Goal: Task Accomplishment & Management: Manage account settings

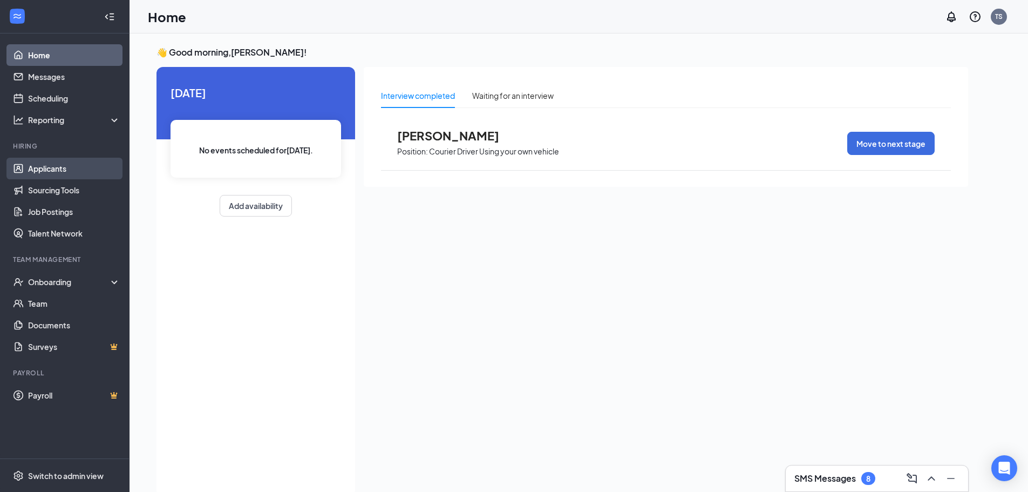
click at [45, 171] on link "Applicants" at bounding box center [74, 169] width 92 height 22
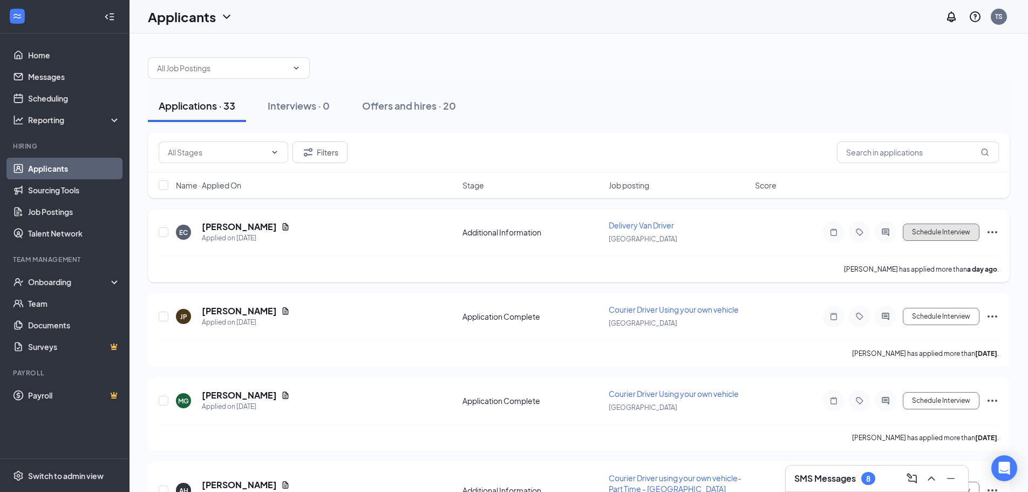
click at [914, 229] on button "Schedule Interview" at bounding box center [941, 231] width 77 height 17
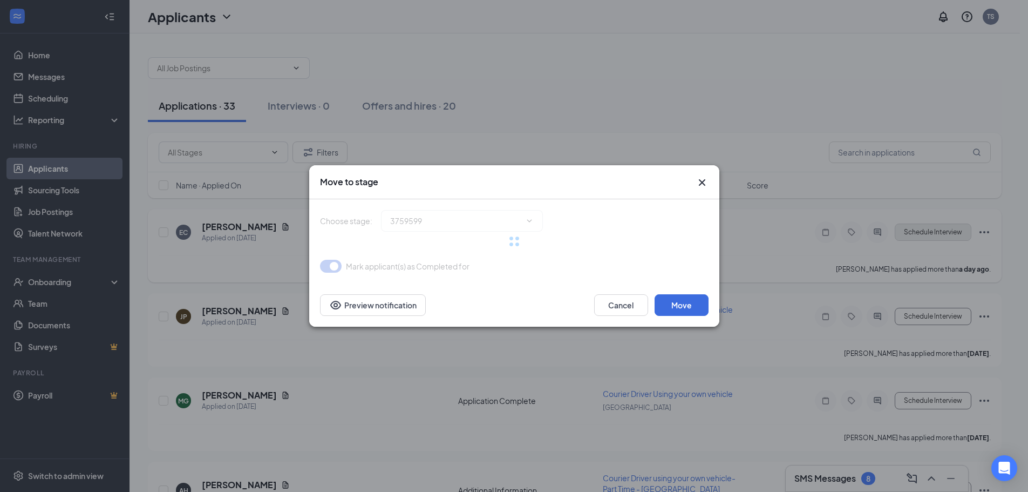
type input "Application Complete (next stage)"
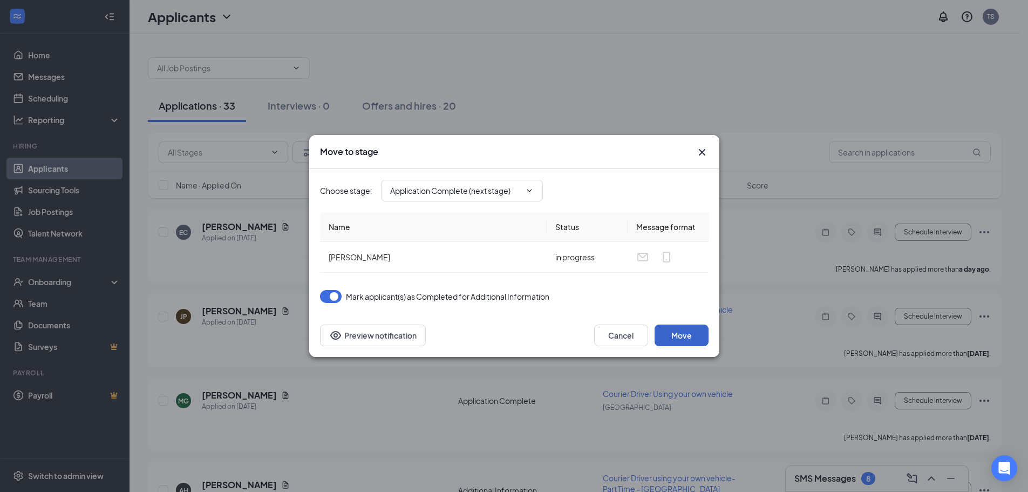
click at [681, 333] on button "Move" at bounding box center [682, 335] width 54 height 22
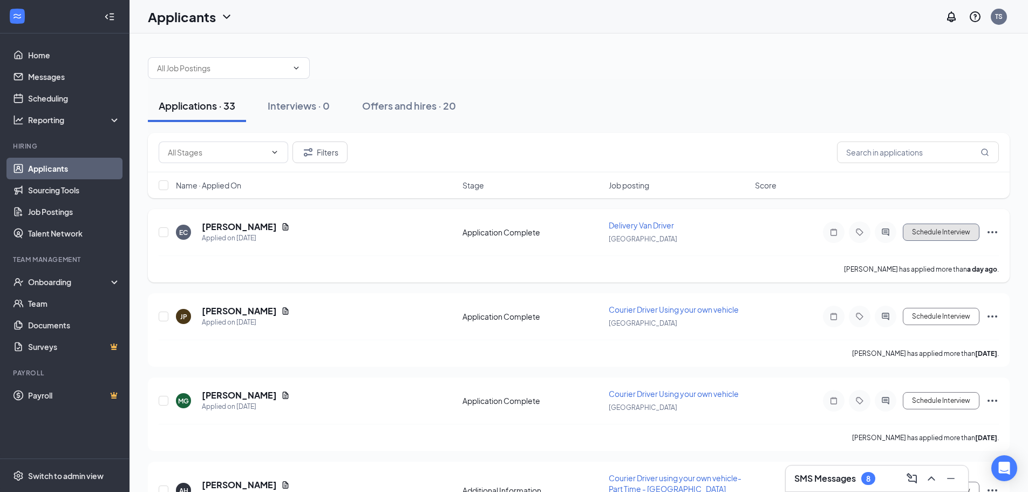
click at [921, 231] on button "Schedule Interview" at bounding box center [941, 231] width 77 height 17
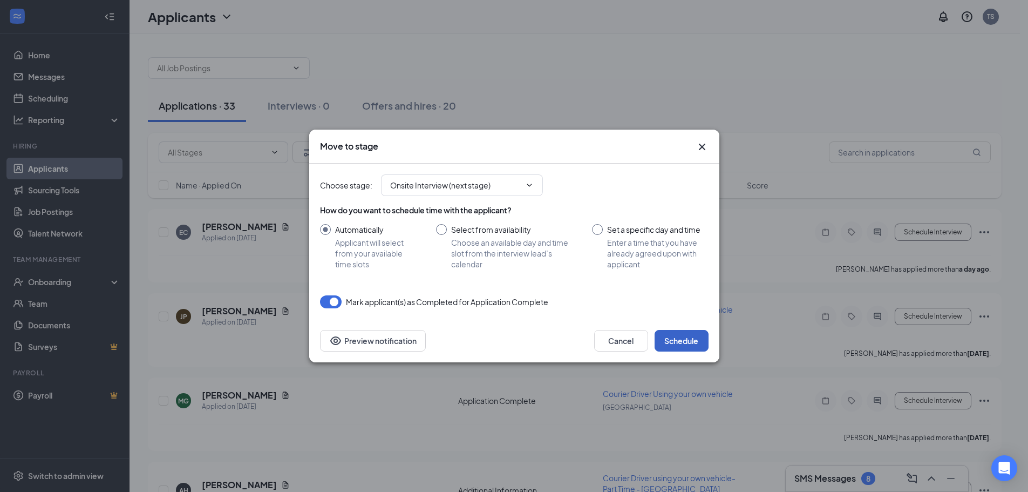
click at [672, 334] on button "Schedule" at bounding box center [682, 341] width 54 height 22
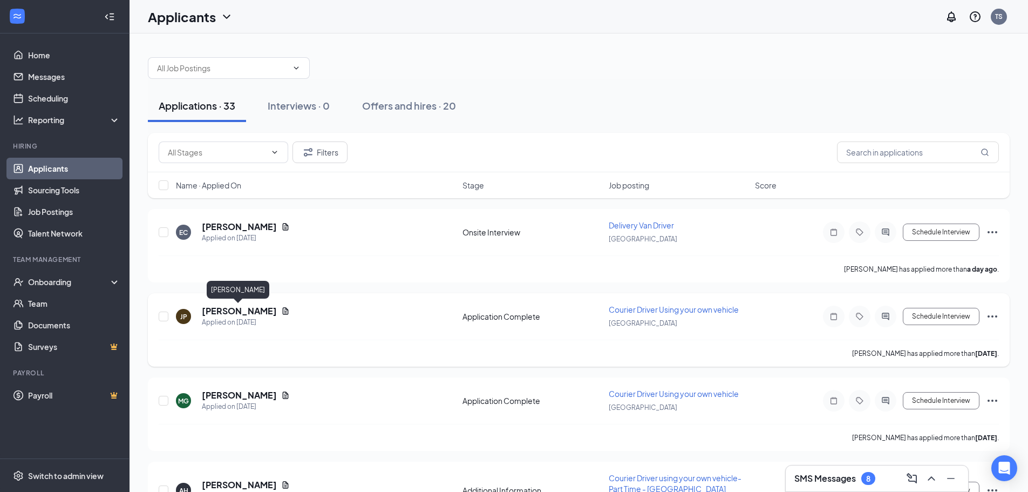
click at [259, 310] on h5 "[PERSON_NAME]" at bounding box center [239, 311] width 75 height 12
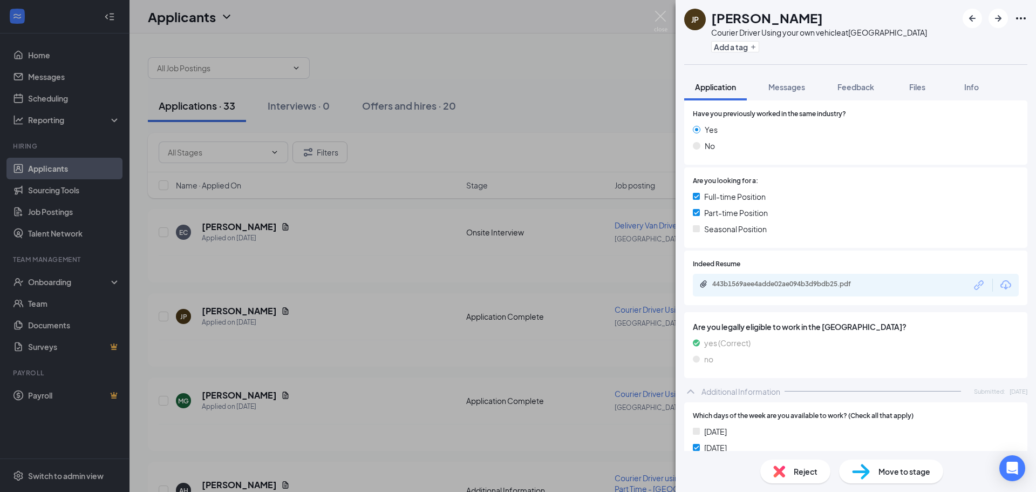
scroll to position [162, 0]
click at [794, 279] on div "443b1569aee4adde02ae094b3d9bdb25.pdf" at bounding box center [788, 280] width 151 height 9
click at [813, 473] on span "Reject" at bounding box center [806, 471] width 24 height 12
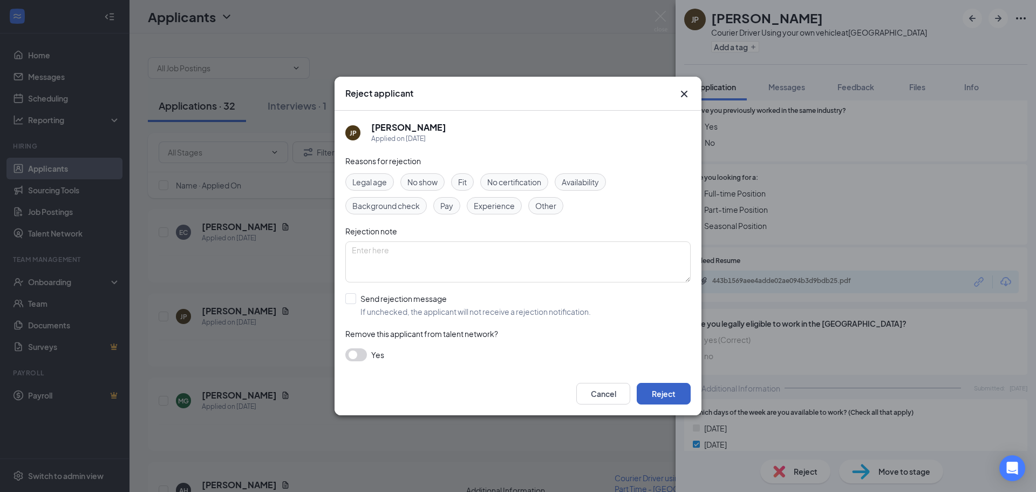
click at [673, 395] on button "Reject" at bounding box center [664, 394] width 54 height 22
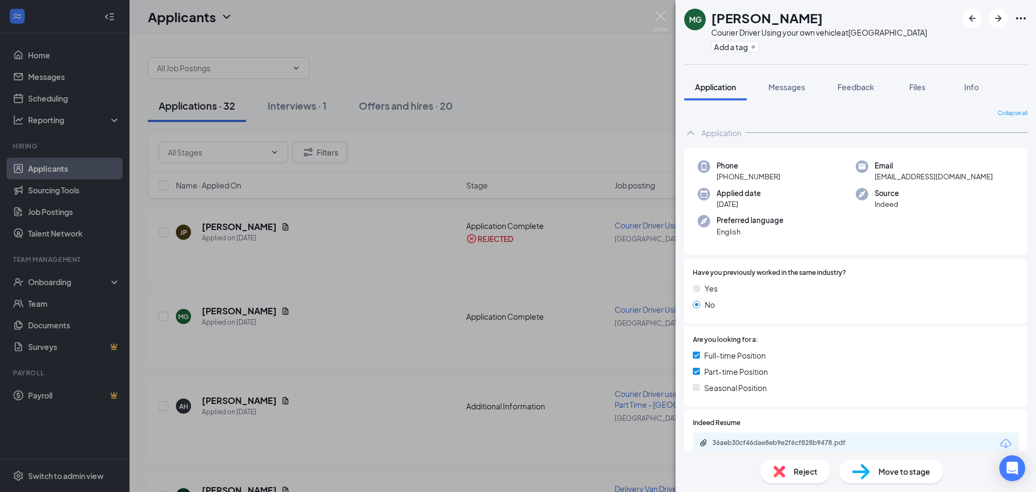
click at [290, 105] on div "MG [PERSON_NAME] Courier Driver Using your own vehicle at [GEOGRAPHIC_DATA] Add…" at bounding box center [518, 246] width 1036 height 492
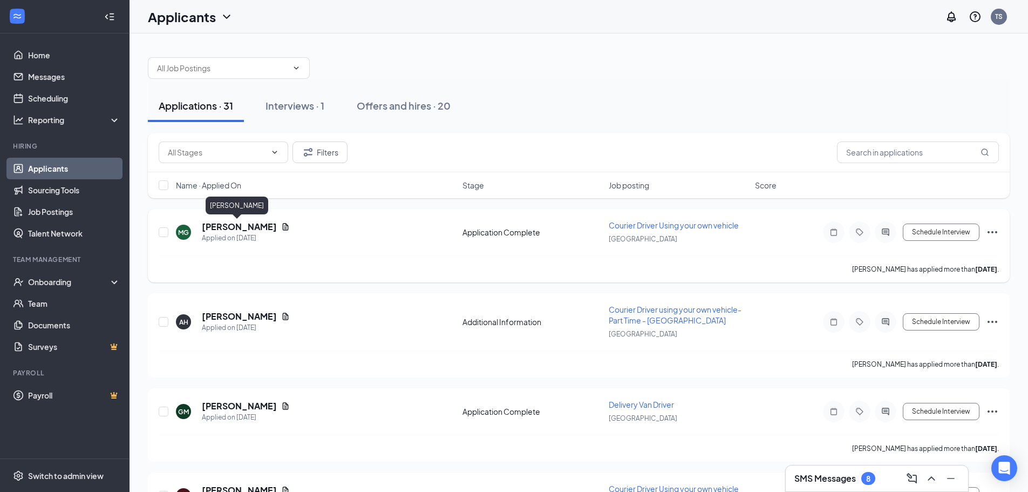
click at [236, 228] on h5 "[PERSON_NAME]" at bounding box center [239, 227] width 75 height 12
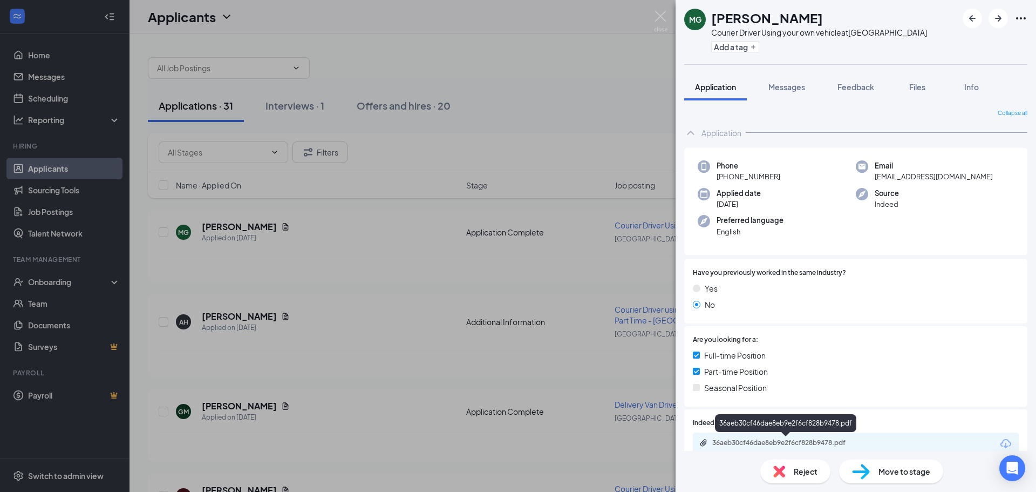
click at [783, 443] on div "36aeb30cf46dae8eb9e2f6cf828b9478.pdf" at bounding box center [788, 442] width 151 height 9
click at [238, 227] on div "MG [PERSON_NAME] Courier Driver Using your own vehicle at [GEOGRAPHIC_DATA] Add…" at bounding box center [518, 246] width 1036 height 492
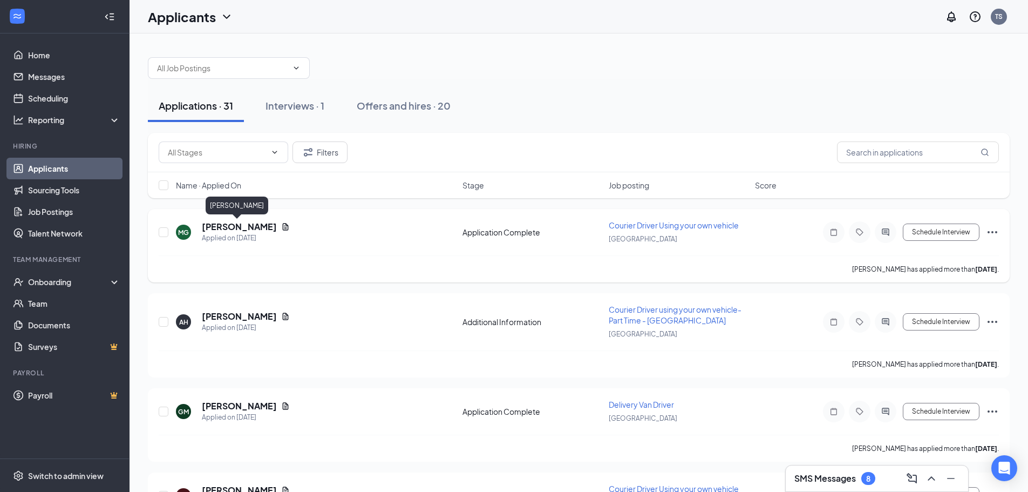
click at [231, 222] on h5 "[PERSON_NAME]" at bounding box center [239, 227] width 75 height 12
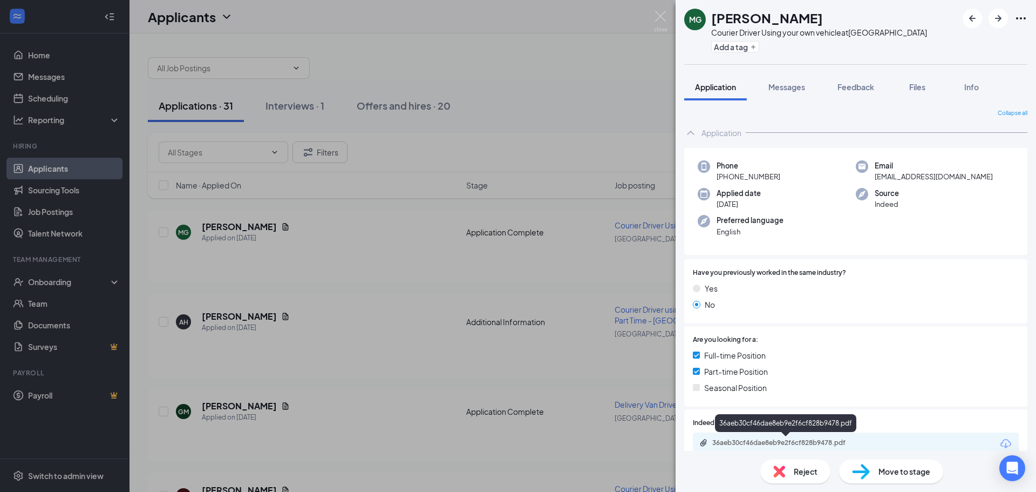
click at [764, 442] on div "36aeb30cf46dae8eb9e2f6cf828b9478.pdf" at bounding box center [788, 442] width 151 height 9
click at [799, 471] on span "Reject" at bounding box center [806, 471] width 24 height 12
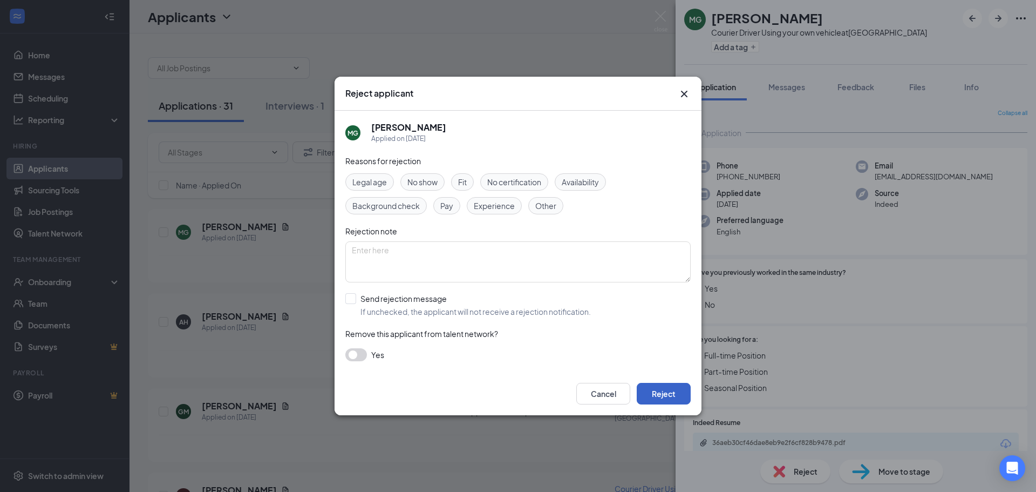
click at [658, 396] on button "Reject" at bounding box center [664, 394] width 54 height 22
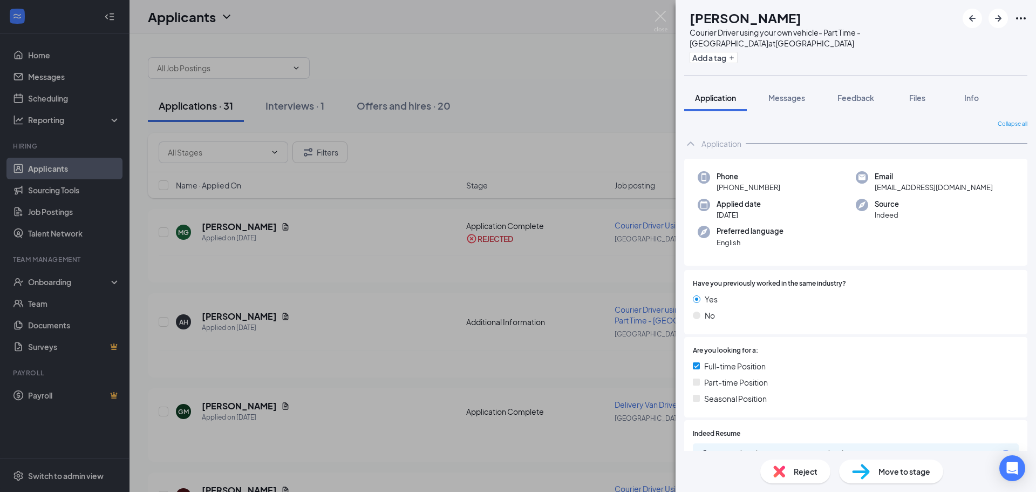
click at [227, 324] on div "AH [PERSON_NAME] Courier Driver using your own vehicle- Part Time - [GEOGRAPHIC…" at bounding box center [518, 246] width 1036 height 492
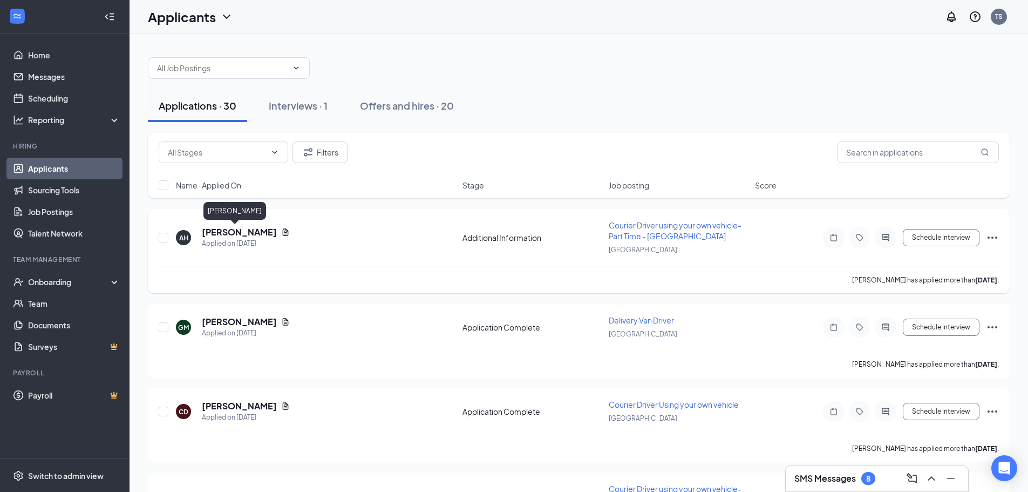
click at [228, 232] on h5 "[PERSON_NAME]" at bounding box center [239, 232] width 75 height 12
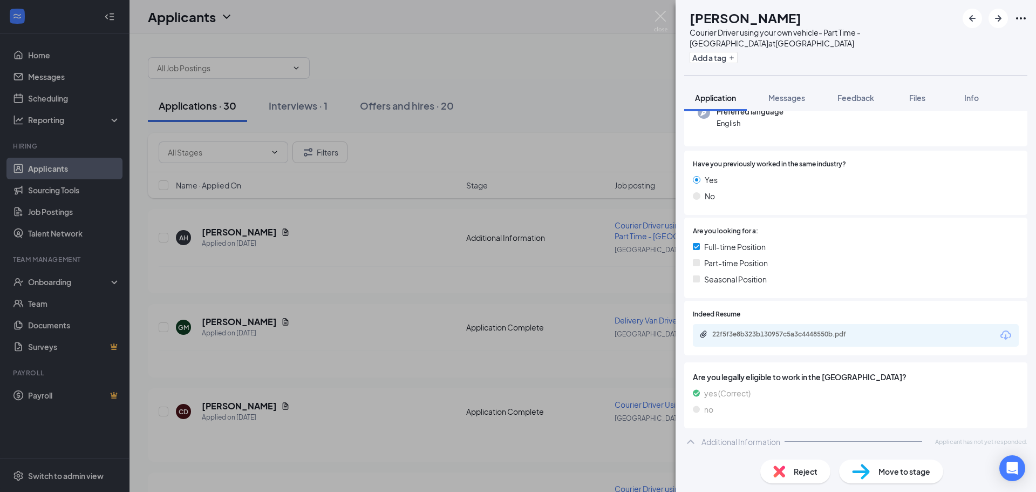
scroll to position [121, 0]
click at [768, 333] on div "22f5f3e8b323b130957c5a3c4448550b.pdf" at bounding box center [788, 332] width 151 height 9
click at [808, 473] on span "Reject" at bounding box center [806, 471] width 24 height 12
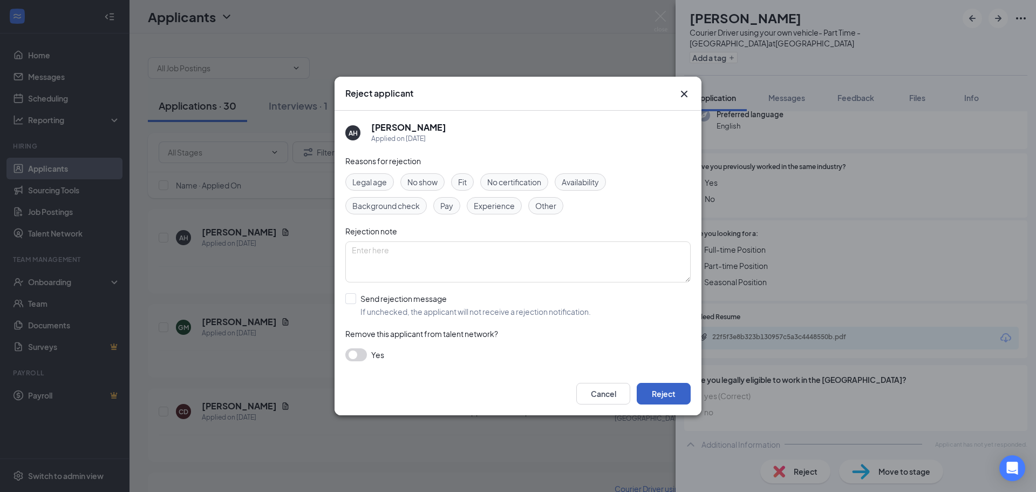
click at [661, 390] on button "Reject" at bounding box center [664, 394] width 54 height 22
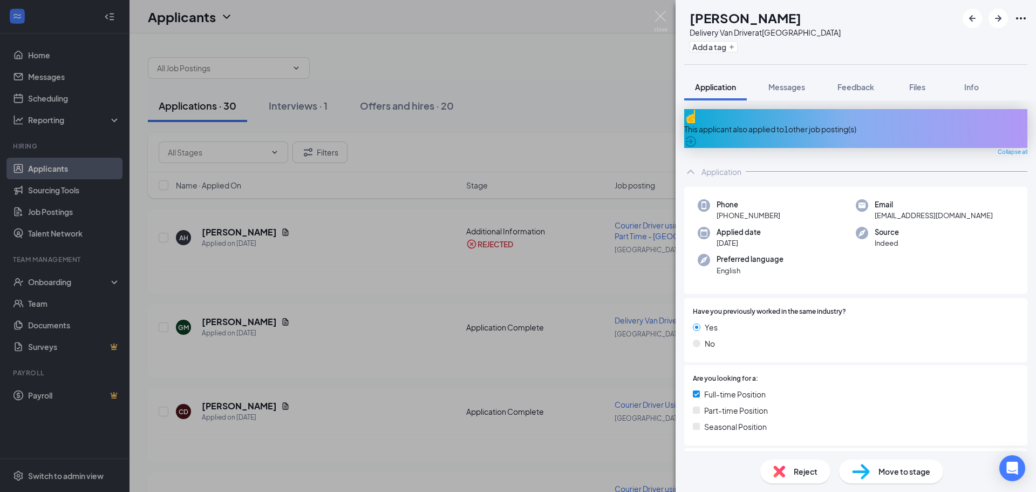
click at [241, 322] on div "GM [PERSON_NAME] Delivery Van Driver at [GEOGRAPHIC_DATA] Add a tag Application…" at bounding box center [518, 246] width 1036 height 492
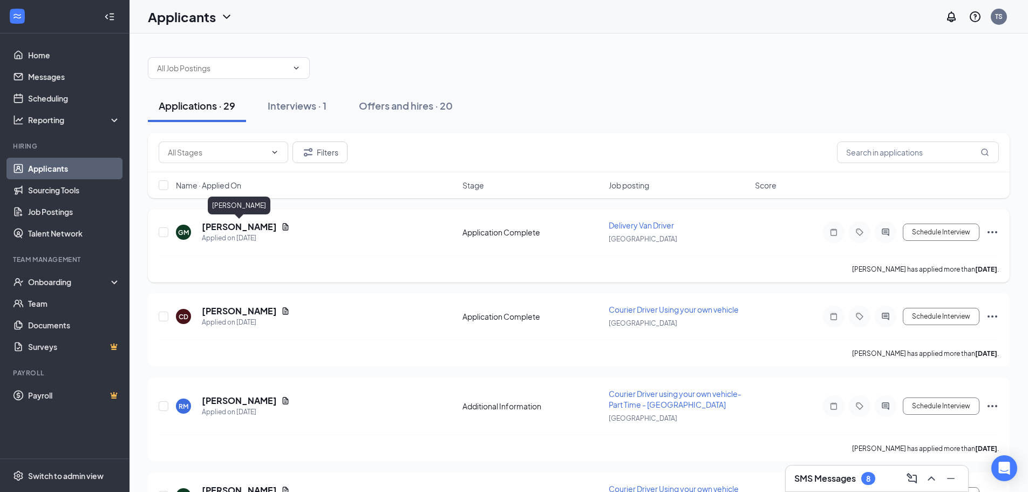
click at [253, 226] on h5 "[PERSON_NAME]" at bounding box center [239, 227] width 75 height 12
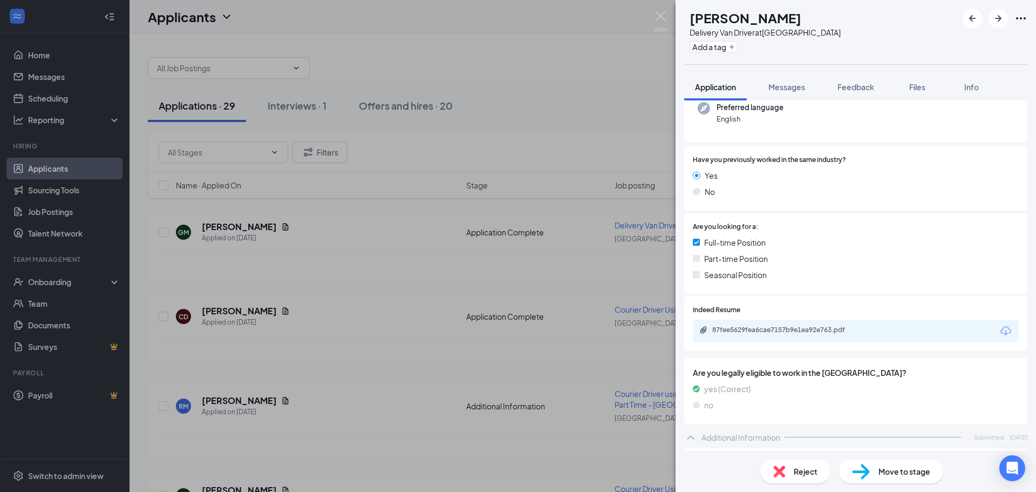
scroll to position [270, 0]
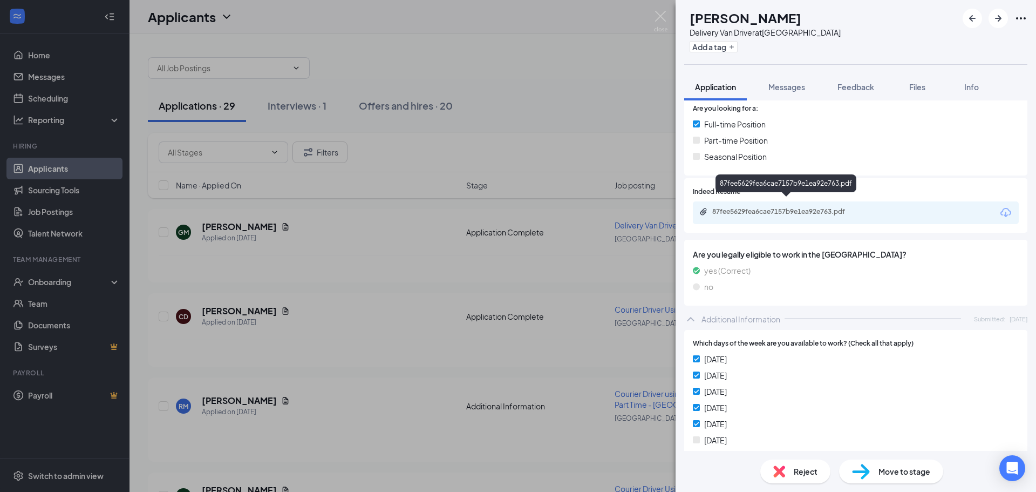
click at [767, 207] on div "87fee5629fea6cae7157b9e1ea92e763.pdf" at bounding box center [788, 211] width 151 height 9
click at [890, 470] on span "Move to stage" at bounding box center [905, 471] width 52 height 12
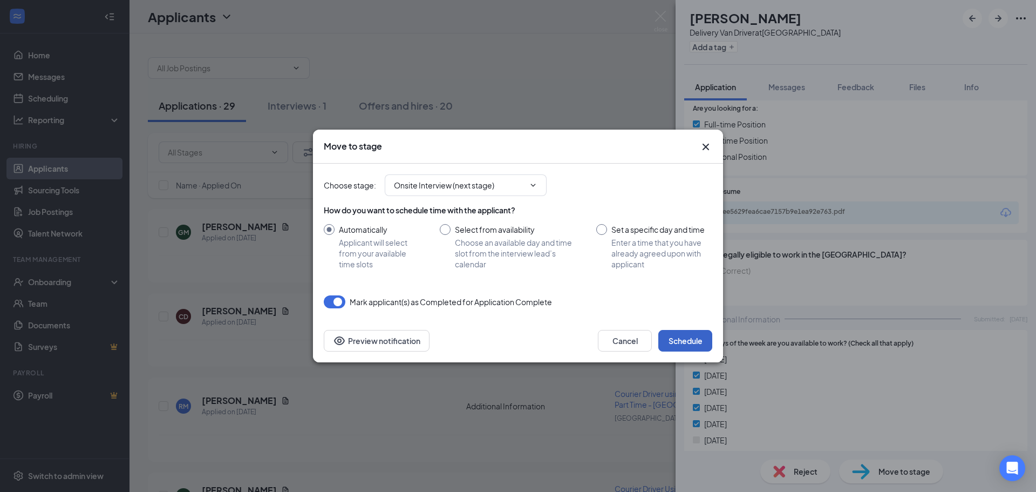
click at [677, 338] on button "Schedule" at bounding box center [686, 341] width 54 height 22
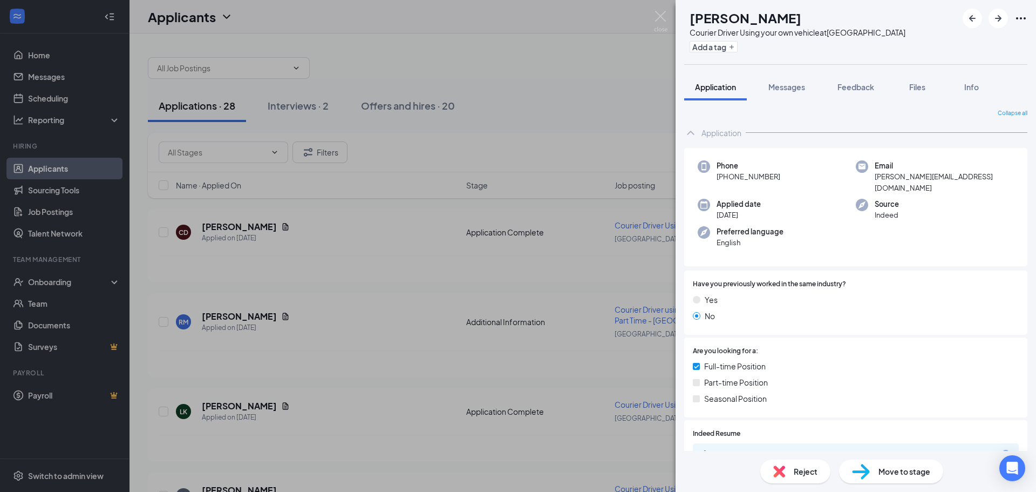
click at [879, 471] on span "Move to stage" at bounding box center [905, 471] width 52 height 12
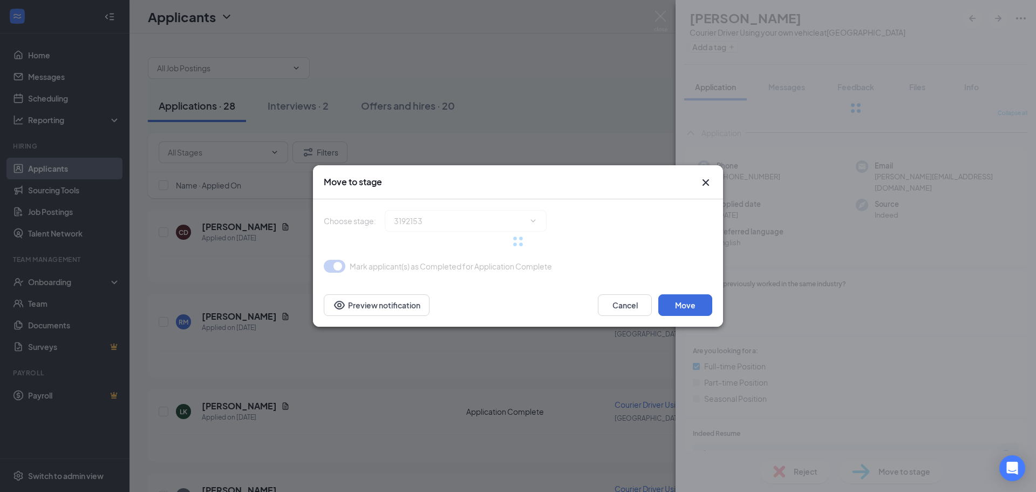
type input "Interview (next stage)"
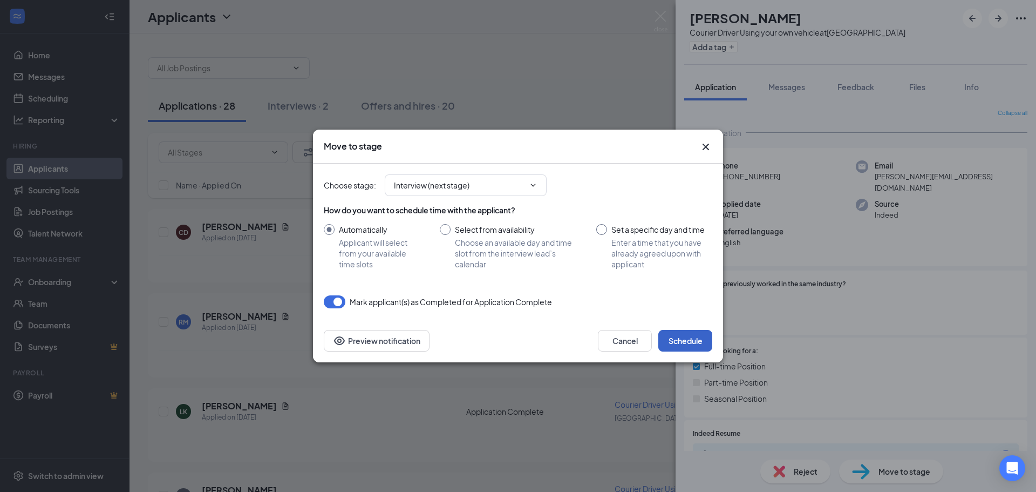
click at [694, 335] on button "Schedule" at bounding box center [686, 341] width 54 height 22
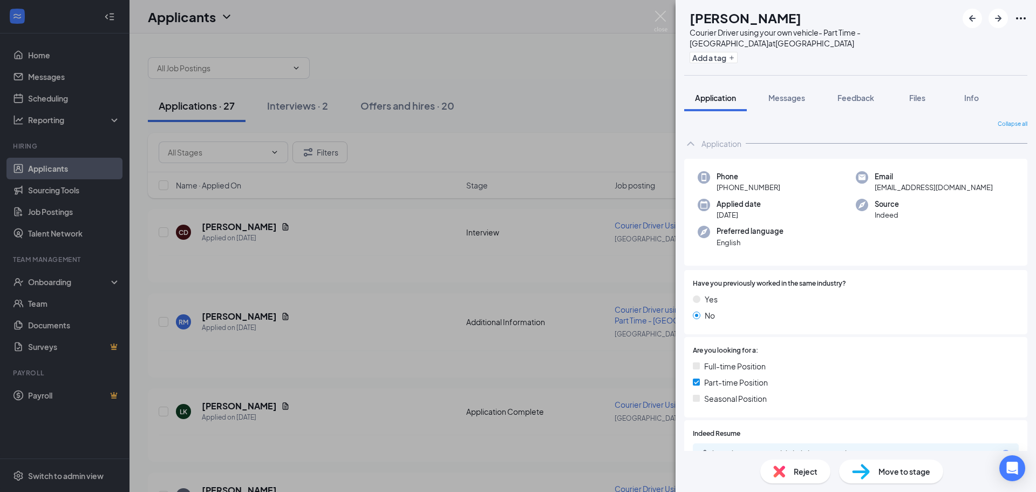
click at [225, 228] on div "RM [PERSON_NAME] Courier Driver using your own vehicle- Part Time - [GEOGRAPHIC…" at bounding box center [518, 246] width 1036 height 492
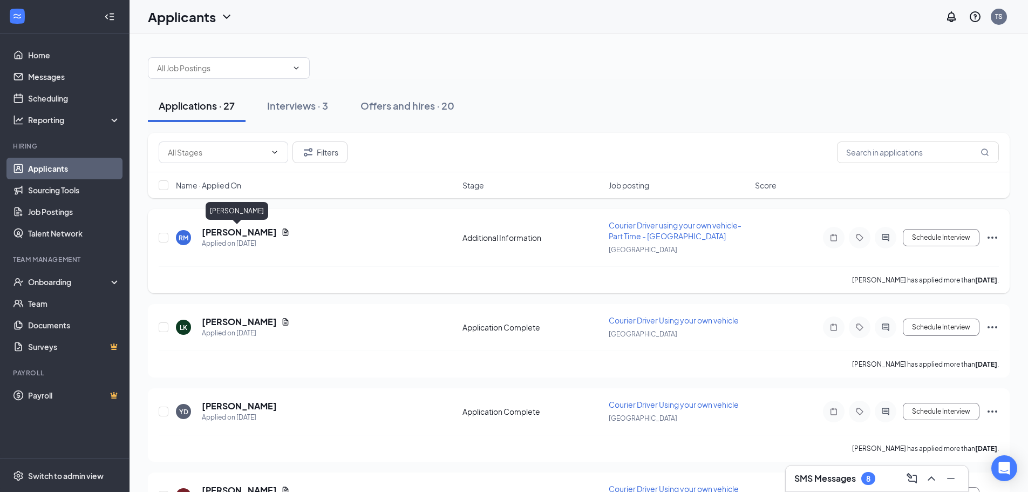
click at [228, 231] on h5 "[PERSON_NAME]" at bounding box center [239, 232] width 75 height 12
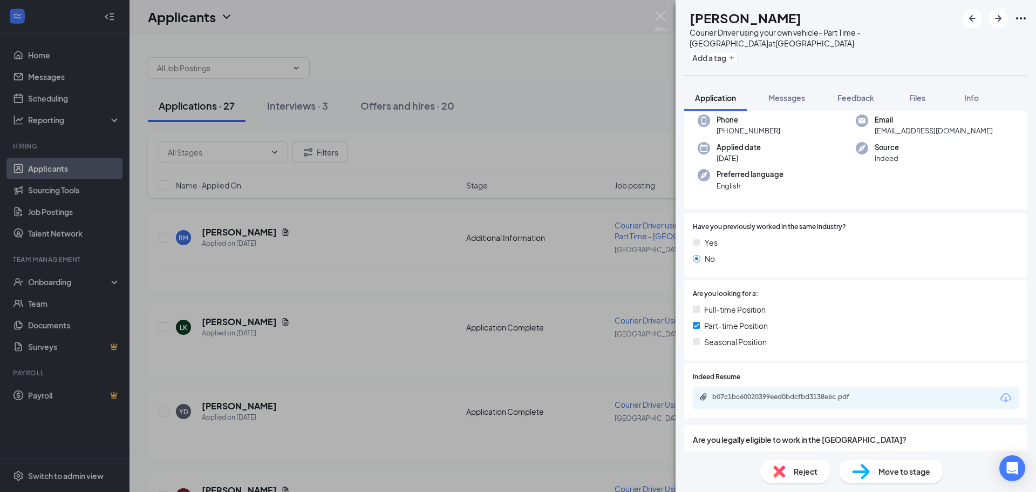
scroll to position [121, 0]
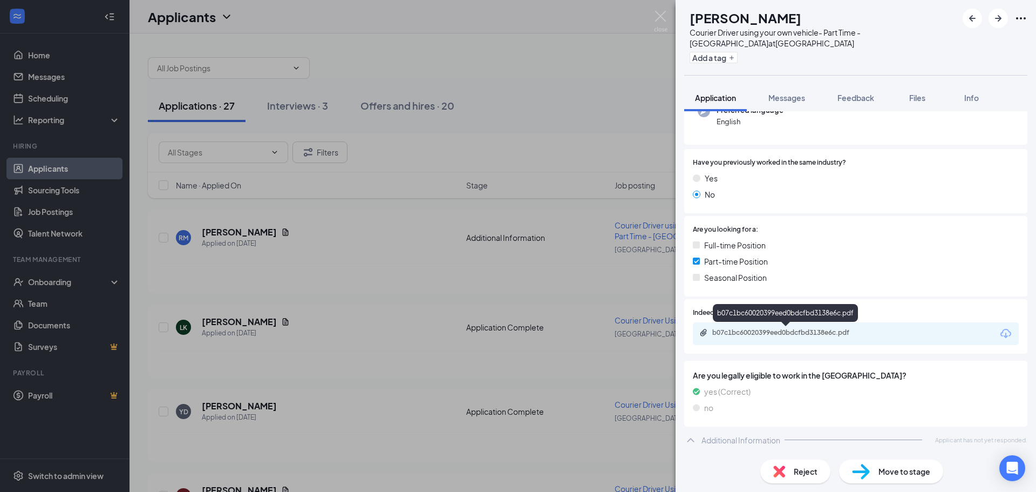
click at [775, 335] on div "b07c1bc60020399eed0bdcfbd3138e6c.pdf" at bounding box center [788, 332] width 151 height 9
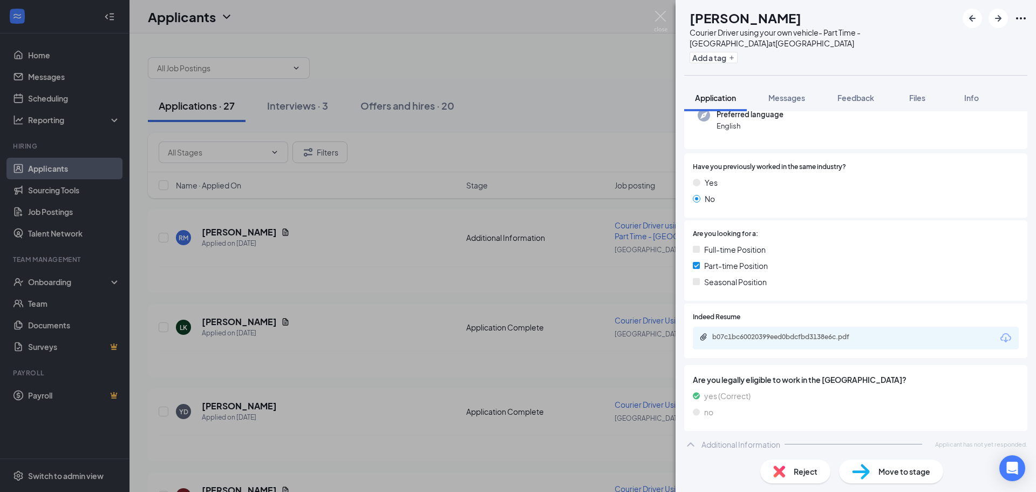
click at [797, 472] on span "Reject" at bounding box center [806, 471] width 24 height 12
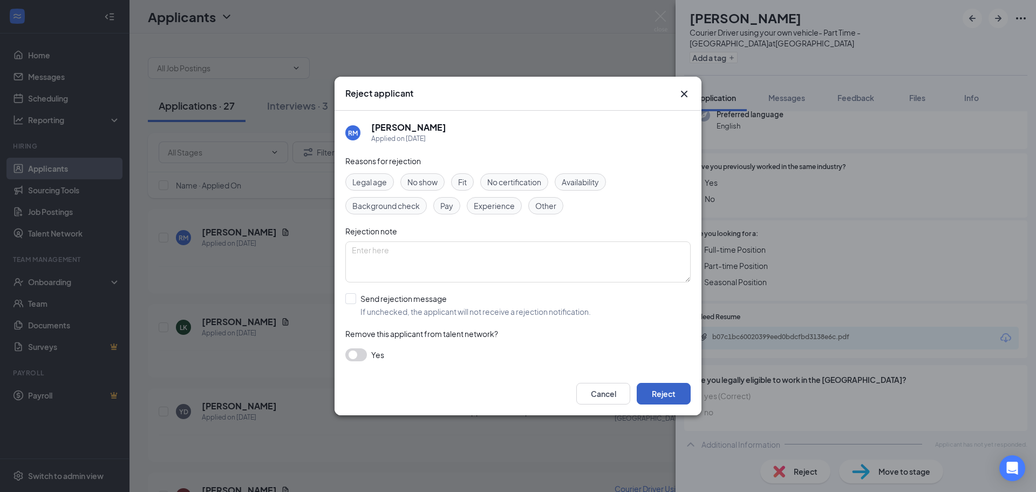
click at [655, 392] on button "Reject" at bounding box center [664, 394] width 54 height 22
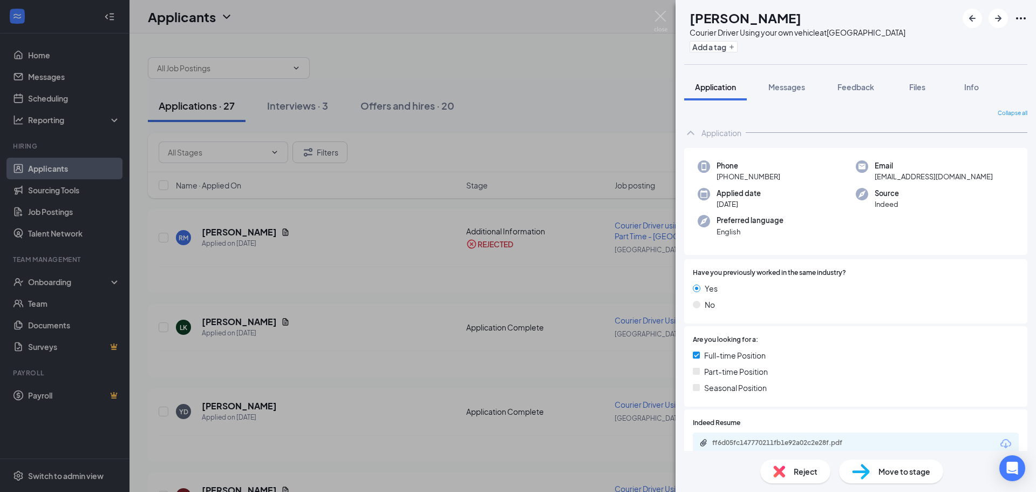
click at [241, 324] on div "[PERSON_NAME] [PERSON_NAME] Courier Driver Using your own vehicle at [GEOGRAPHI…" at bounding box center [518, 246] width 1036 height 492
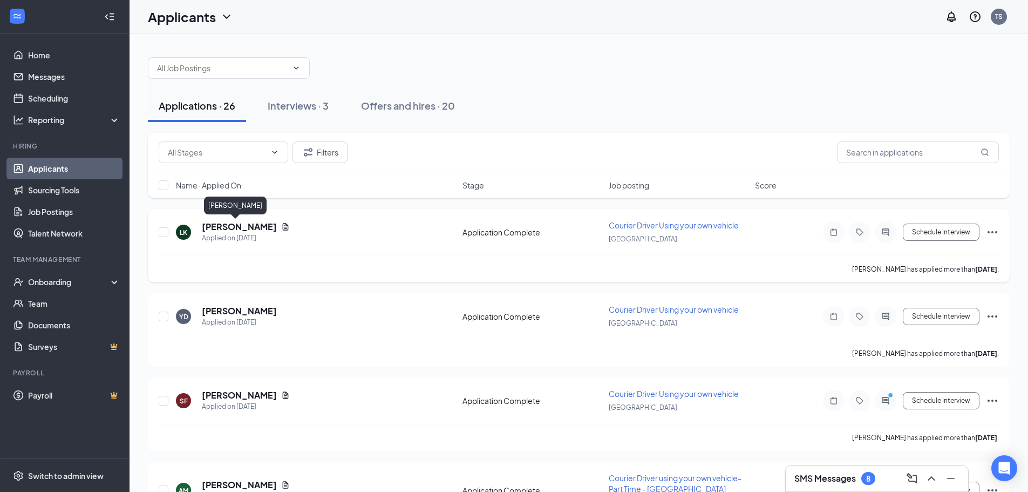
click at [237, 225] on h5 "[PERSON_NAME]" at bounding box center [239, 227] width 75 height 12
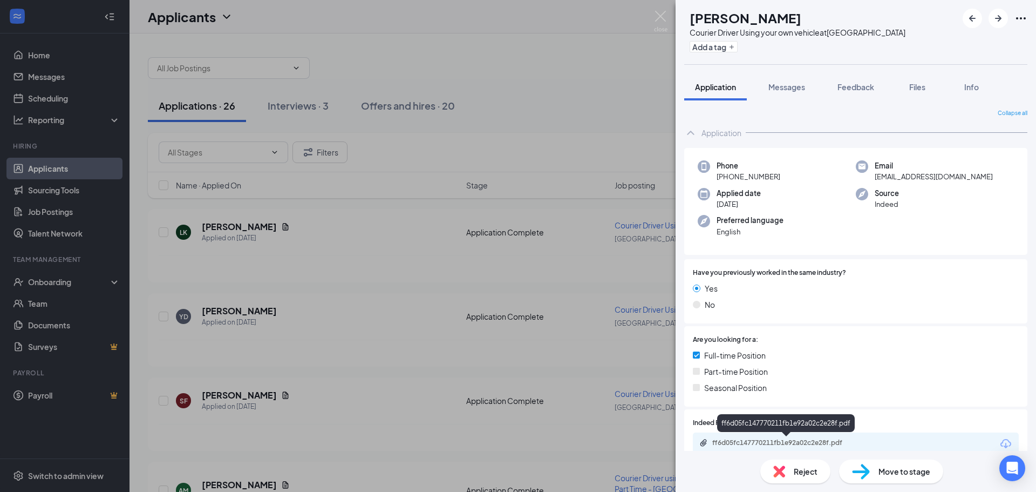
click at [784, 443] on div "ff6d05fc147770211fb1e92a02c2e28f.pdf" at bounding box center [788, 442] width 151 height 9
click at [802, 470] on span "Reject" at bounding box center [806, 471] width 24 height 12
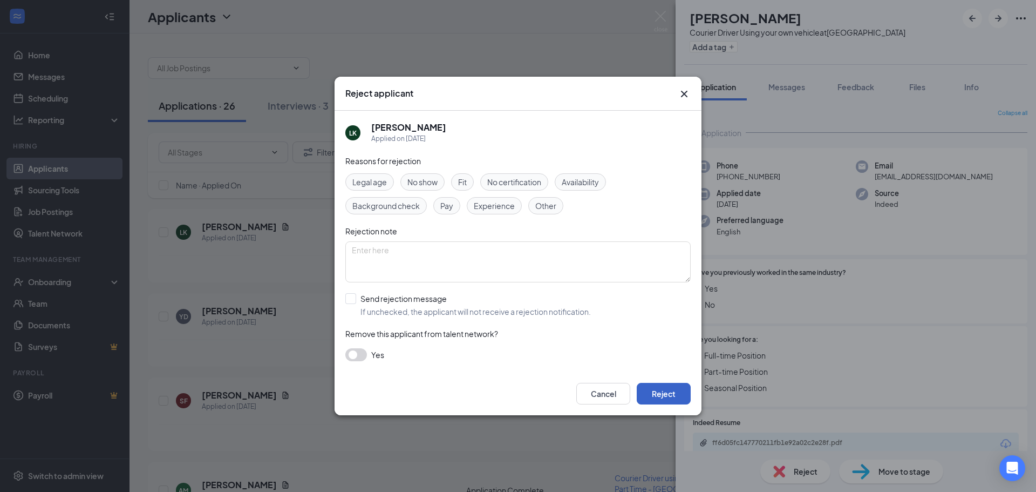
click at [661, 392] on button "Reject" at bounding box center [664, 394] width 54 height 22
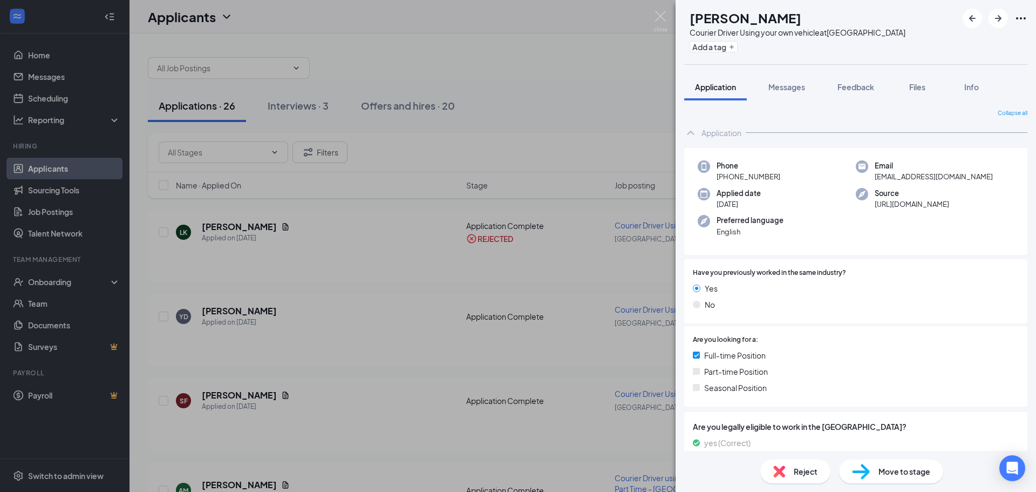
click at [784, 470] on img at bounding box center [780, 471] width 12 height 12
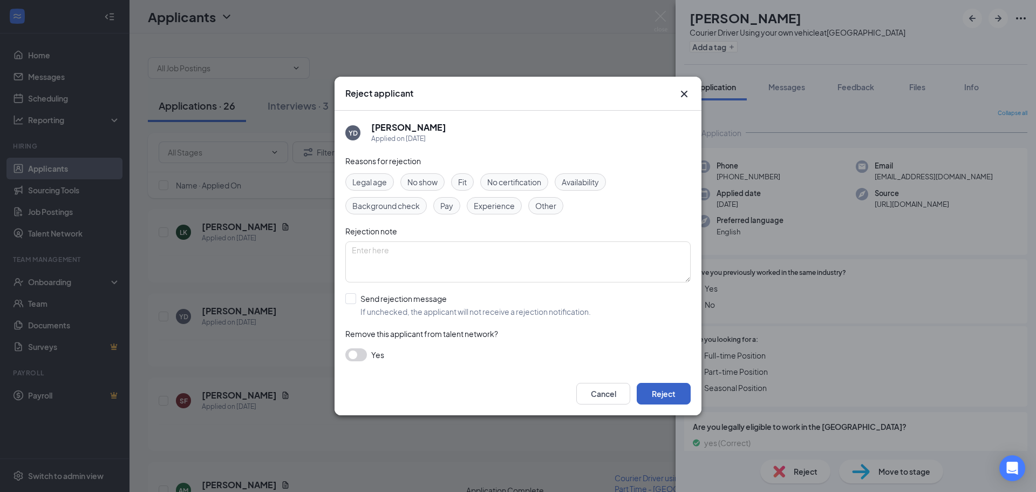
click at [670, 394] on button "Reject" at bounding box center [664, 394] width 54 height 22
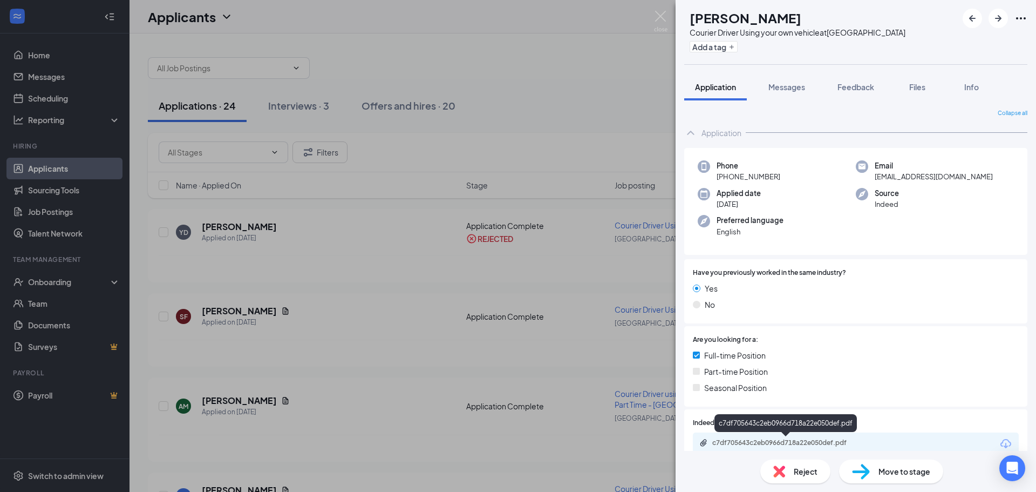
click at [791, 443] on div "c7df705643c2eb0966d718a22e050def.pdf" at bounding box center [788, 442] width 151 height 9
click at [893, 465] on div "Move to stage" at bounding box center [891, 471] width 104 height 24
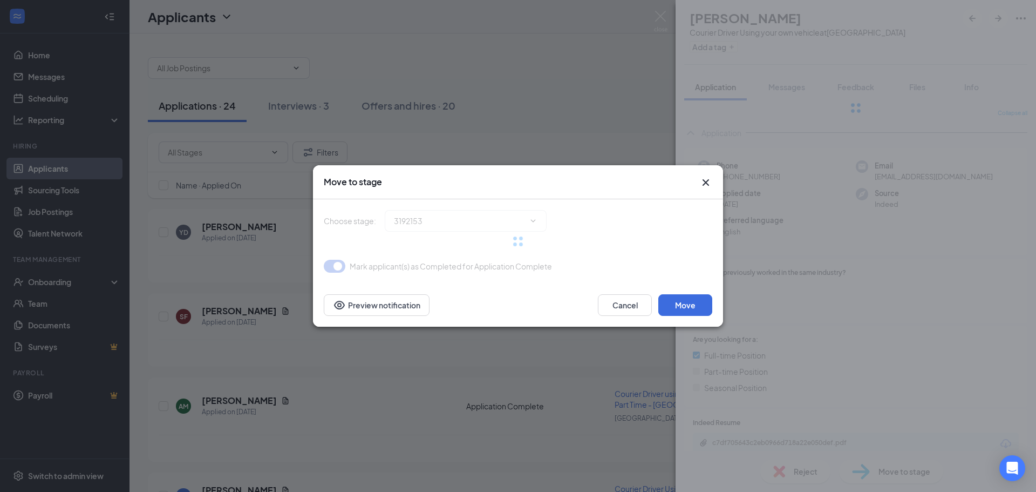
type input "Interview (next stage)"
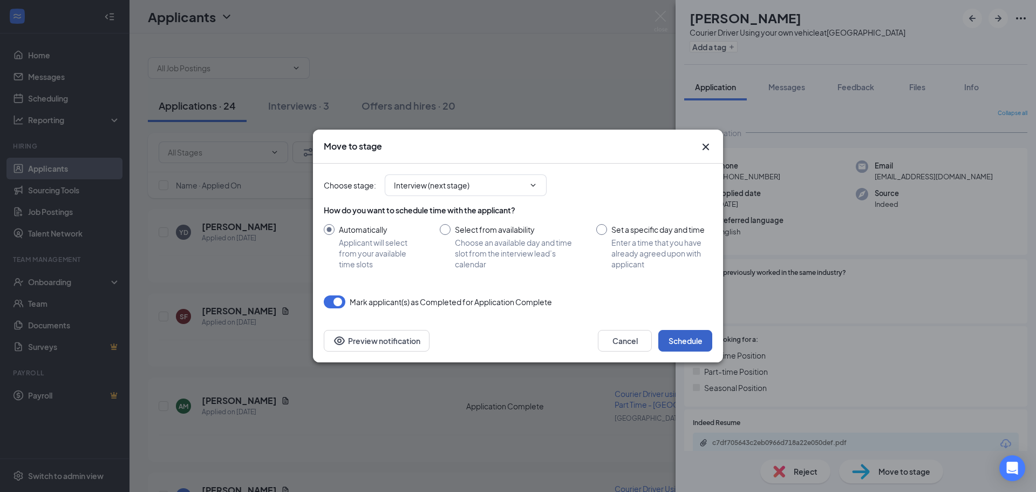
click at [685, 341] on button "Schedule" at bounding box center [686, 341] width 54 height 22
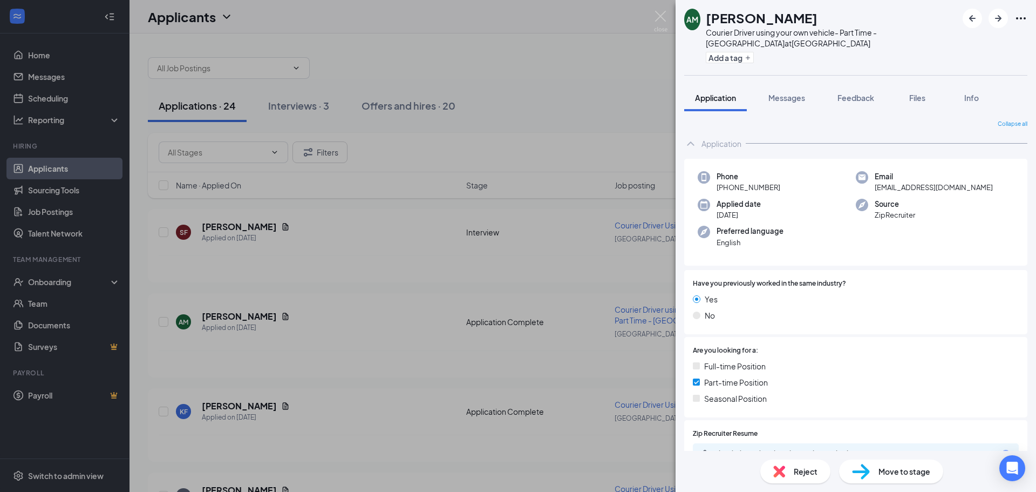
click at [227, 230] on div "AM [PERSON_NAME] Courier Driver using your own vehicle- Part Time - [GEOGRAPHIC…" at bounding box center [518, 246] width 1036 height 492
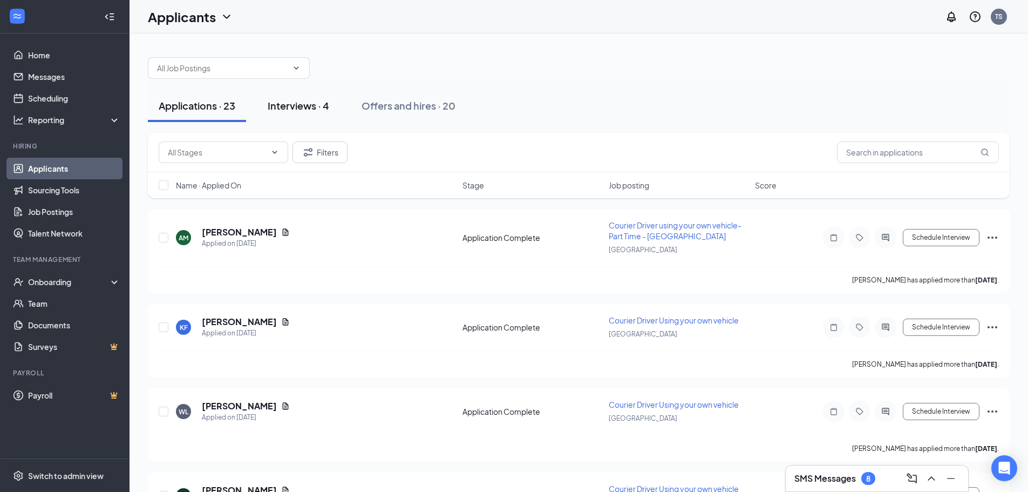
click at [311, 106] on div "Interviews · 4" at bounding box center [299, 105] width 62 height 13
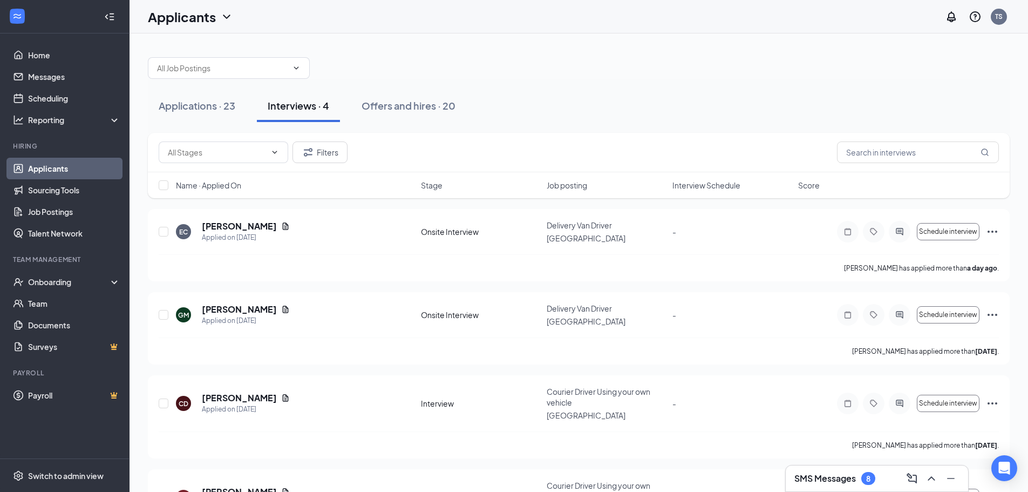
click at [306, 108] on div "Interviews · 4" at bounding box center [299, 105] width 62 height 13
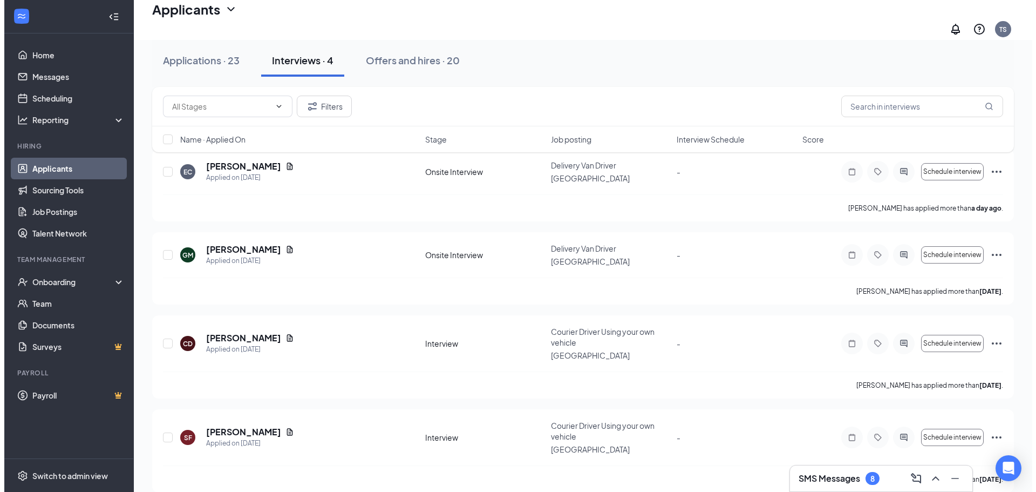
scroll to position [68, 0]
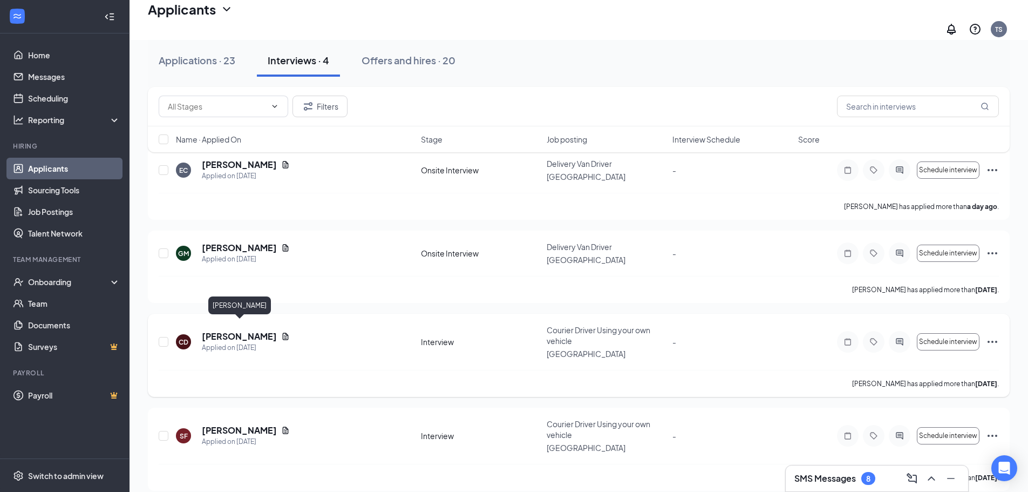
click at [251, 330] on h5 "[PERSON_NAME]" at bounding box center [239, 336] width 75 height 12
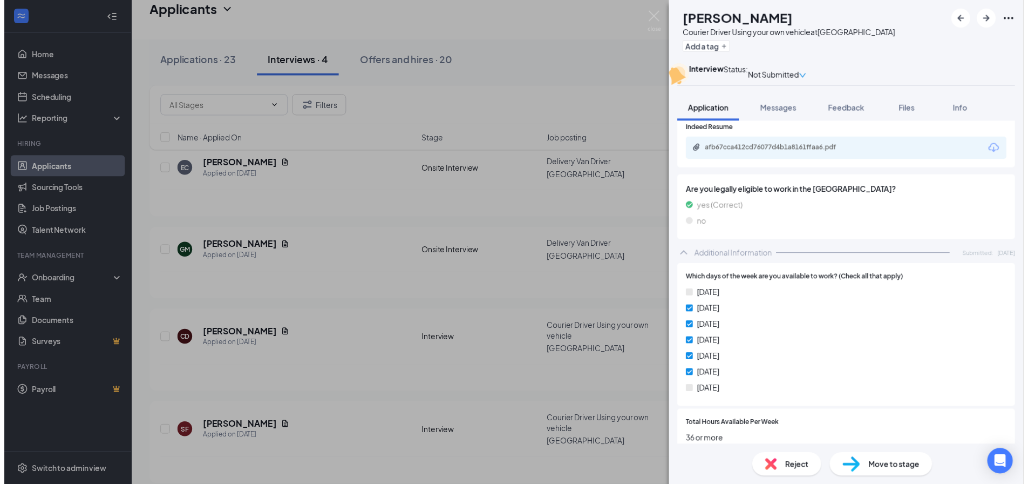
scroll to position [270, 0]
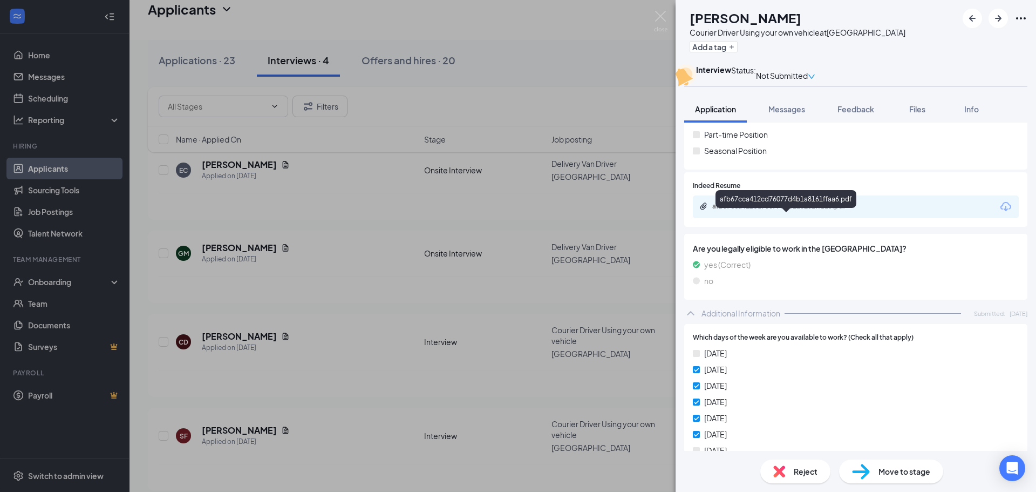
click at [753, 211] on div "afb67cca412cd76077d4b1a8161ffaa6.pdf" at bounding box center [788, 206] width 151 height 9
click at [790, 470] on div "Reject" at bounding box center [796, 471] width 70 height 24
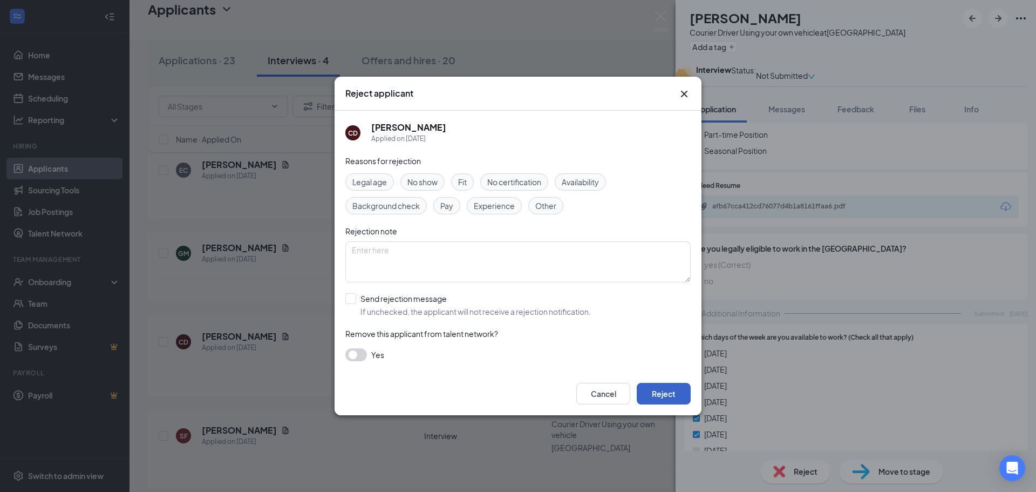
click at [654, 394] on button "Reject" at bounding box center [664, 394] width 54 height 22
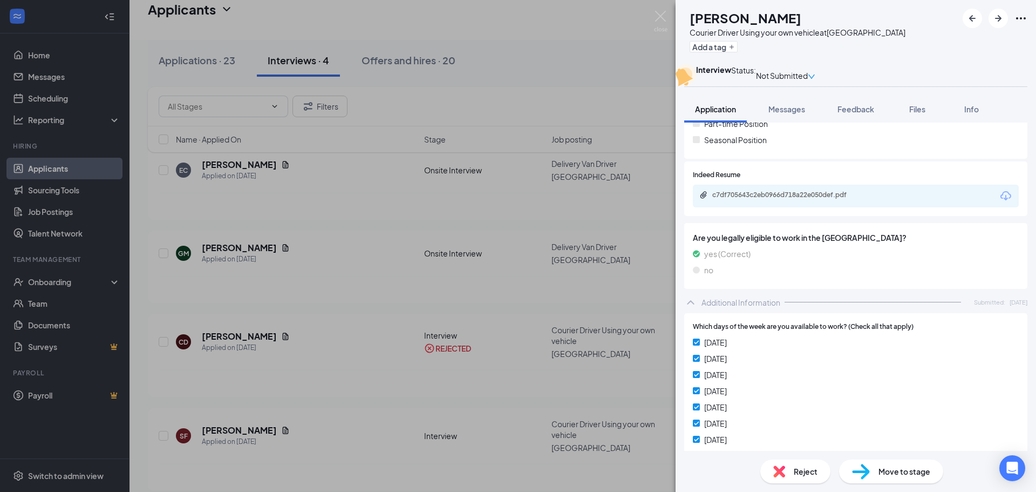
click at [185, 65] on div "[PERSON_NAME] Free Courier Driver Using your own vehicle at [GEOGRAPHIC_DATA] A…" at bounding box center [518, 246] width 1036 height 492
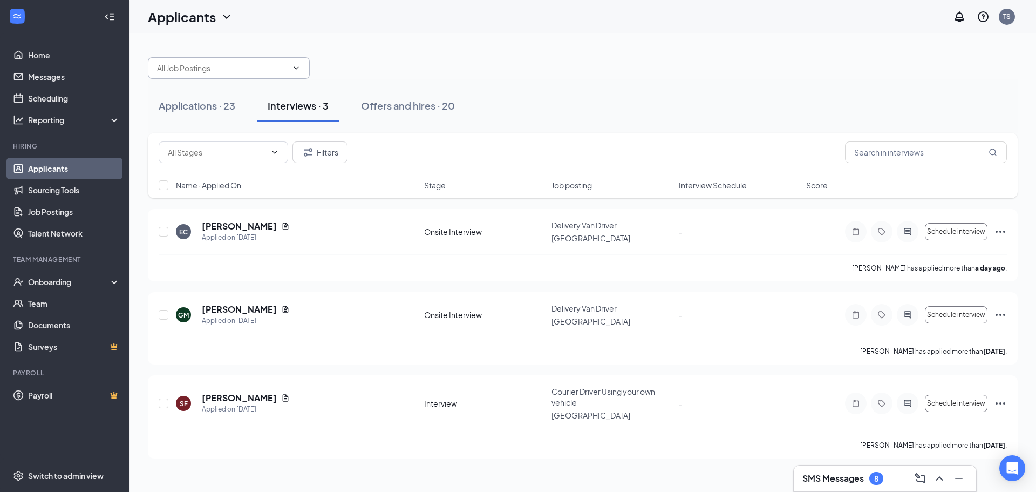
click at [193, 60] on span at bounding box center [229, 68] width 162 height 22
click at [226, 107] on div "Applications · 23" at bounding box center [197, 105] width 77 height 13
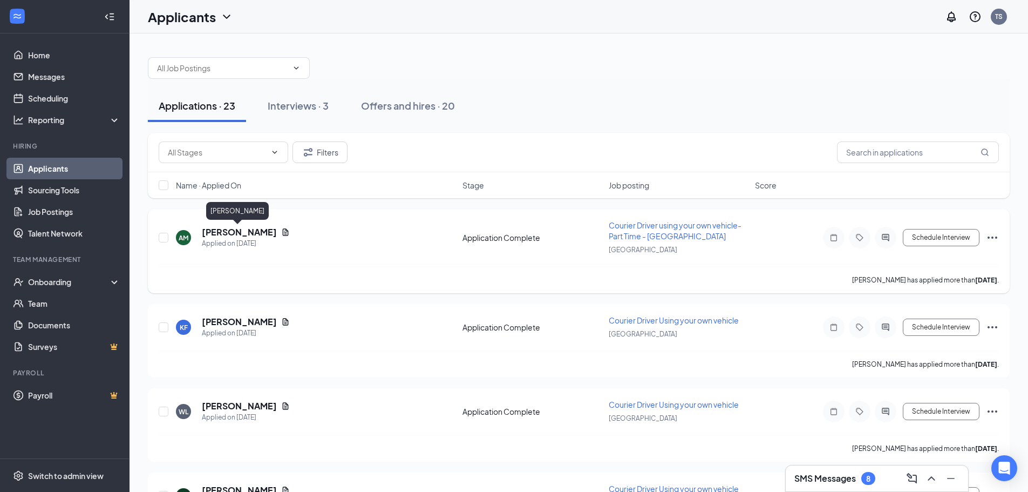
click at [227, 231] on h5 "[PERSON_NAME]" at bounding box center [239, 232] width 75 height 12
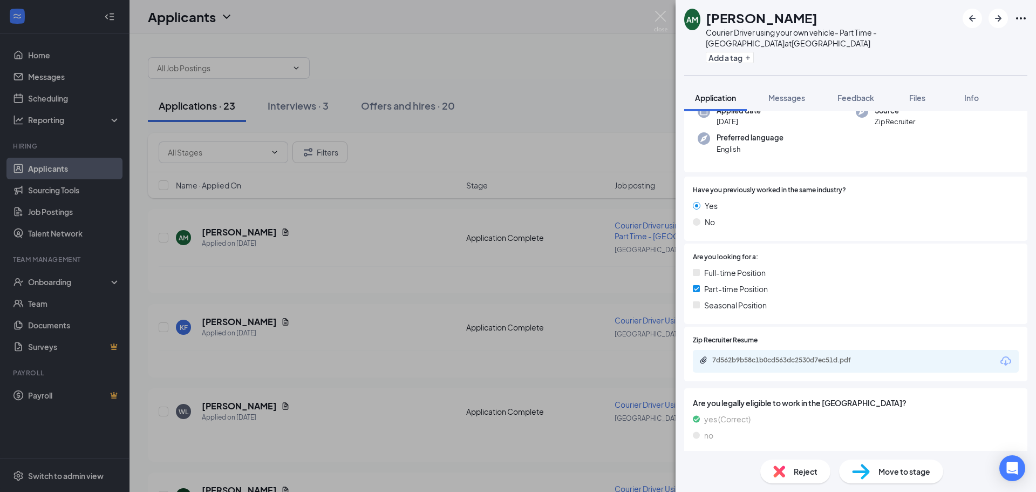
scroll to position [162, 0]
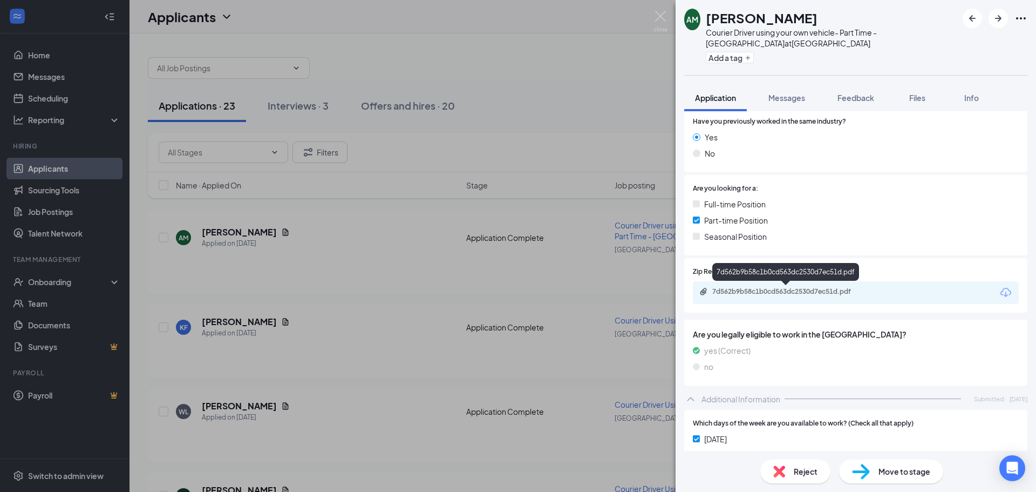
click at [738, 288] on div "7d562b9b58c1b0cd563dc2530d7ec51d.pdf" at bounding box center [788, 291] width 151 height 9
click at [791, 470] on div "Reject" at bounding box center [796, 471] width 70 height 24
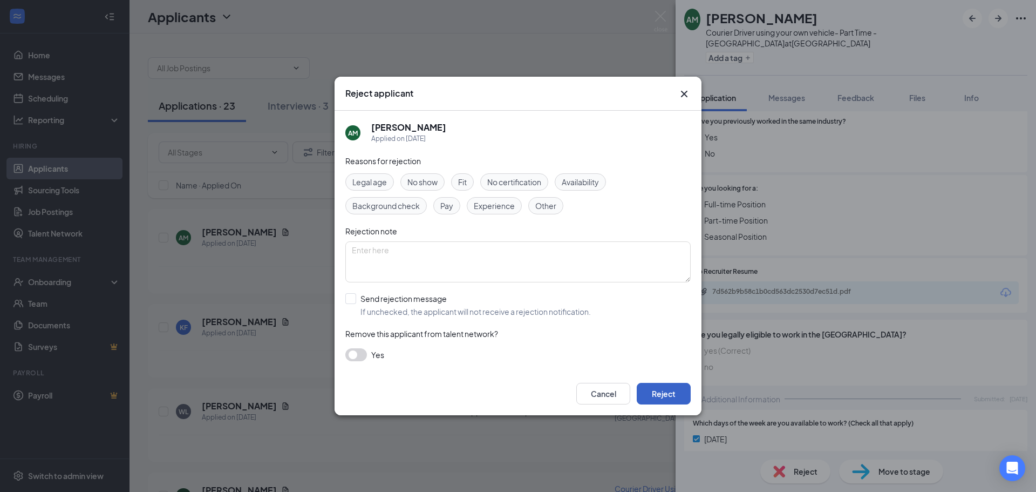
click at [669, 396] on button "Reject" at bounding box center [664, 394] width 54 height 22
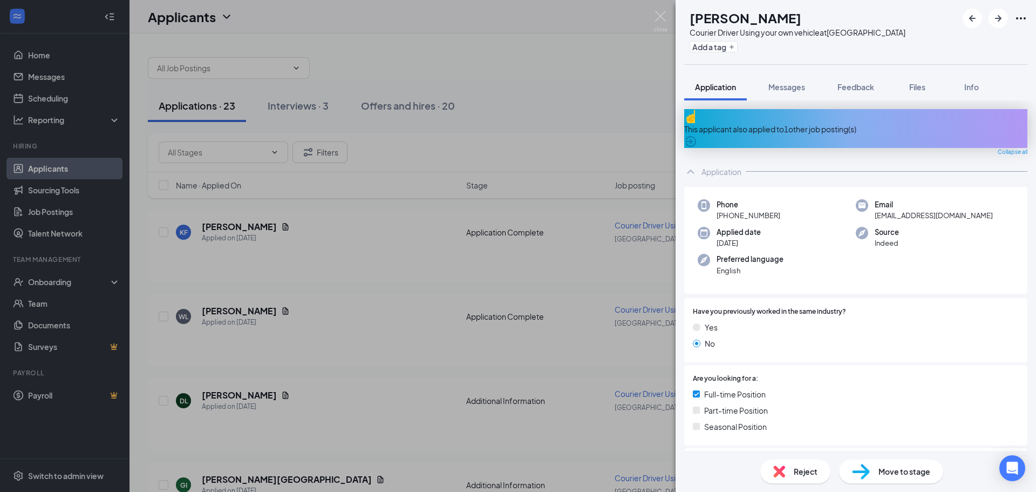
scroll to position [162, 0]
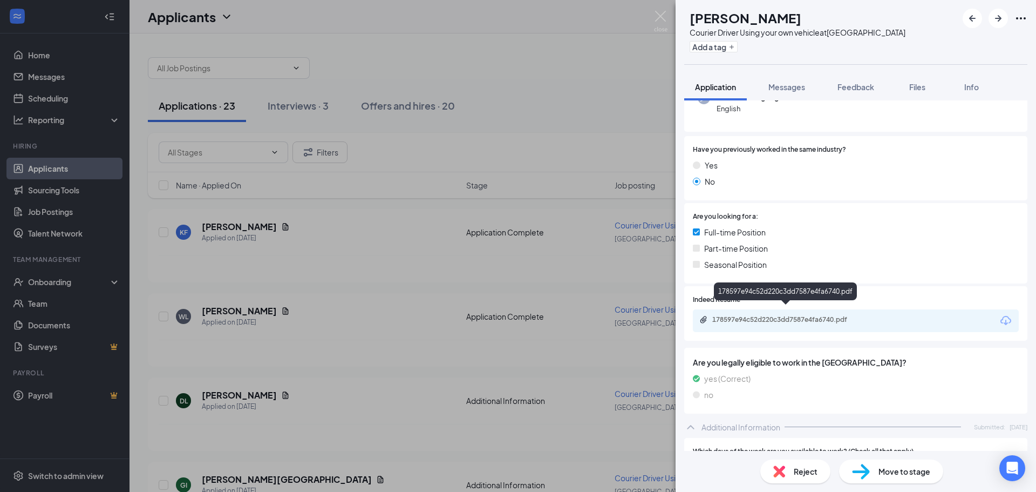
click at [748, 315] on div "178597e94c52d220c3dd7587e4fa6740.pdf" at bounding box center [788, 319] width 151 height 9
click at [784, 474] on img at bounding box center [780, 471] width 12 height 12
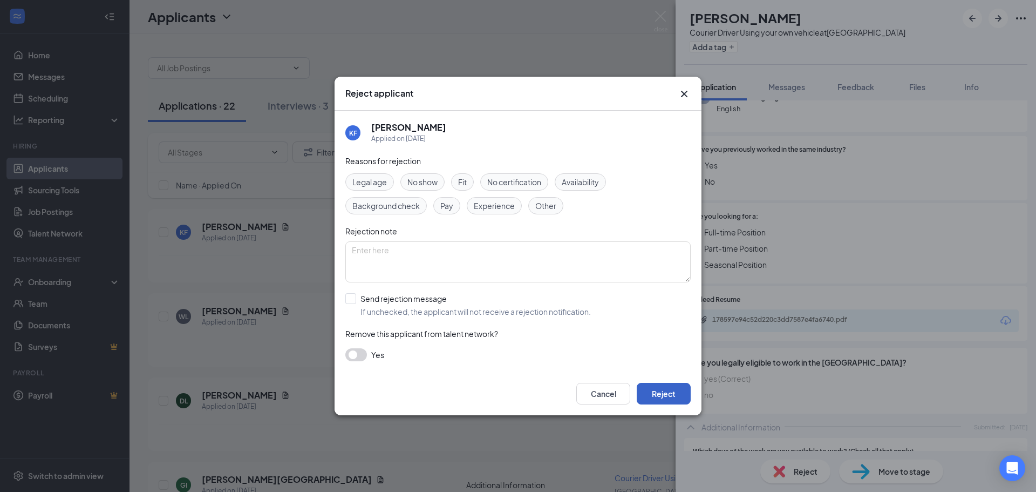
click at [672, 402] on button "Reject" at bounding box center [664, 394] width 54 height 22
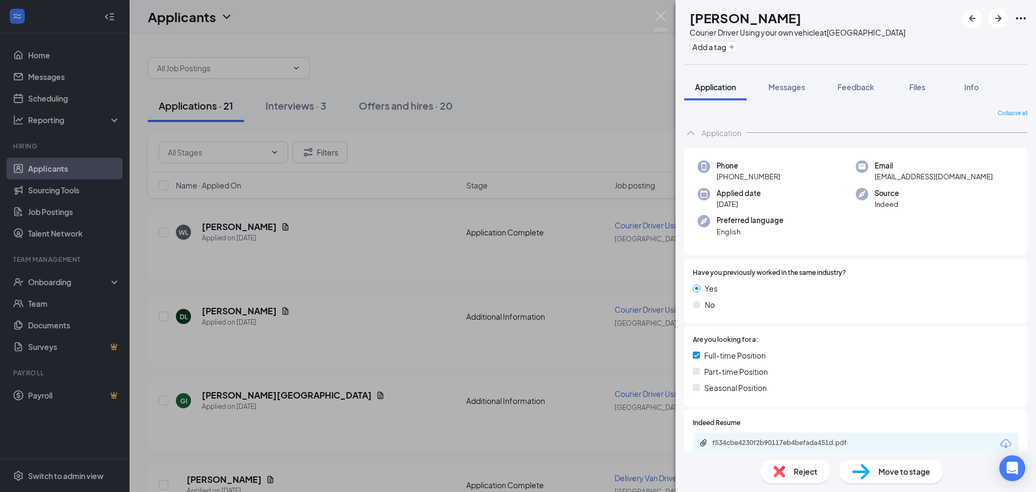
click at [364, 240] on div "[PERSON_NAME] Courier Driver Using your own vehicle at [GEOGRAPHIC_DATA] Add a …" at bounding box center [518, 246] width 1036 height 492
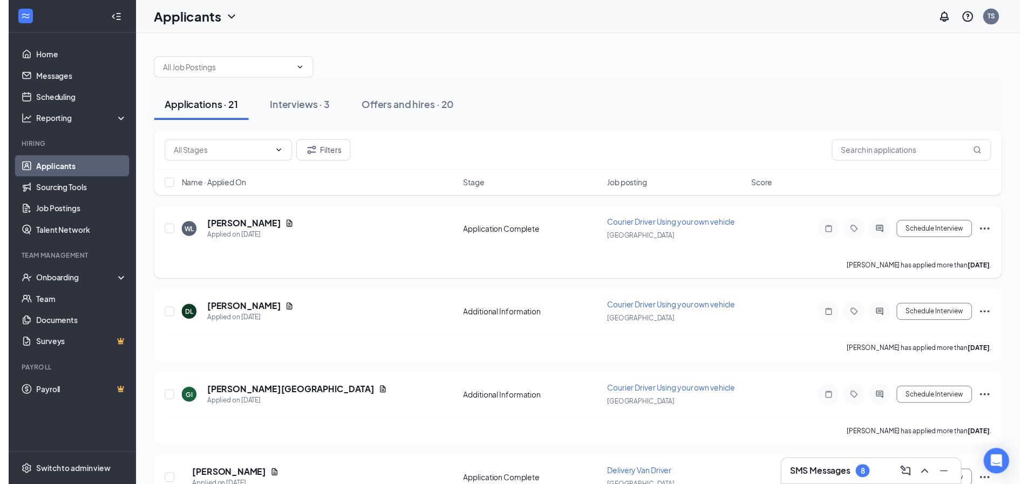
scroll to position [162, 0]
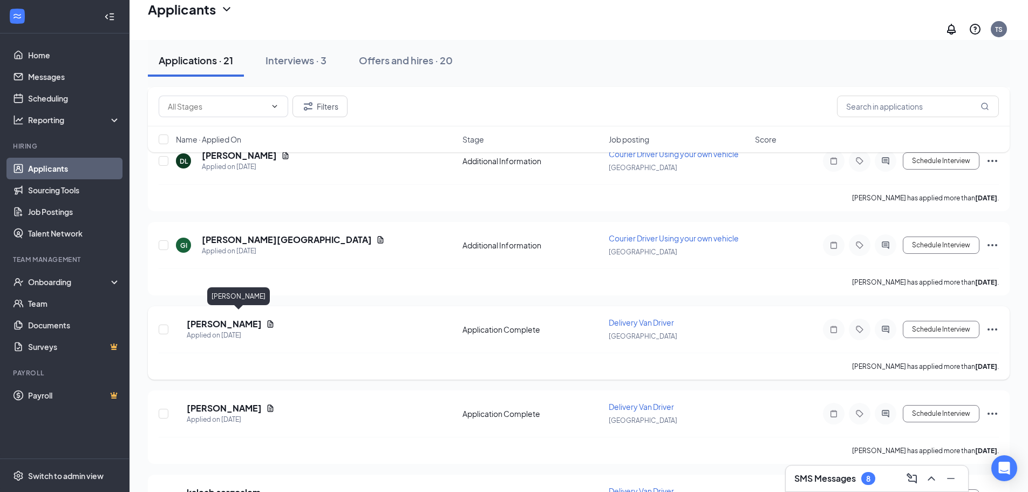
click at [259, 319] on h5 "[PERSON_NAME]" at bounding box center [224, 324] width 75 height 12
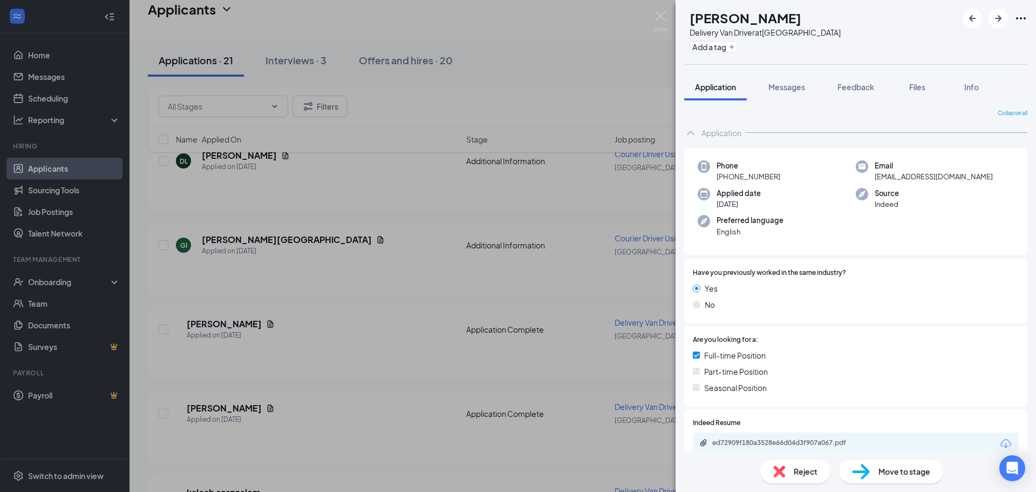
click at [523, 69] on div "[PERSON_NAME] Delivery Van Driver at [GEOGRAPHIC_DATA] Add a tag Application Me…" at bounding box center [518, 246] width 1036 height 492
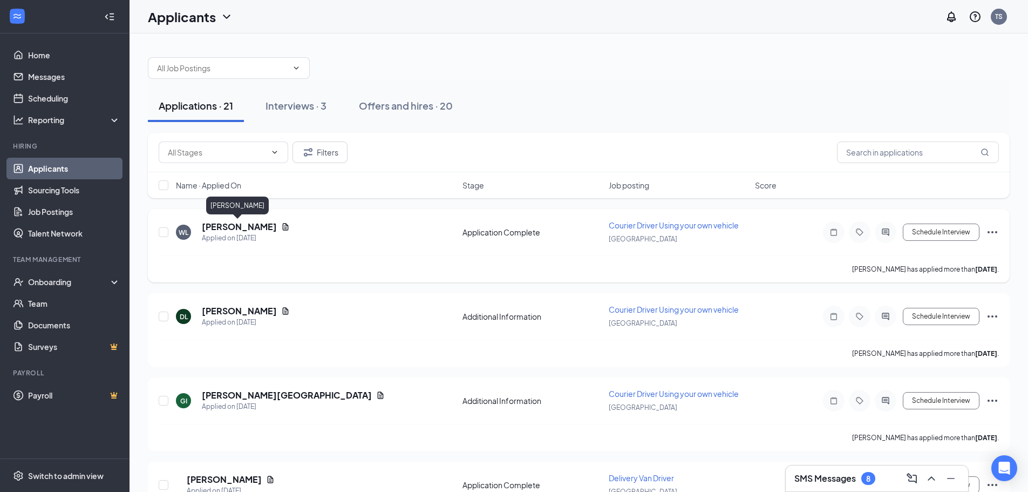
click at [242, 227] on h5 "[PERSON_NAME]" at bounding box center [239, 227] width 75 height 12
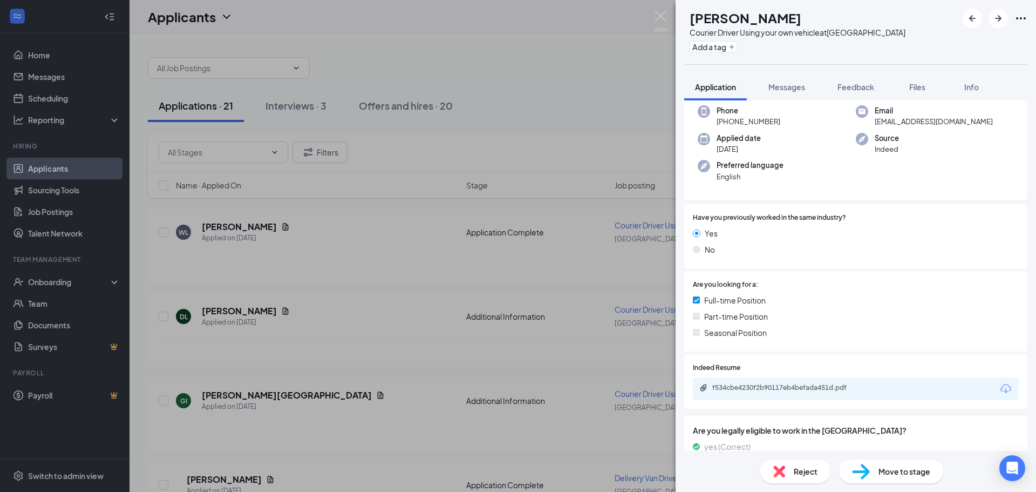
scroll to position [108, 0]
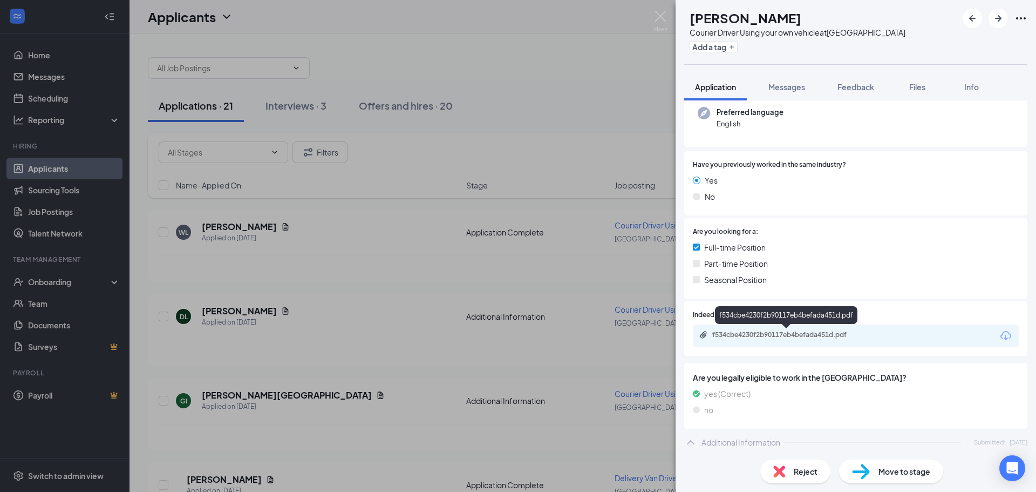
click at [738, 335] on div "f534cbe4230f2b90117eb4befada451d.pdf" at bounding box center [788, 334] width 151 height 9
click at [813, 463] on div "Reject" at bounding box center [796, 471] width 70 height 24
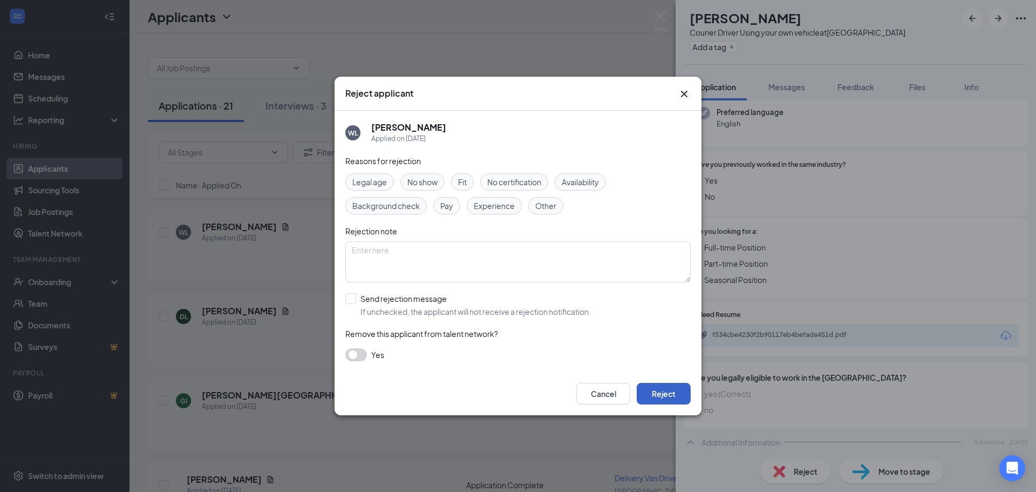
click at [668, 391] on button "Reject" at bounding box center [664, 394] width 54 height 22
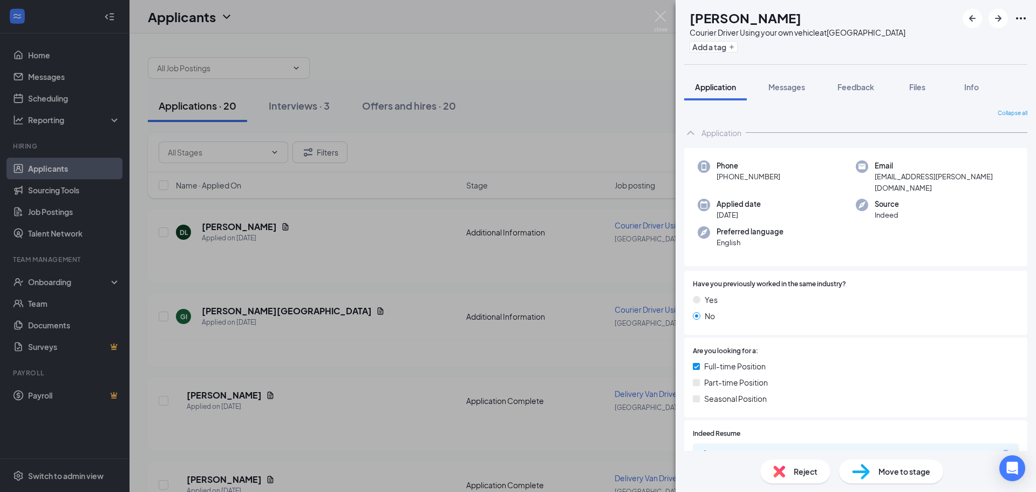
click at [231, 228] on div "DL [PERSON_NAME] Courier Driver Using your own vehicle at [GEOGRAPHIC_DATA] Add…" at bounding box center [518, 246] width 1036 height 492
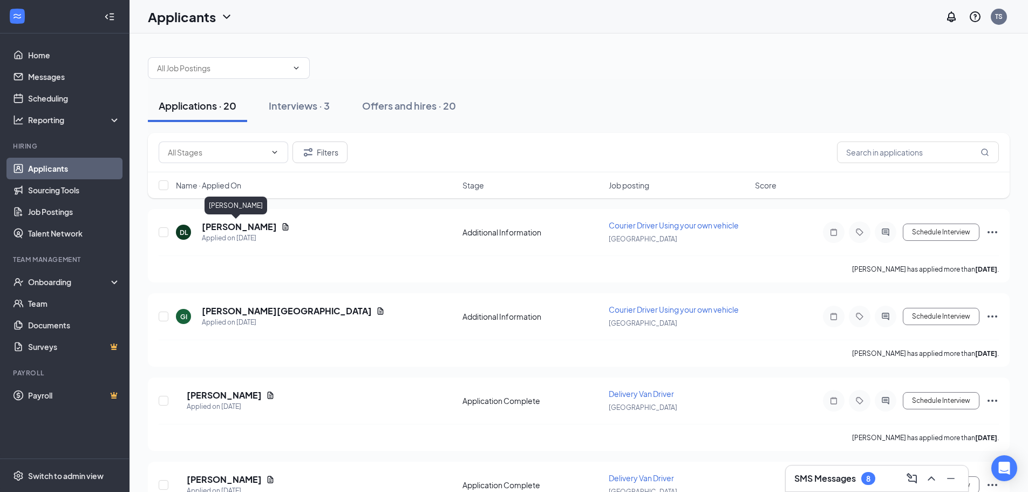
click at [231, 228] on h5 "[PERSON_NAME]" at bounding box center [239, 227] width 75 height 12
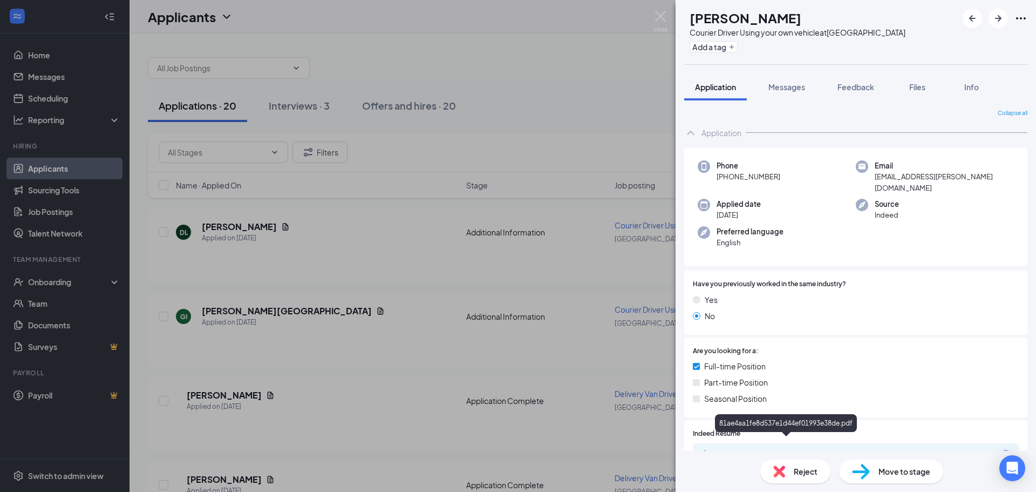
click at [756, 450] on div "81ae4aa1fe8d537e1d44ef01993e38de.pdf" at bounding box center [788, 454] width 151 height 9
click at [796, 472] on span "Reject" at bounding box center [806, 471] width 24 height 12
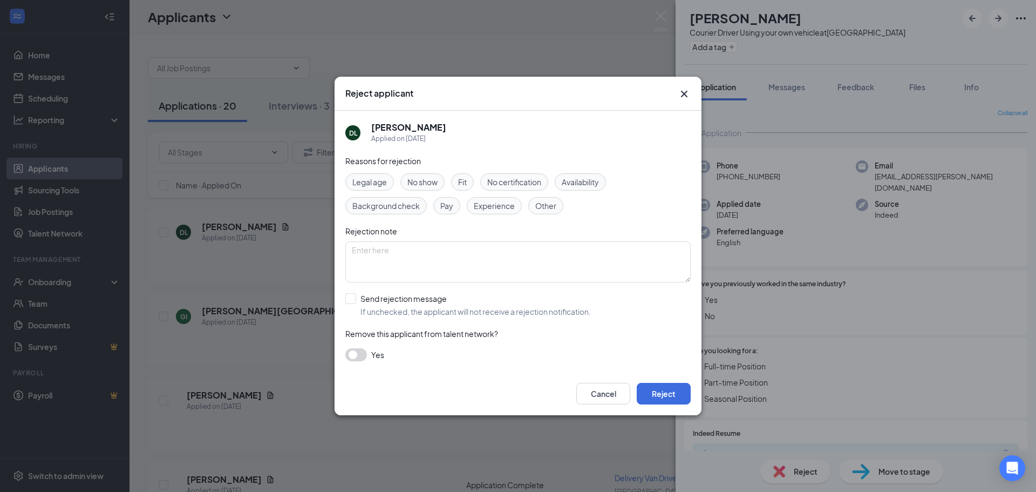
click at [681, 96] on icon "Cross" at bounding box center [684, 93] width 13 height 13
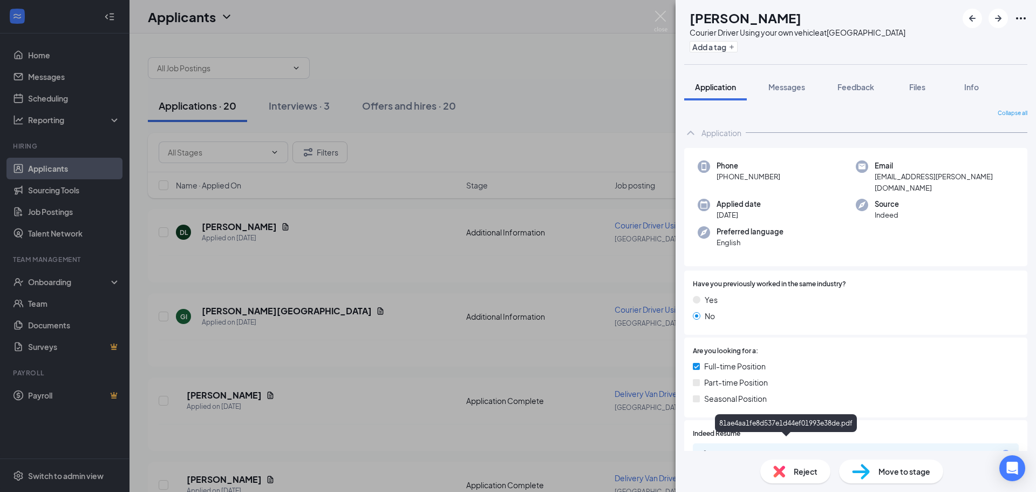
click at [787, 450] on div "81ae4aa1fe8d537e1d44ef01993e38de.pdf" at bounding box center [788, 454] width 151 height 9
click at [803, 472] on span "Reject" at bounding box center [806, 471] width 24 height 12
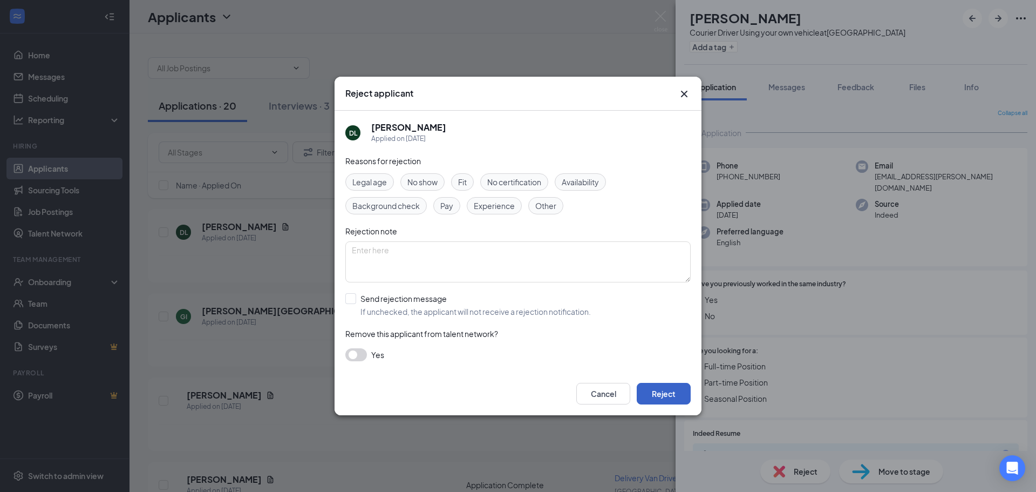
click at [675, 397] on button "Reject" at bounding box center [664, 394] width 54 height 22
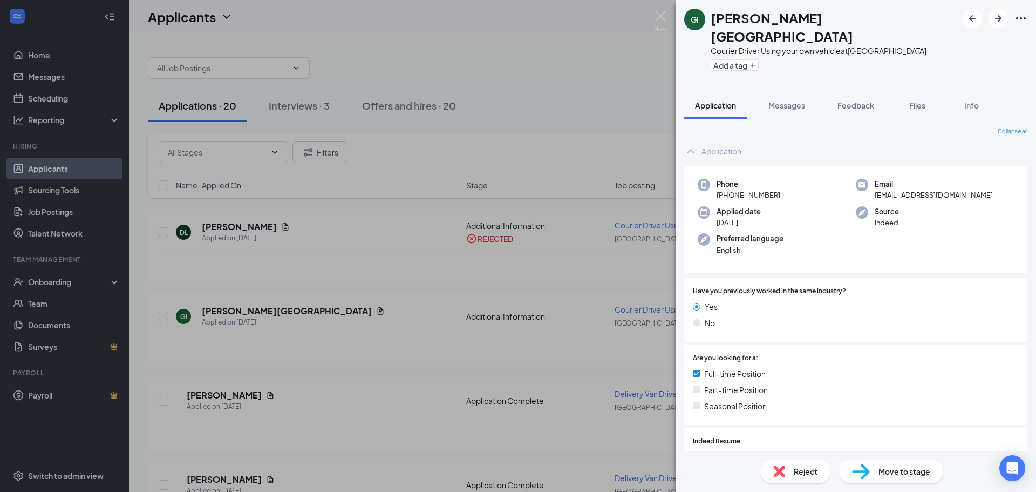
click at [236, 227] on div "GI [PERSON_NAME] Courier Driver Using your own vehicle at [GEOGRAPHIC_DATA] Add…" at bounding box center [518, 246] width 1036 height 492
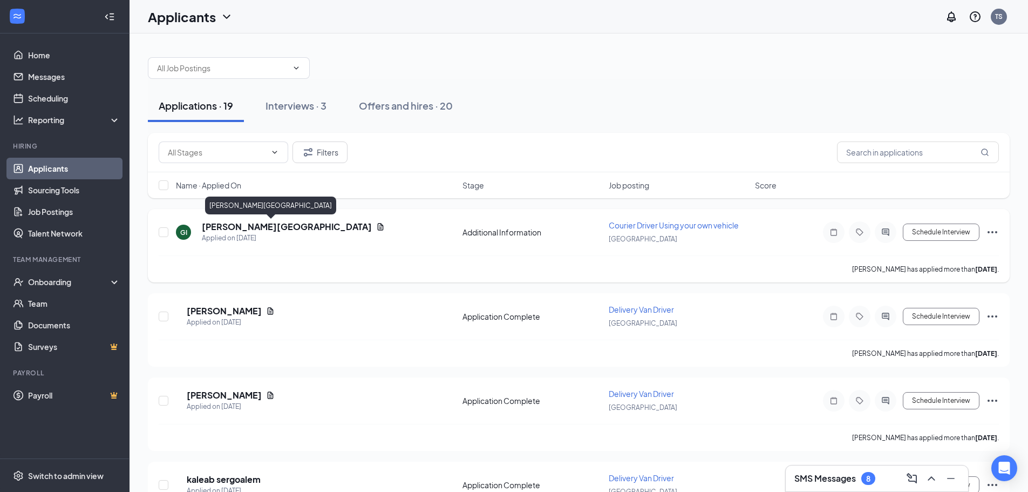
click at [245, 226] on h5 "[PERSON_NAME][GEOGRAPHIC_DATA]" at bounding box center [287, 227] width 170 height 12
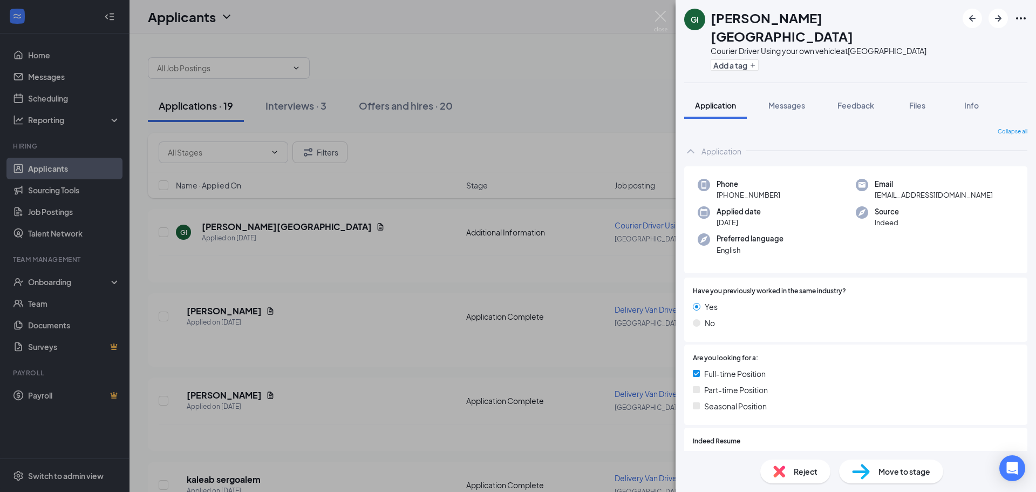
scroll to position [108, 0]
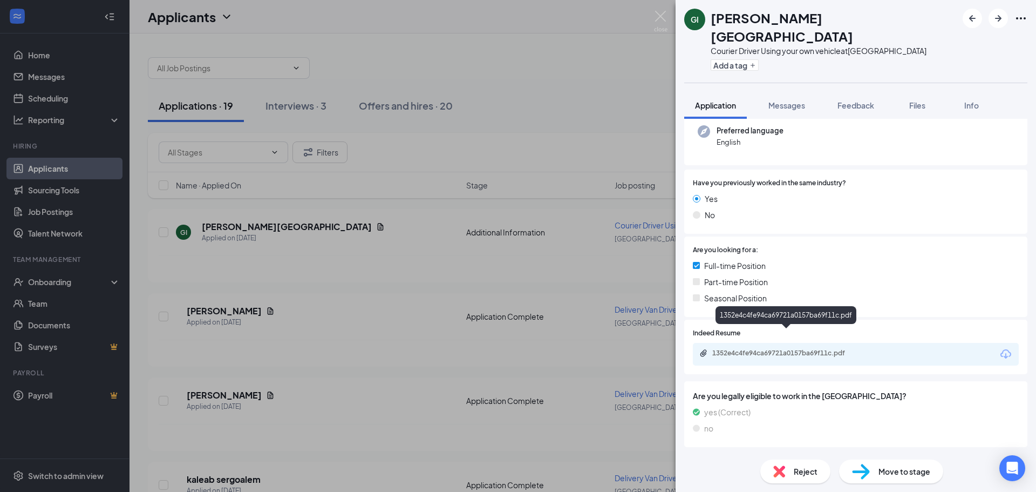
click at [745, 349] on div "1352e4c4fe94ca69721a0157ba69f11c.pdf" at bounding box center [788, 353] width 151 height 9
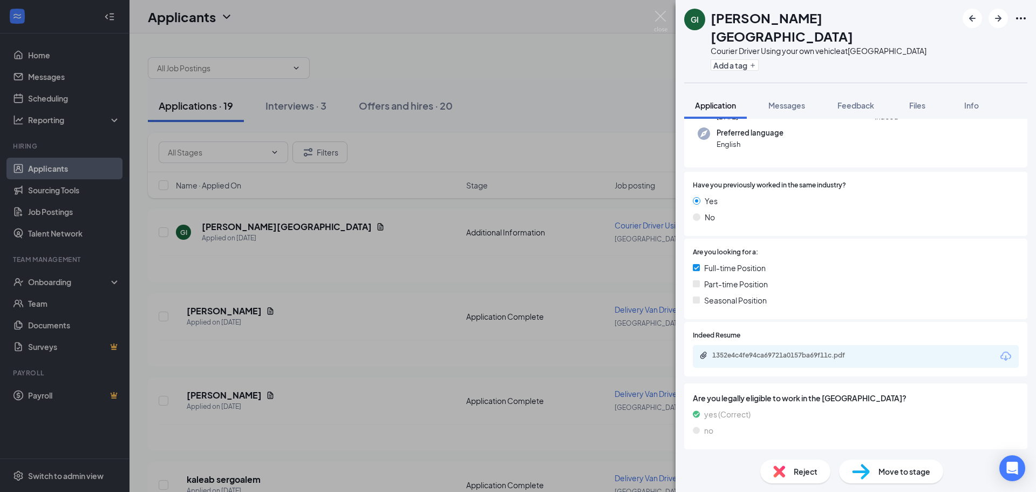
click at [795, 468] on span "Reject" at bounding box center [806, 471] width 24 height 12
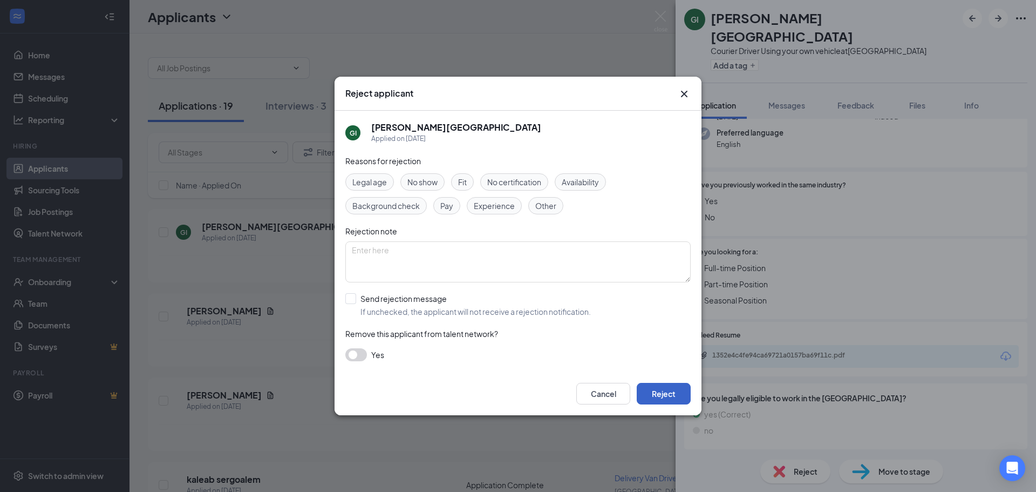
click at [670, 391] on button "Reject" at bounding box center [664, 394] width 54 height 22
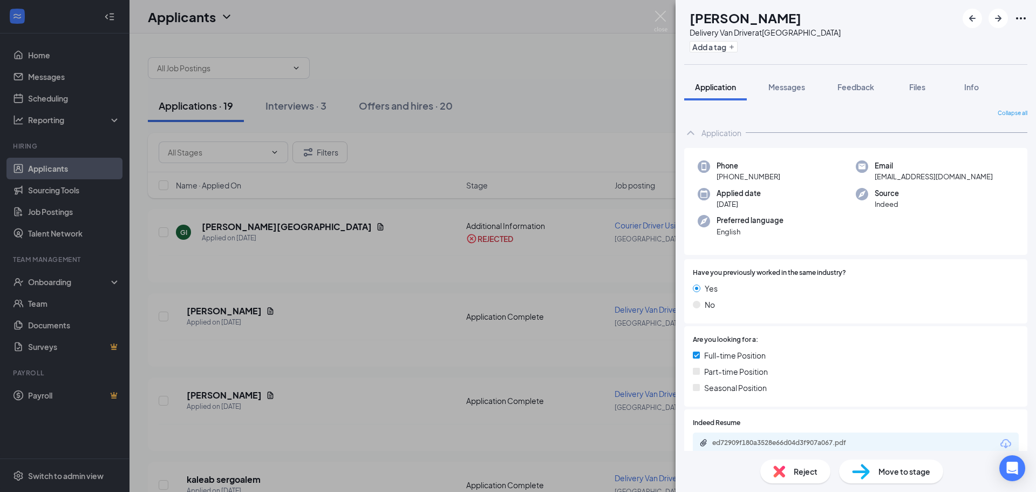
click at [269, 309] on div "[PERSON_NAME] Delivery Van Driver at [GEOGRAPHIC_DATA] Add a tag Application Me…" at bounding box center [518, 246] width 1036 height 492
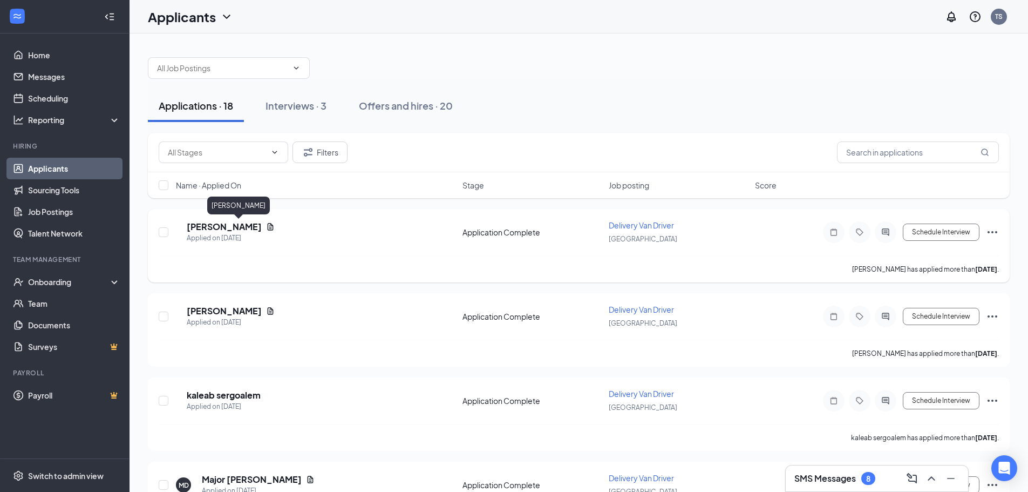
click at [262, 229] on h5 "[PERSON_NAME]" at bounding box center [224, 227] width 75 height 12
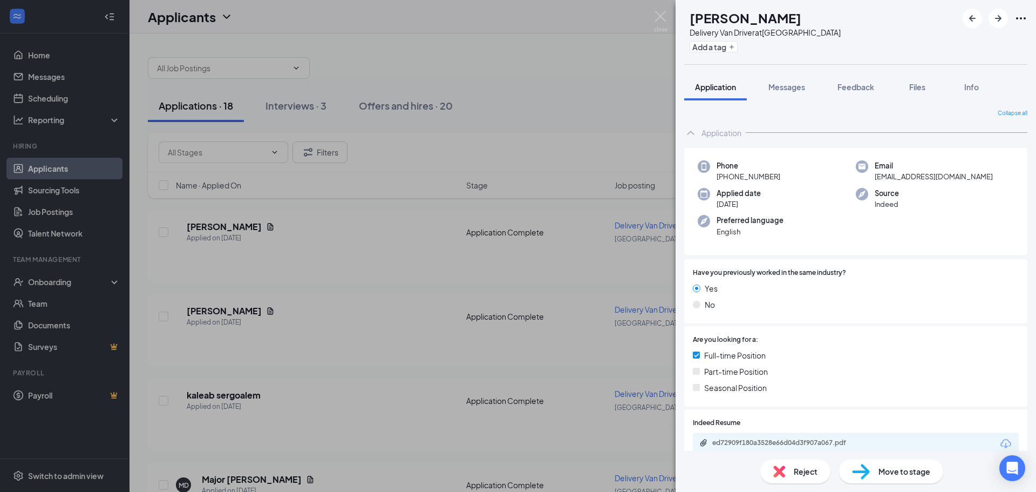
click at [810, 437] on div "ed72909f180a3528e66d04d3f907a067.pdf" at bounding box center [856, 443] width 326 height 23
click at [810, 441] on div "ed72909f180a3528e66d04d3f907a067.pdf" at bounding box center [788, 442] width 151 height 9
click at [758, 438] on div "ed72909f180a3528e66d04d3f907a067.pdf" at bounding box center [788, 442] width 151 height 9
click at [809, 472] on span "Reject" at bounding box center [806, 471] width 24 height 12
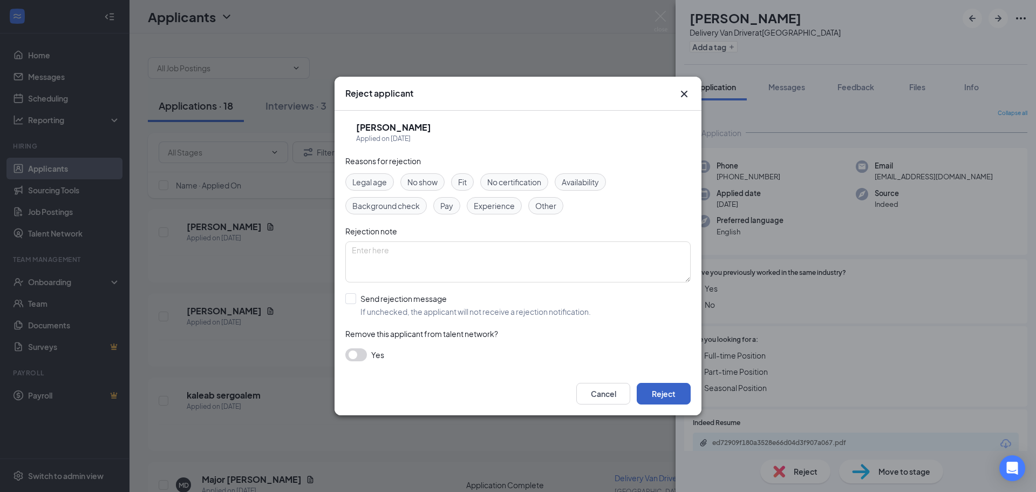
click at [662, 394] on button "Reject" at bounding box center [664, 394] width 54 height 22
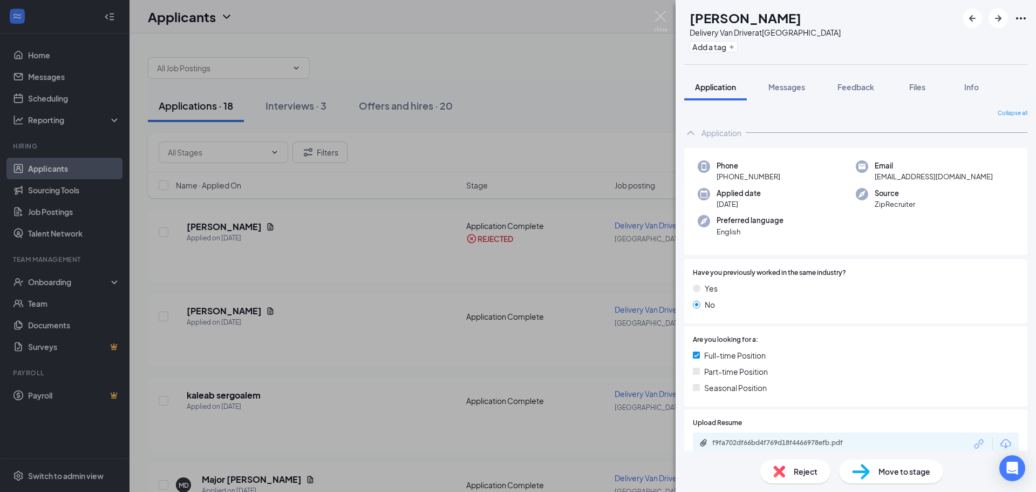
click at [245, 314] on div "OB [PERSON_NAME] Delivery Van Driver at [GEOGRAPHIC_DATA] Add a tag Application…" at bounding box center [518, 246] width 1036 height 492
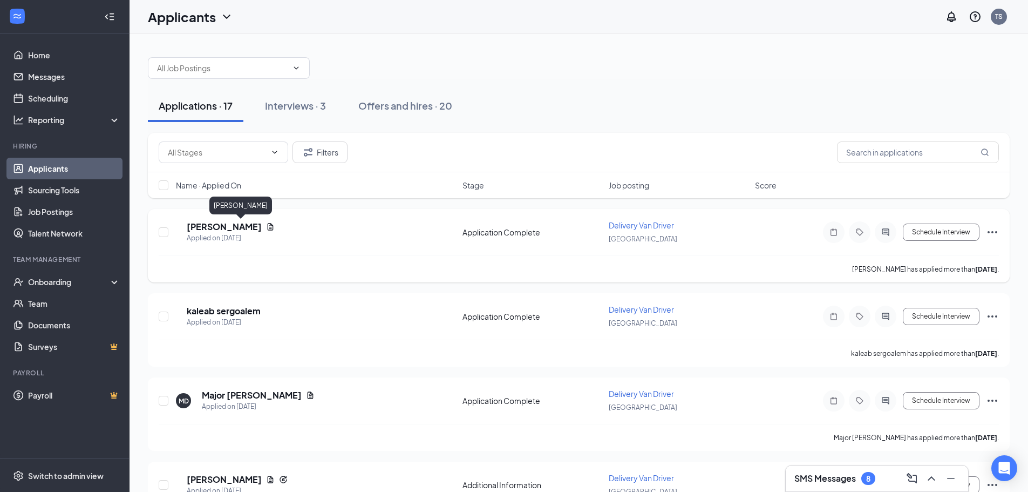
click at [256, 227] on h5 "[PERSON_NAME]" at bounding box center [224, 227] width 75 height 12
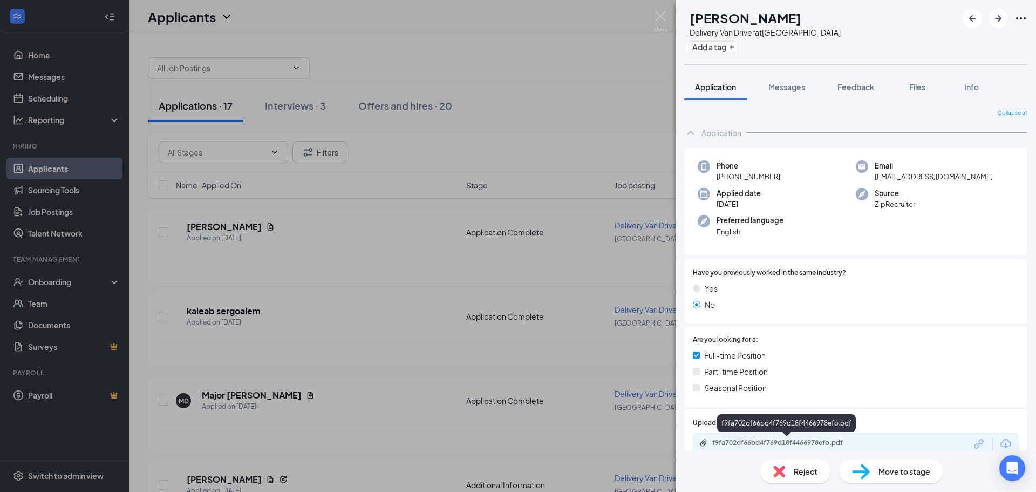
click at [733, 439] on div "f9fa702df66bd4f769d18f4466978efb.pdf" at bounding box center [788, 442] width 151 height 9
click at [252, 227] on div "OB [PERSON_NAME] Delivery Van Driver at [GEOGRAPHIC_DATA] Add a tag Application…" at bounding box center [518, 246] width 1036 height 492
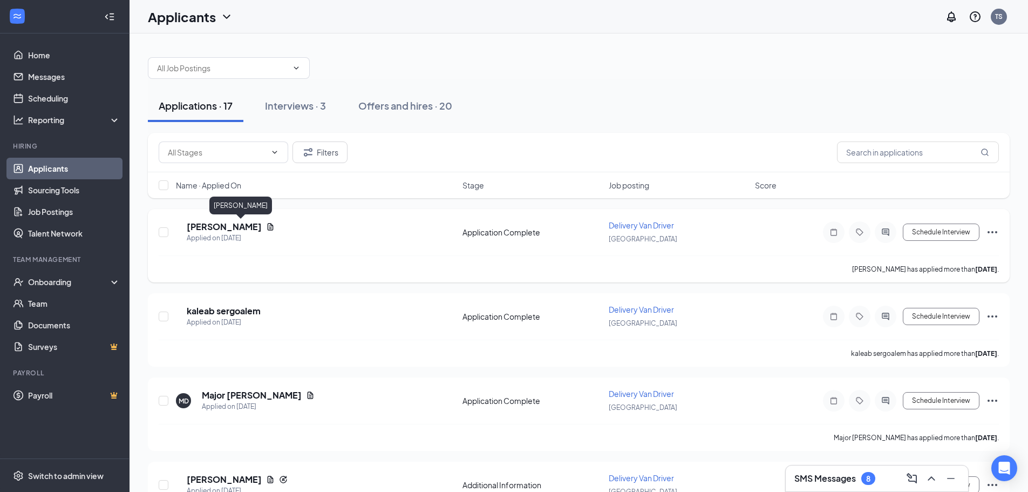
click at [256, 229] on h5 "[PERSON_NAME]" at bounding box center [224, 227] width 75 height 12
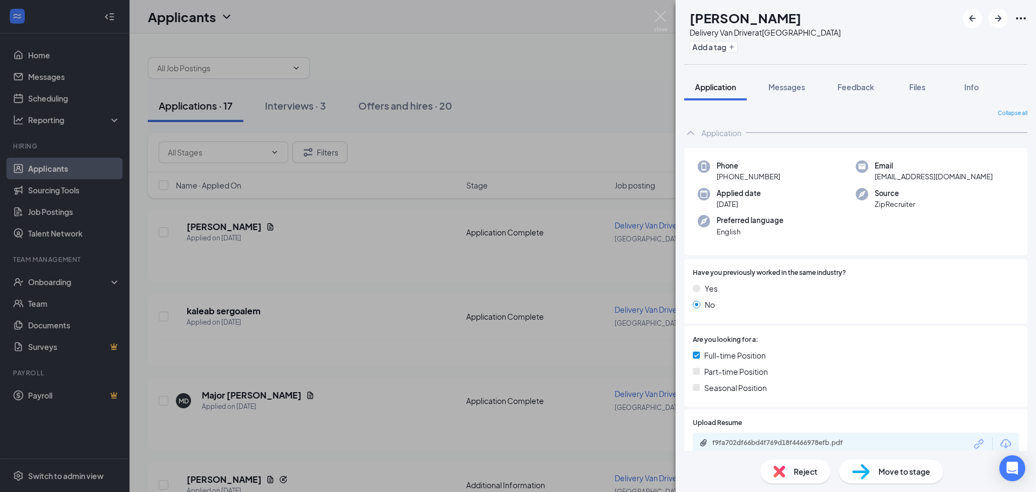
click at [795, 474] on span "Reject" at bounding box center [806, 471] width 24 height 12
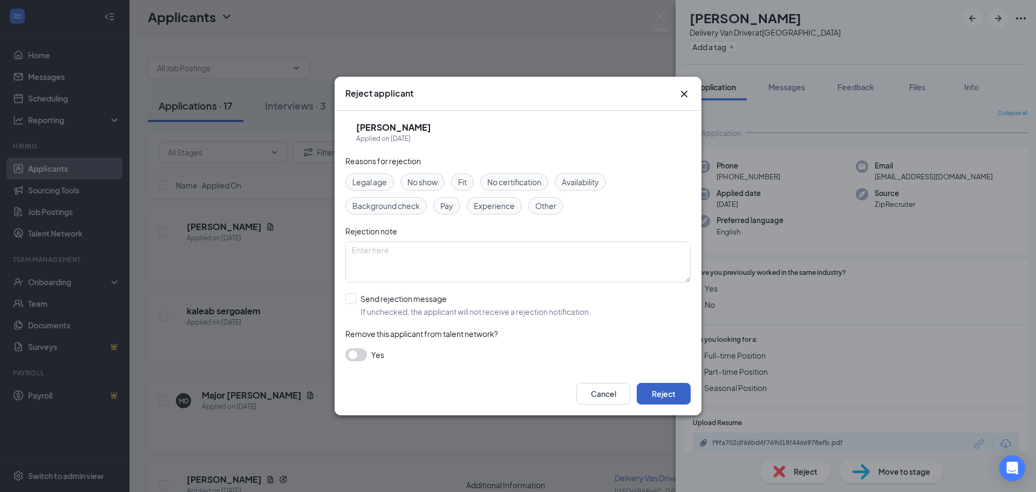
click at [653, 389] on button "Reject" at bounding box center [664, 394] width 54 height 22
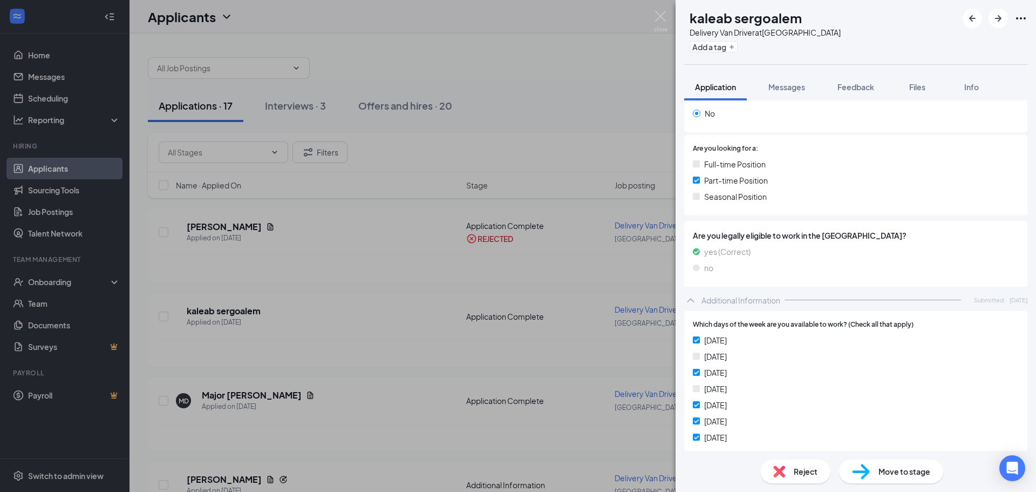
scroll to position [108, 0]
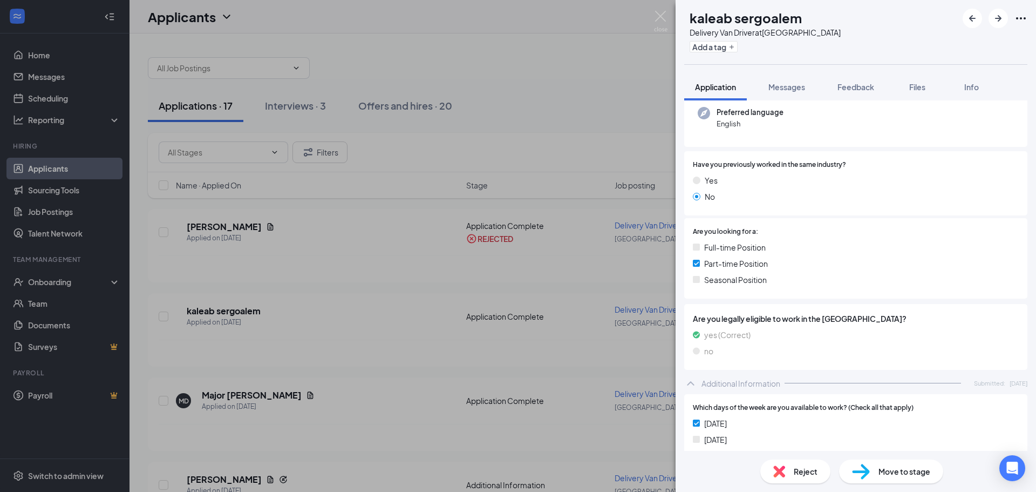
click at [803, 473] on span "Reject" at bounding box center [806, 471] width 24 height 12
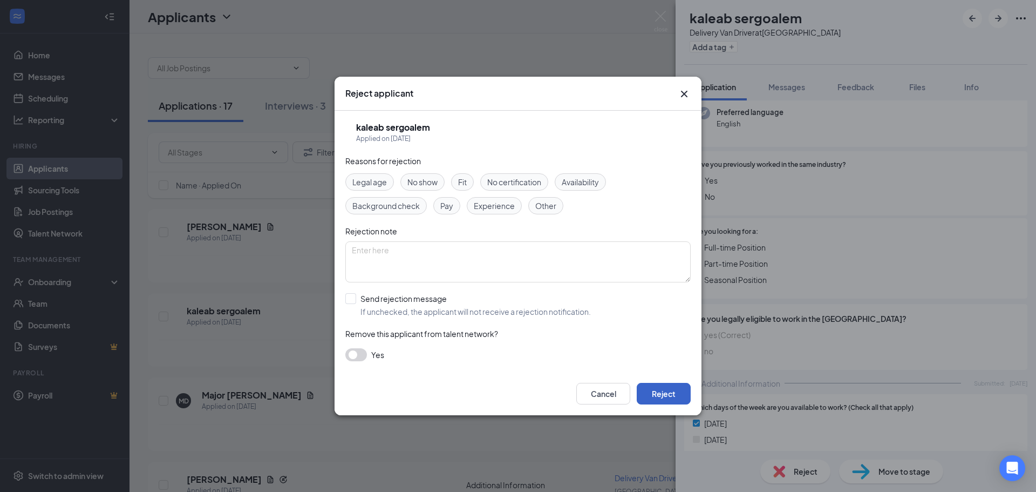
click at [657, 391] on button "Reject" at bounding box center [664, 394] width 54 height 22
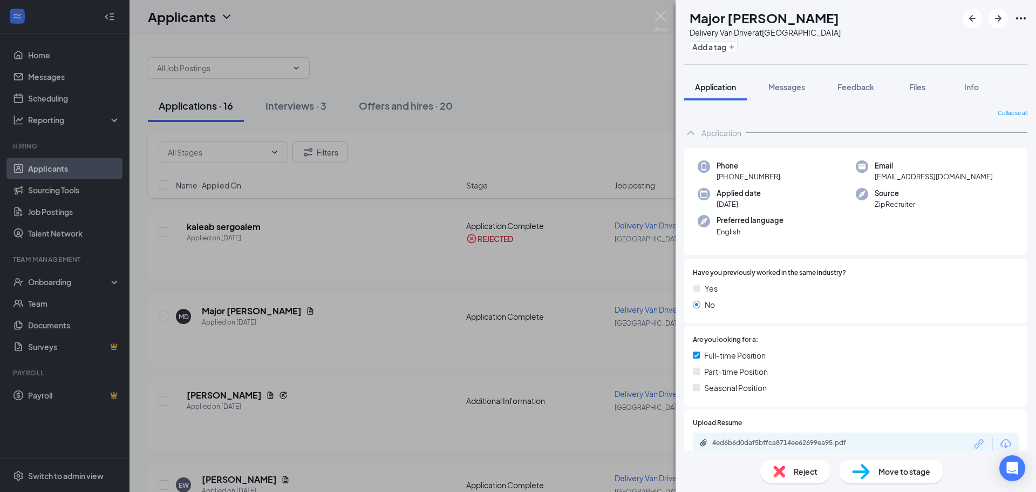
click at [776, 472] on img at bounding box center [780, 471] width 12 height 12
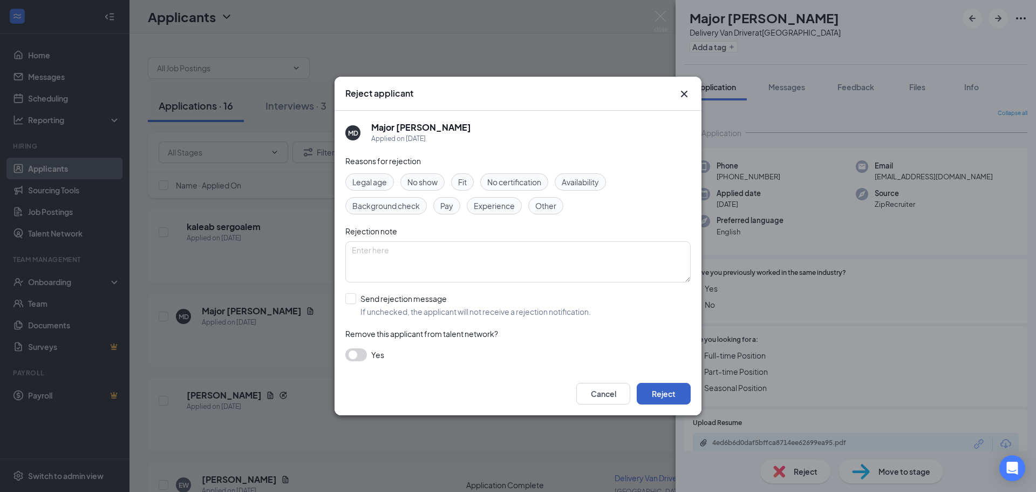
click at [658, 399] on button "Reject" at bounding box center [664, 394] width 54 height 22
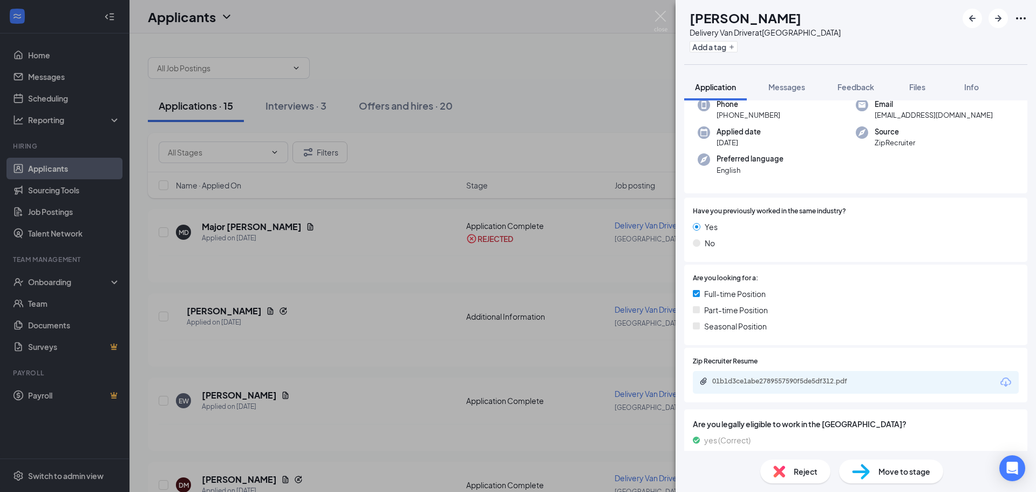
scroll to position [140, 0]
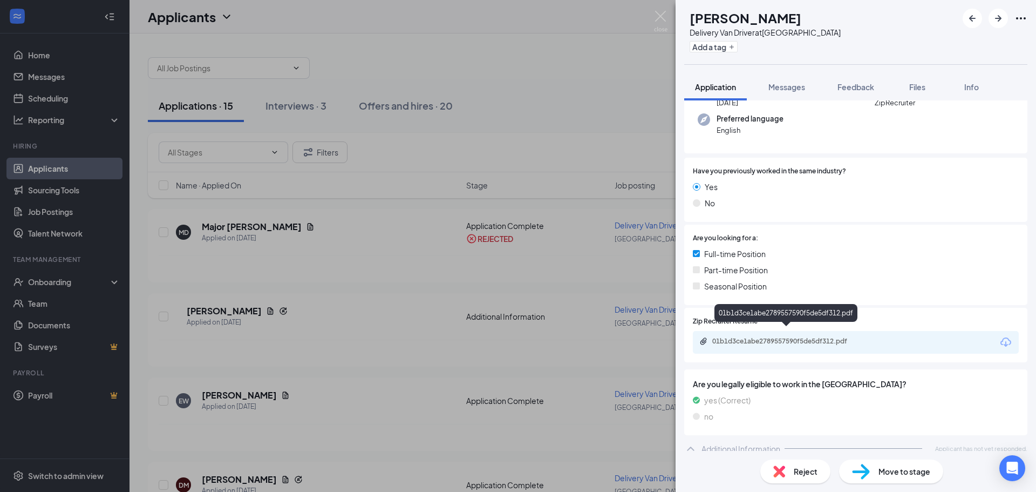
click at [794, 337] on div "01b1d3ce1abe2789557590f5de5df312.pdf" at bounding box center [788, 341] width 151 height 9
click at [735, 337] on div "01b1d3ce1abe2789557590f5de5df312.pdf" at bounding box center [788, 341] width 151 height 9
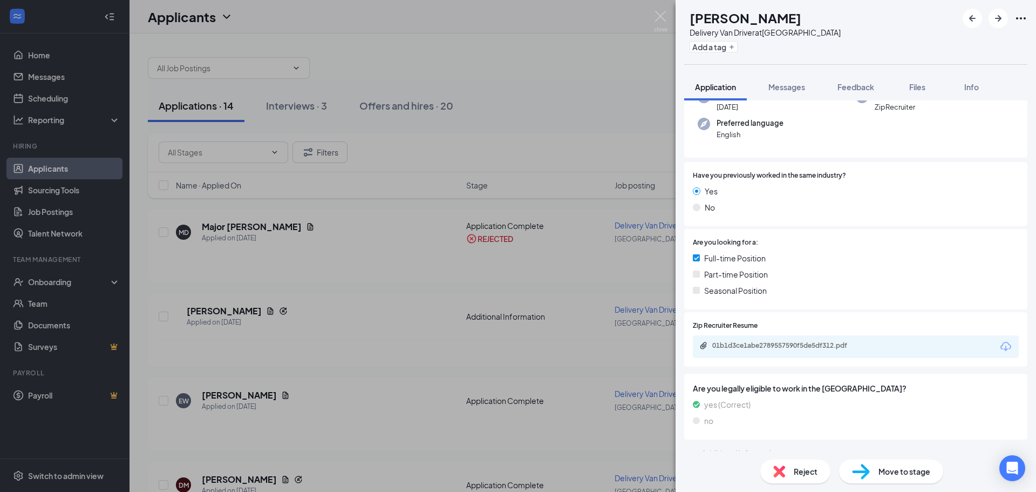
click at [809, 468] on span "Reject" at bounding box center [806, 471] width 24 height 12
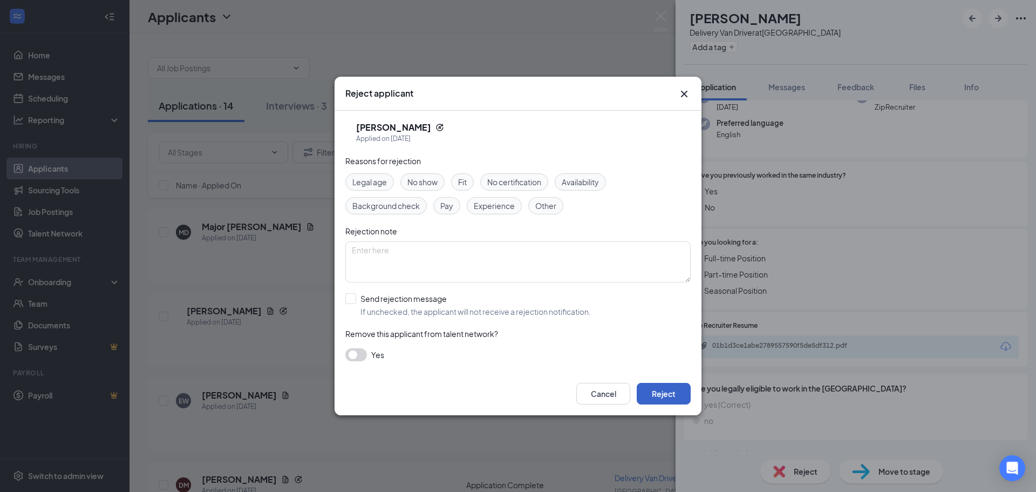
click at [672, 391] on button "Reject" at bounding box center [664, 394] width 54 height 22
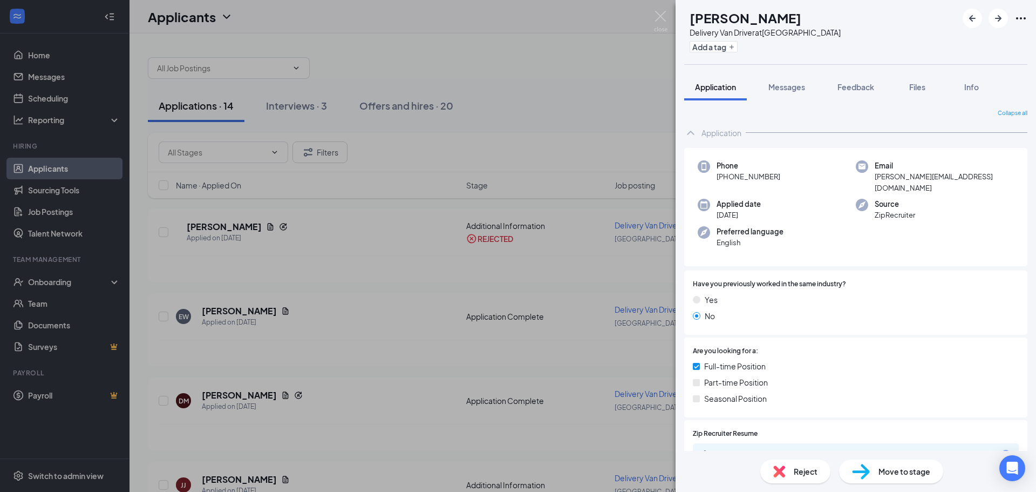
click at [218, 309] on div "EW [PERSON_NAME] Delivery Van Driver at [GEOGRAPHIC_DATA] Add a tag Application…" at bounding box center [518, 246] width 1036 height 492
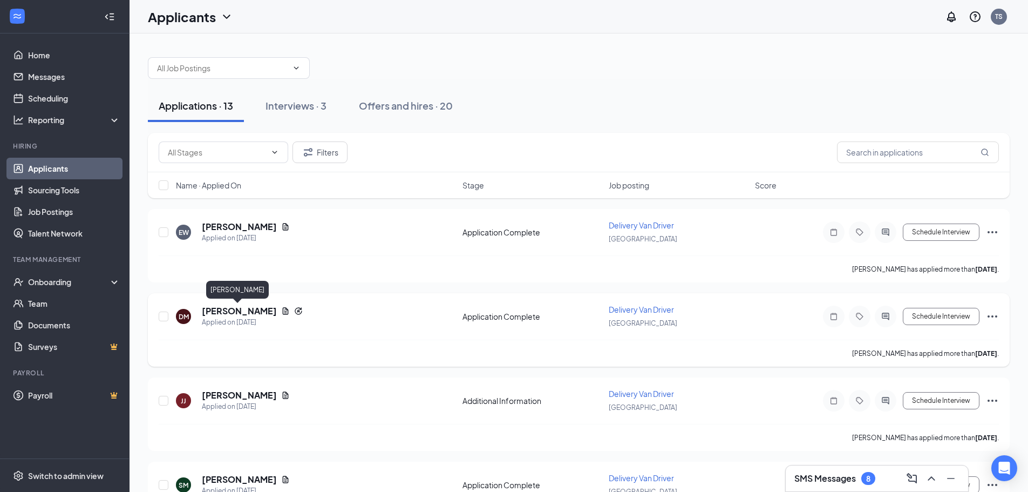
click at [242, 310] on h5 "[PERSON_NAME]" at bounding box center [239, 311] width 75 height 12
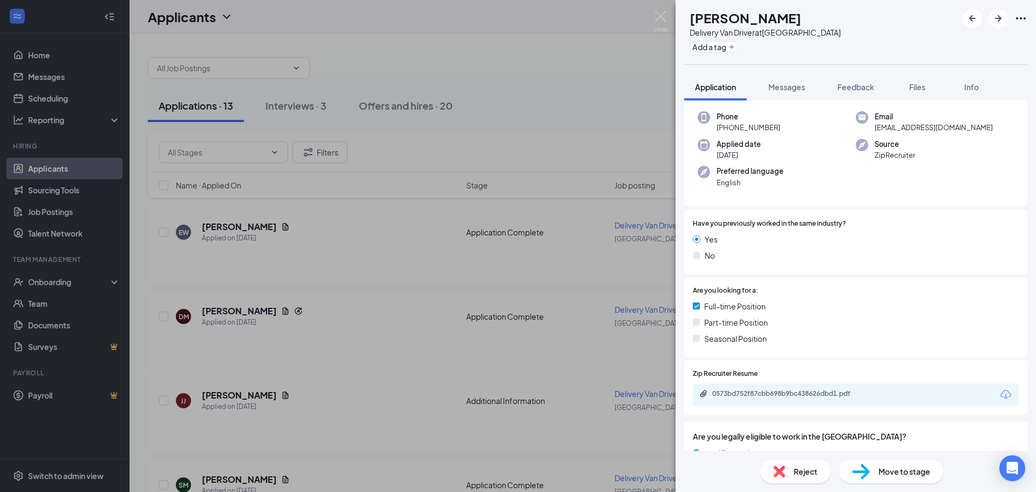
scroll to position [162, 0]
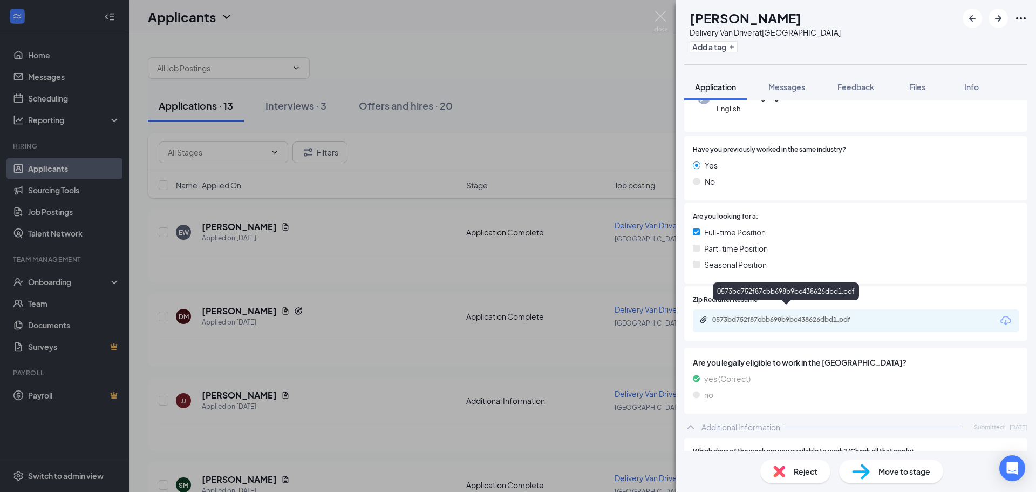
click at [787, 315] on div "0573bd752f87cbb698b9bc438626dbd1.pdf" at bounding box center [788, 319] width 151 height 9
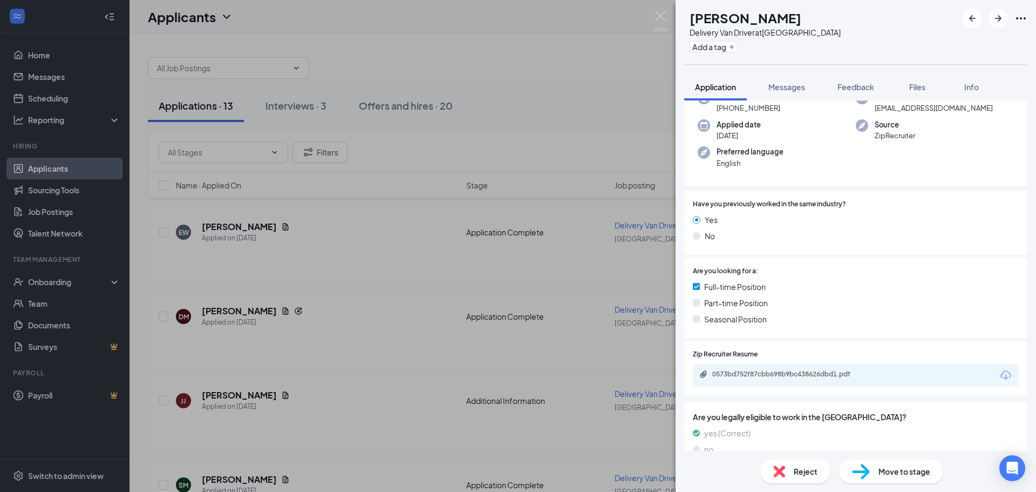
scroll to position [108, 0]
click at [801, 476] on span "Reject" at bounding box center [806, 471] width 24 height 12
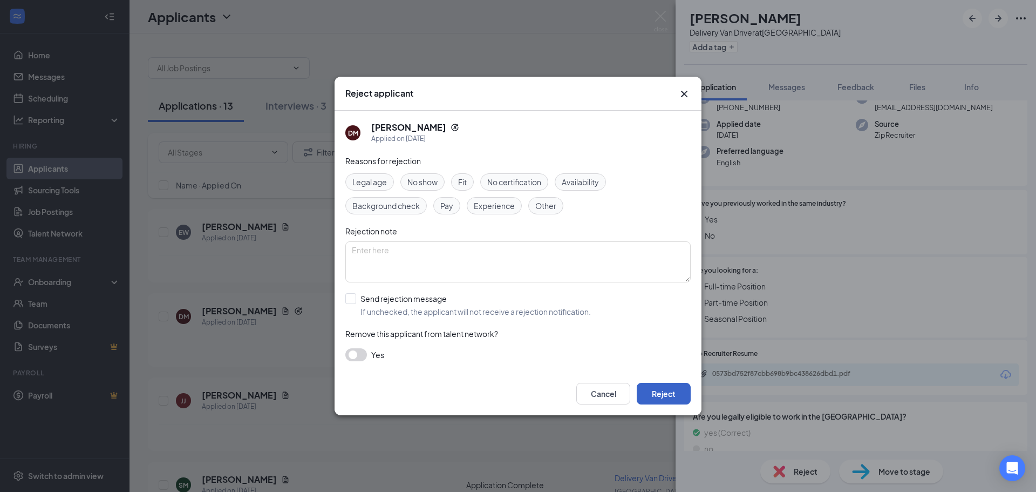
click at [658, 393] on button "Reject" at bounding box center [664, 394] width 54 height 22
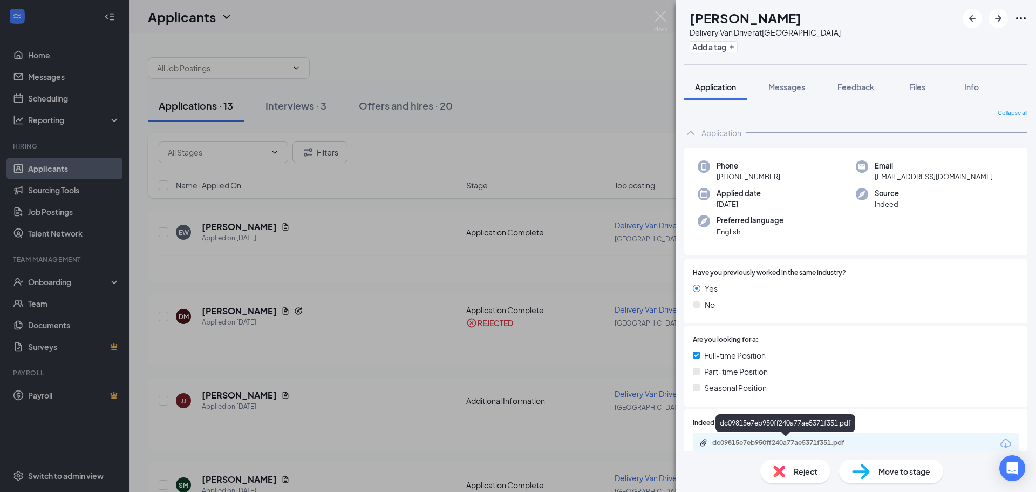
click at [768, 442] on div "dc09815e7eb950ff240a77ae5371f351.pdf" at bounding box center [788, 442] width 151 height 9
click at [791, 472] on div "Reject" at bounding box center [796, 471] width 70 height 24
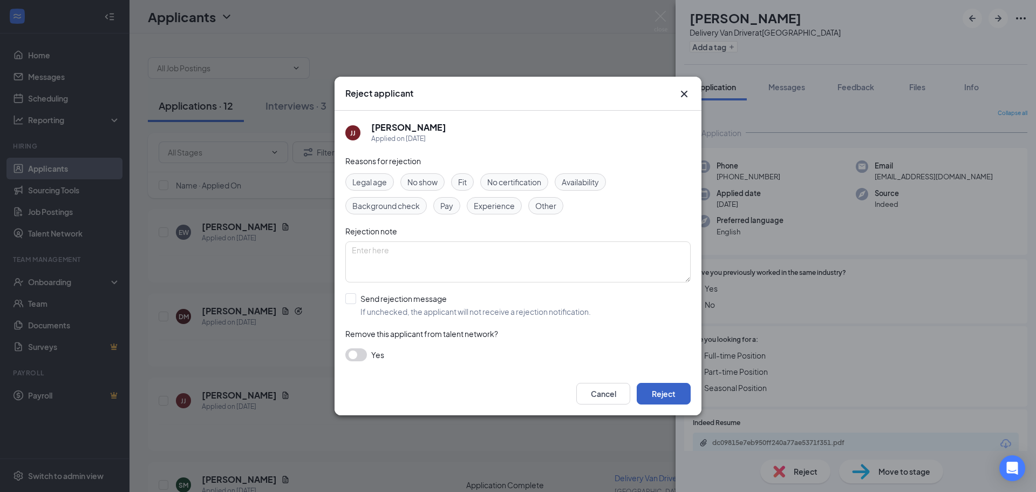
click at [667, 386] on button "Reject" at bounding box center [664, 394] width 54 height 22
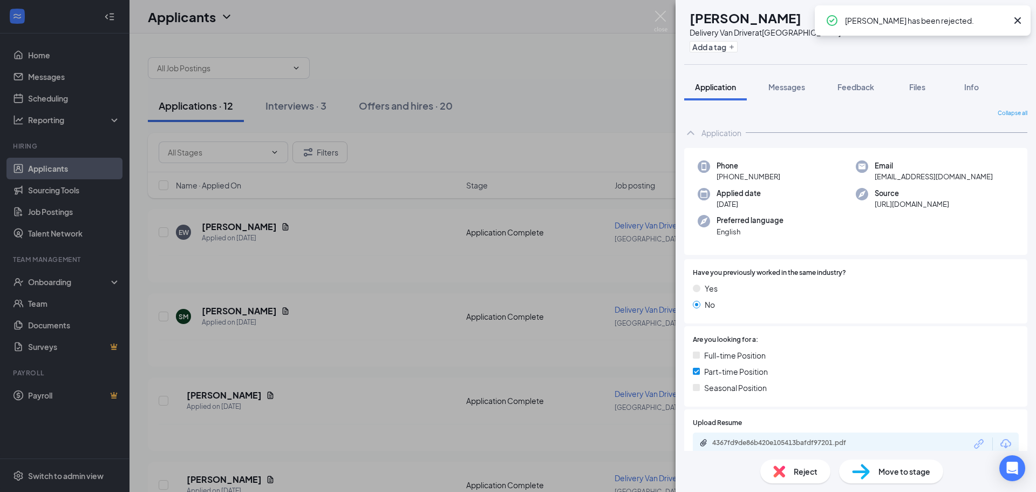
click at [811, 471] on span "Reject" at bounding box center [806, 471] width 24 height 12
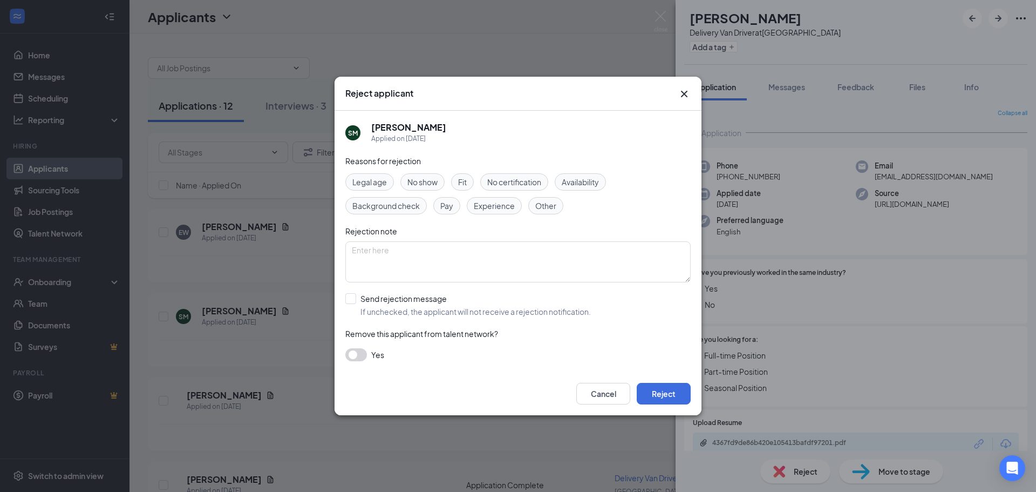
click at [683, 97] on icon "Cross" at bounding box center [684, 93] width 13 height 13
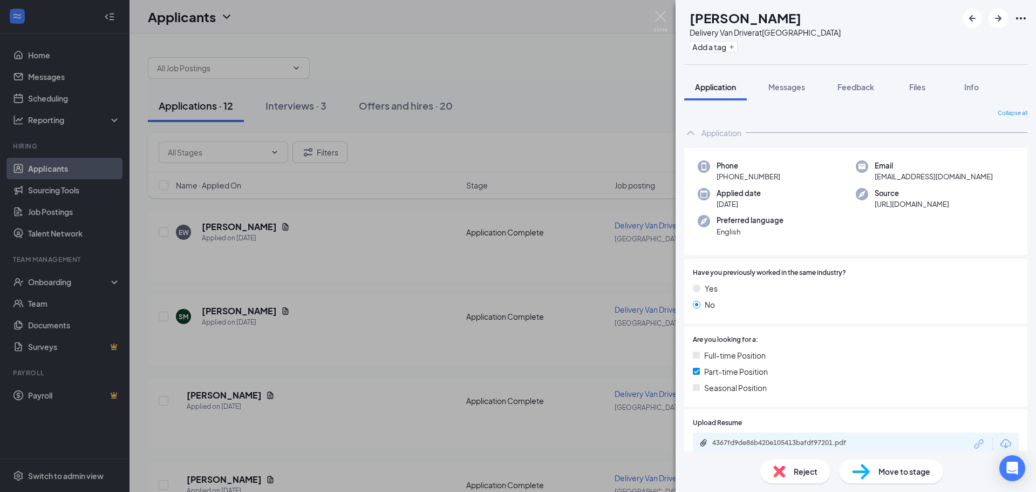
click at [232, 227] on div "[PERSON_NAME] [PERSON_NAME] Delivery Van Driver at [GEOGRAPHIC_DATA] Add a tag …" at bounding box center [518, 246] width 1036 height 492
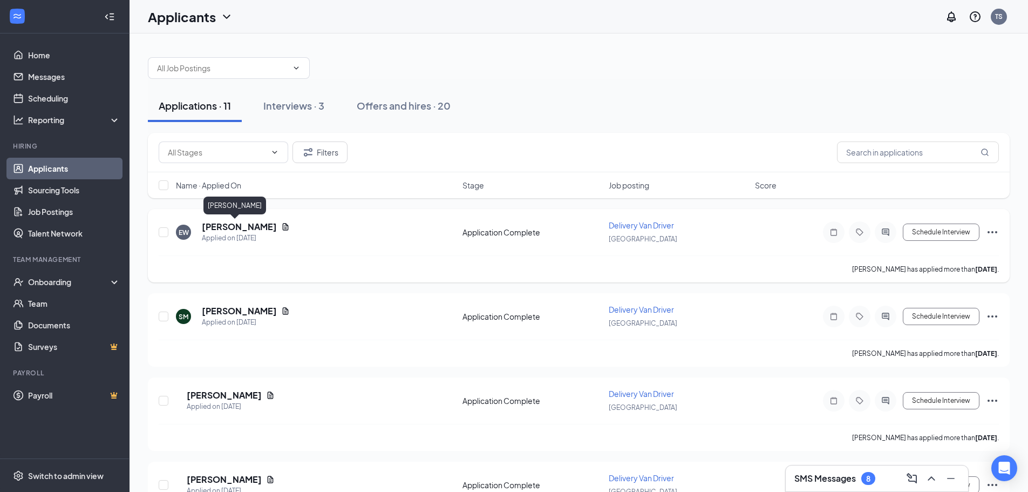
click at [233, 228] on h5 "[PERSON_NAME]" at bounding box center [239, 227] width 75 height 12
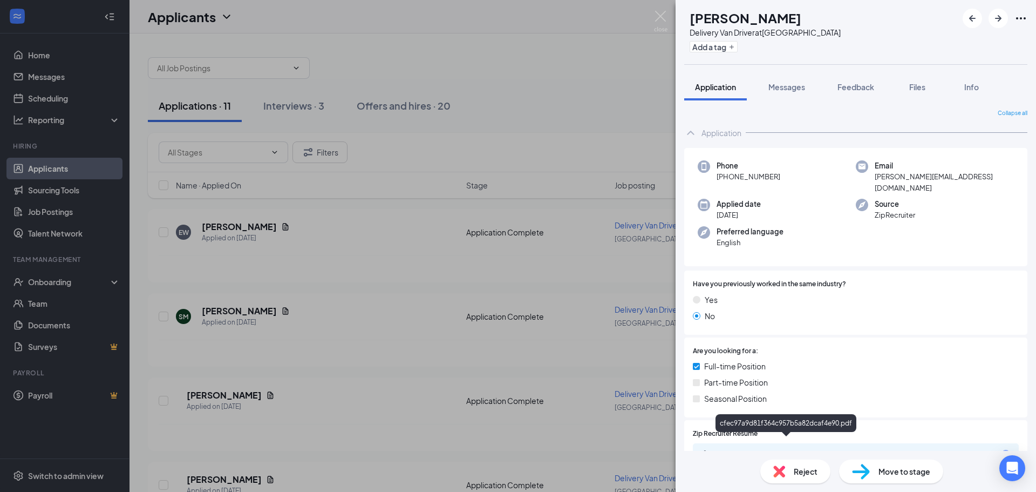
click at [788, 450] on div "cfec97a9d81f364c957b5a82dcaf4e90.pdf" at bounding box center [788, 454] width 151 height 9
click at [592, 241] on div "EW [PERSON_NAME] Delivery Van Driver at [GEOGRAPHIC_DATA] Add a tag Application…" at bounding box center [518, 246] width 1036 height 492
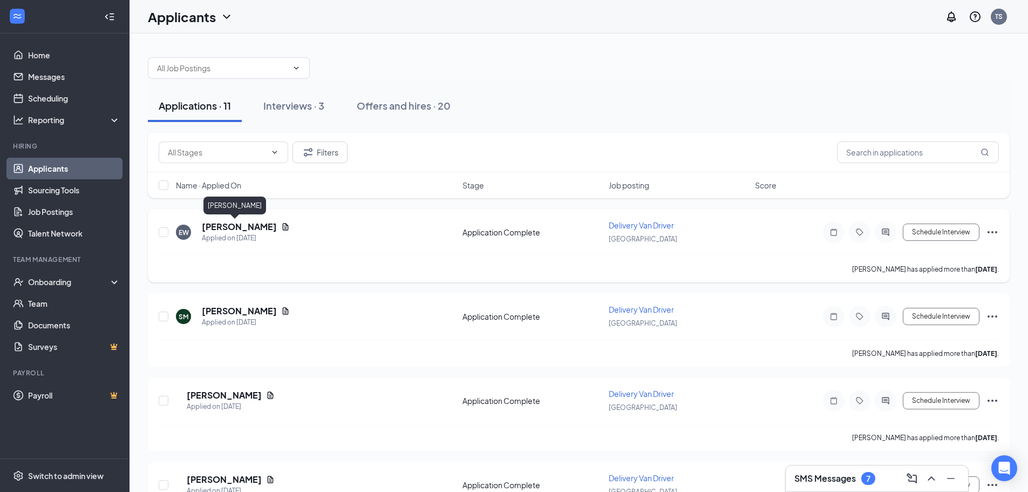
click at [233, 229] on h5 "[PERSON_NAME]" at bounding box center [239, 227] width 75 height 12
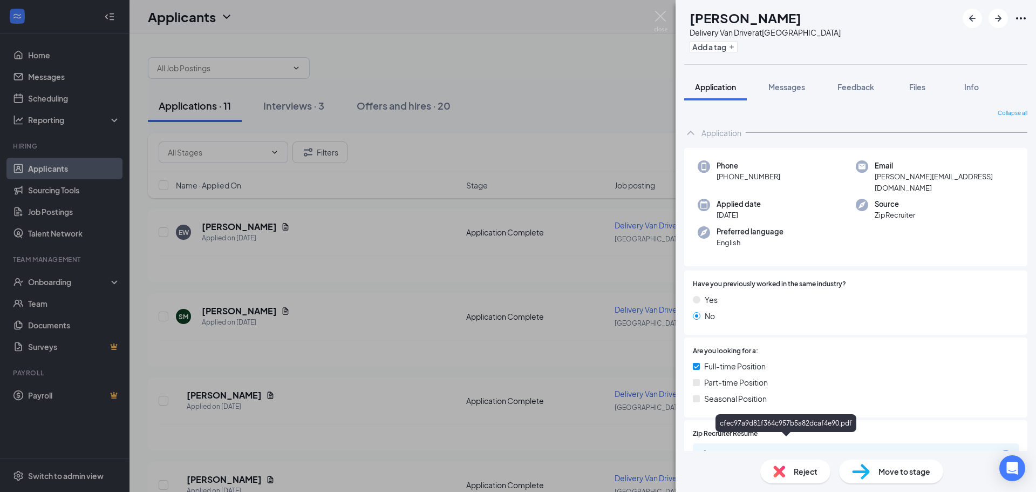
click at [755, 450] on div "cfec97a9d81f364c957b5a82dcaf4e90.pdf" at bounding box center [788, 454] width 151 height 9
click at [784, 472] on img at bounding box center [780, 471] width 12 height 12
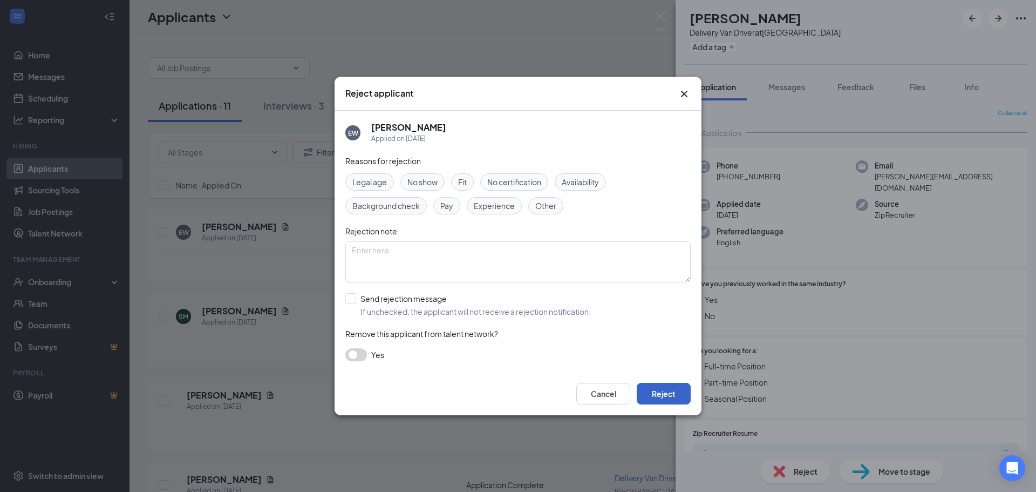
click at [666, 388] on button "Reject" at bounding box center [664, 394] width 54 height 22
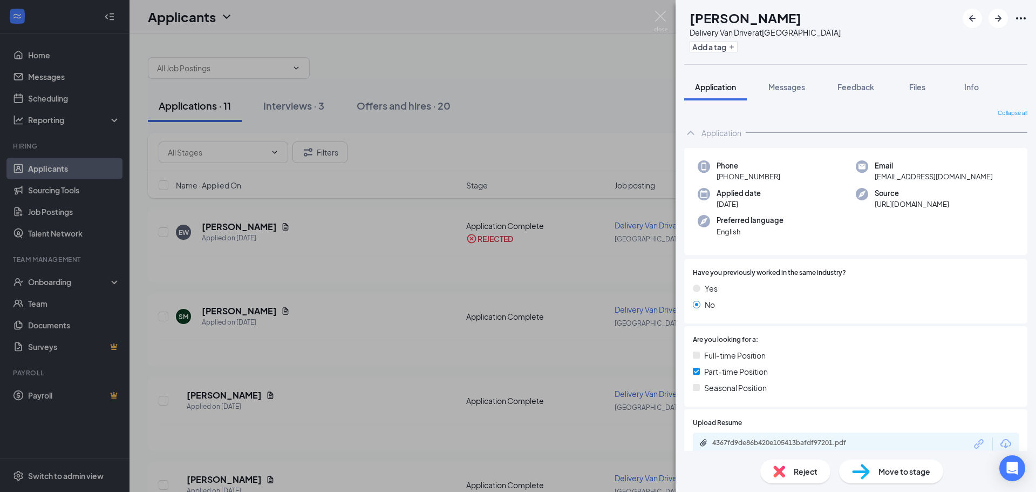
click at [615, 365] on div "[PERSON_NAME] [PERSON_NAME] Delivery Van Driver at [GEOGRAPHIC_DATA] Add a tag …" at bounding box center [518, 246] width 1036 height 492
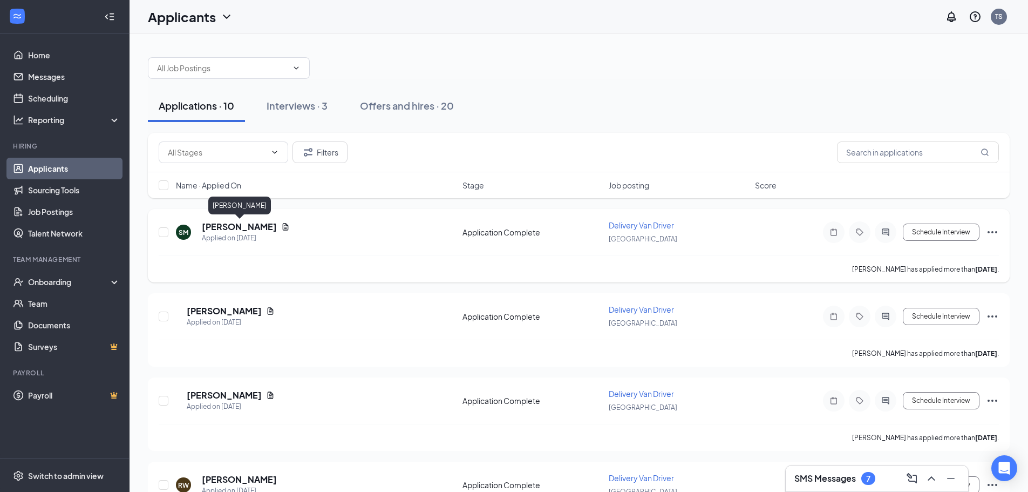
click at [211, 228] on h5 "[PERSON_NAME]" at bounding box center [239, 227] width 75 height 12
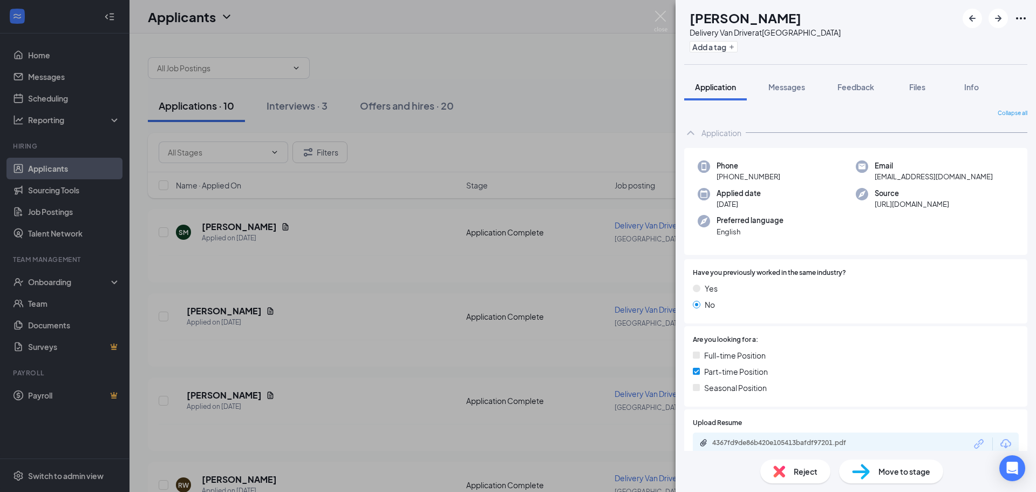
click at [794, 437] on div "4367fd9de86b420e105413bafdf97201.pdf" at bounding box center [856, 443] width 326 height 23
click at [793, 439] on div "4367fd9de86b420e105413bafdf97201.pdf" at bounding box center [788, 442] width 151 height 9
click at [801, 468] on span "Reject" at bounding box center [806, 471] width 24 height 12
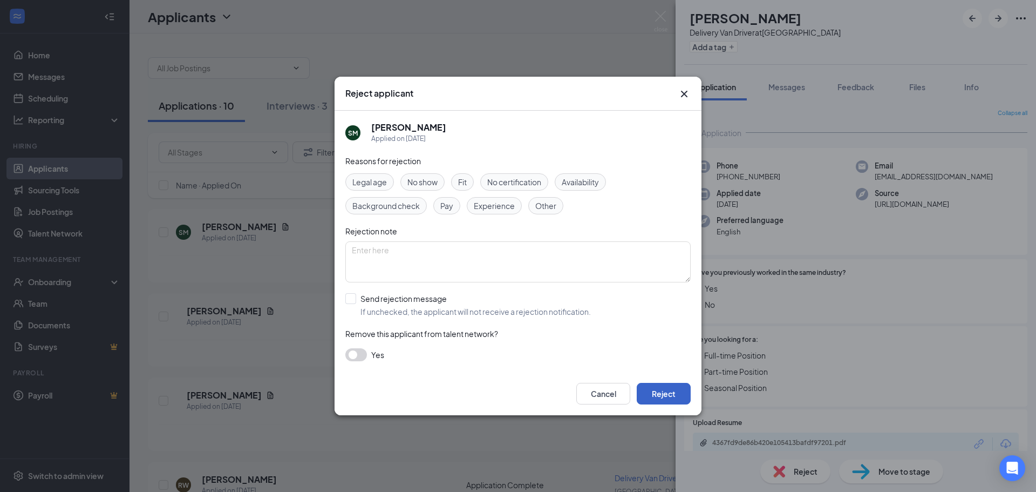
click at [667, 393] on button "Reject" at bounding box center [664, 394] width 54 height 22
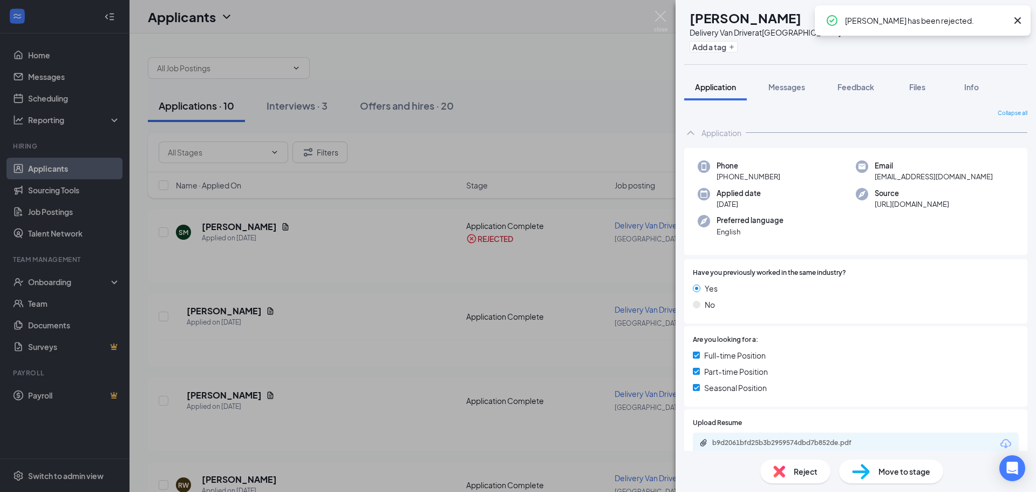
click at [799, 476] on span "Reject" at bounding box center [806, 471] width 24 height 12
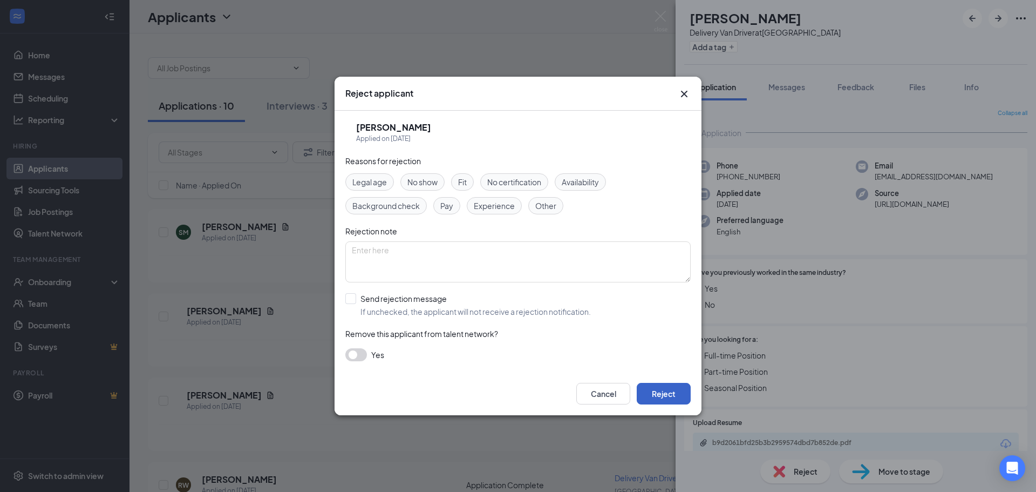
click at [678, 398] on button "Reject" at bounding box center [664, 394] width 54 height 22
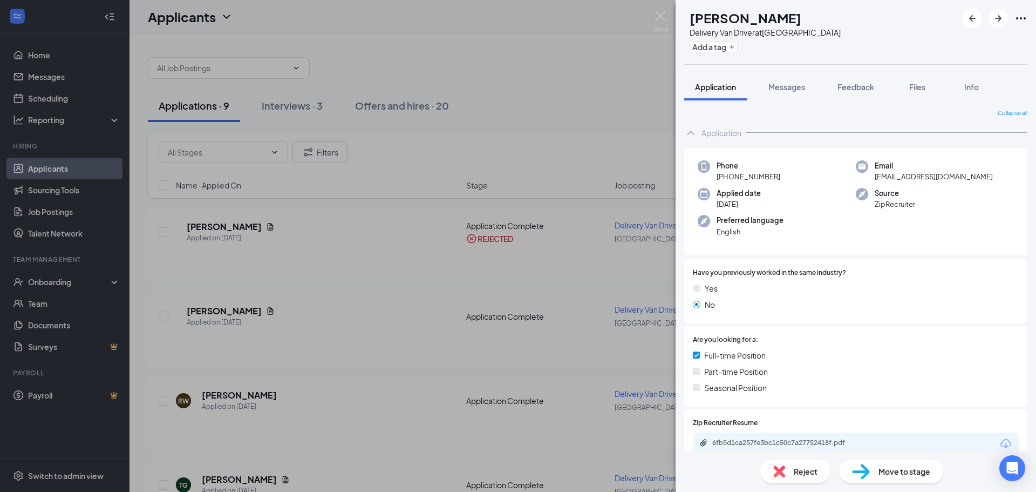
click at [237, 232] on div "[PERSON_NAME] [PERSON_NAME] Delivery Van Driver at [GEOGRAPHIC_DATA] Add a tag …" at bounding box center [518, 246] width 1036 height 492
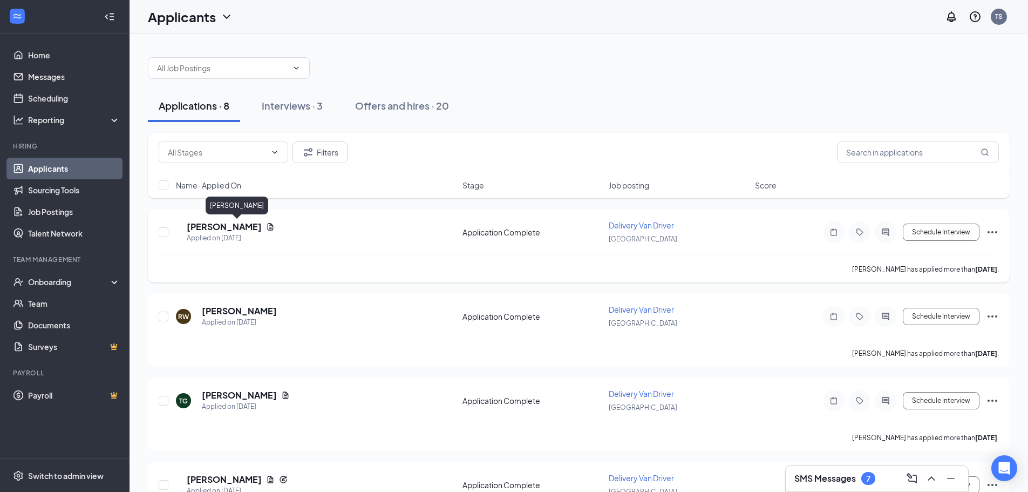
click at [239, 227] on h5 "[PERSON_NAME]" at bounding box center [224, 227] width 75 height 12
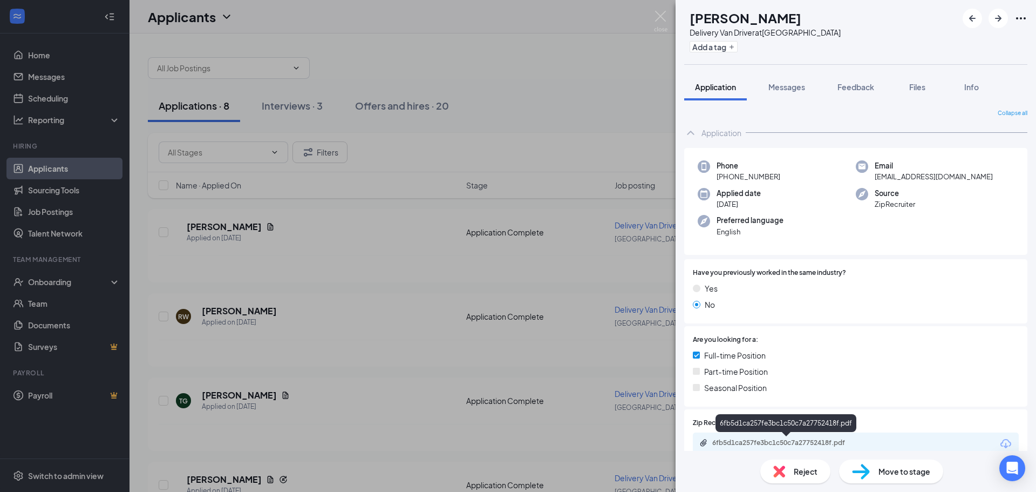
click at [791, 442] on div "6fb5d1ca257fe3bc1c50c7a27752418f.pdf" at bounding box center [788, 442] width 151 height 9
click at [790, 465] on div "Reject" at bounding box center [796, 471] width 70 height 24
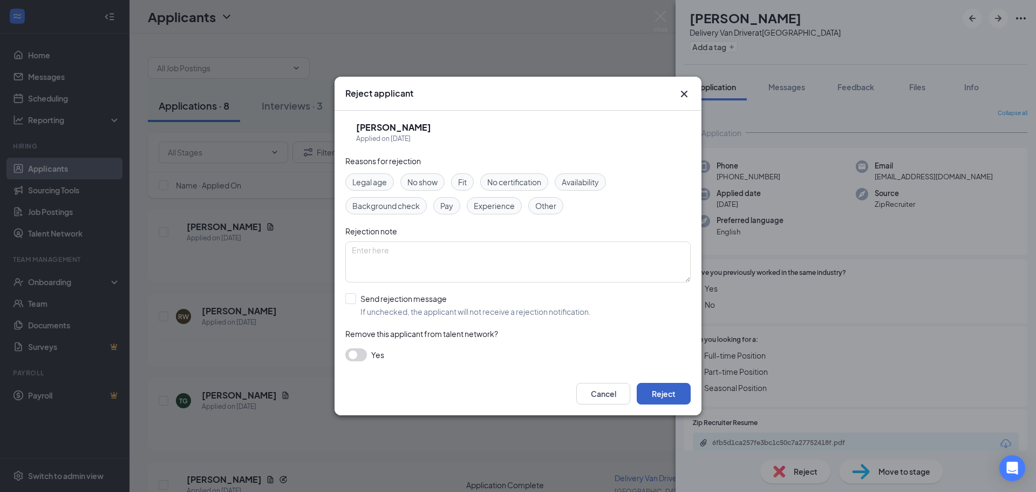
click at [674, 394] on button "Reject" at bounding box center [664, 394] width 54 height 22
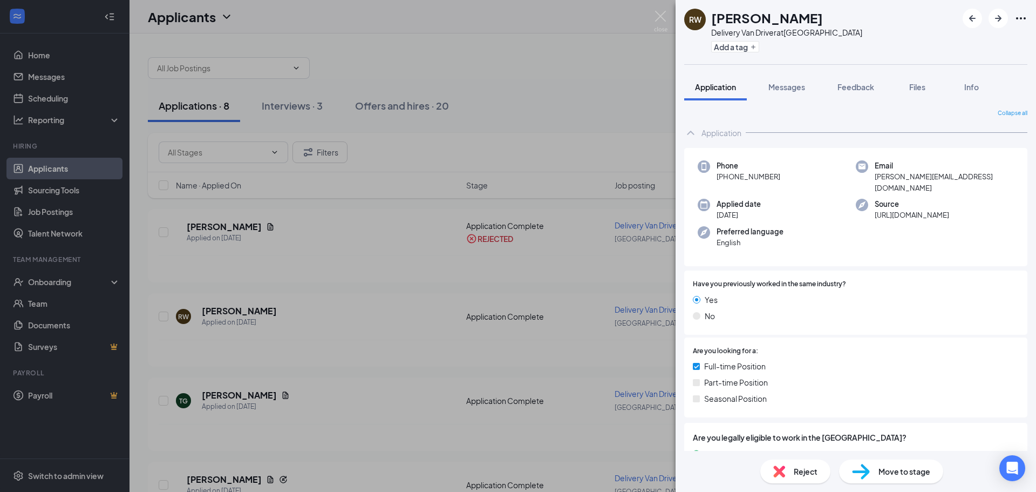
click at [229, 308] on div "RW [PERSON_NAME] Delivery Van Driver at [GEOGRAPHIC_DATA] Add a tag Application…" at bounding box center [518, 246] width 1036 height 492
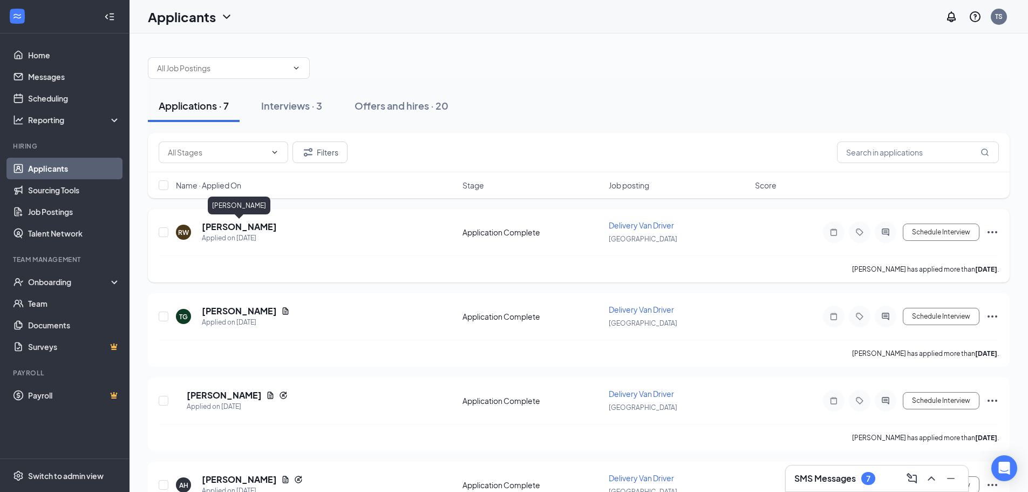
click at [229, 227] on h5 "[PERSON_NAME]" at bounding box center [239, 227] width 75 height 12
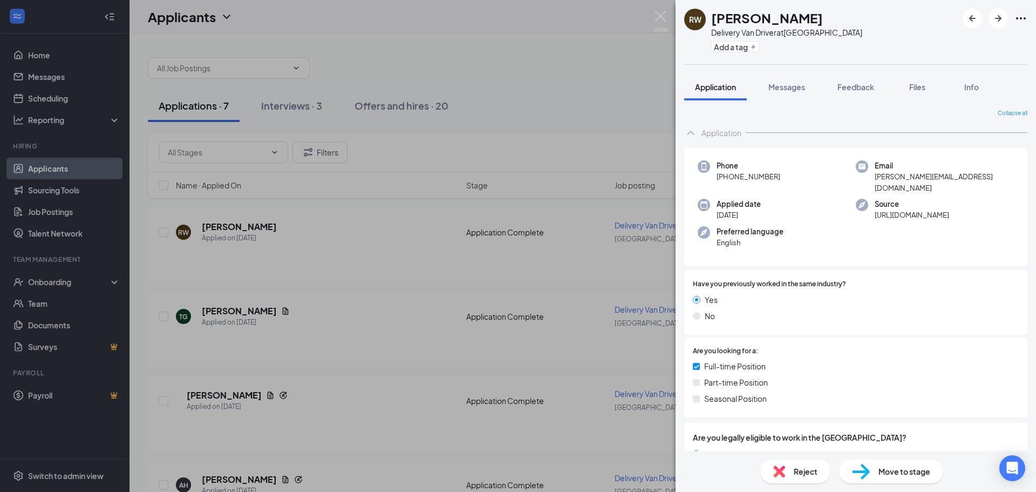
click at [232, 228] on div "RW [PERSON_NAME] Delivery Van Driver at [GEOGRAPHIC_DATA] Add a tag Application…" at bounding box center [518, 246] width 1036 height 492
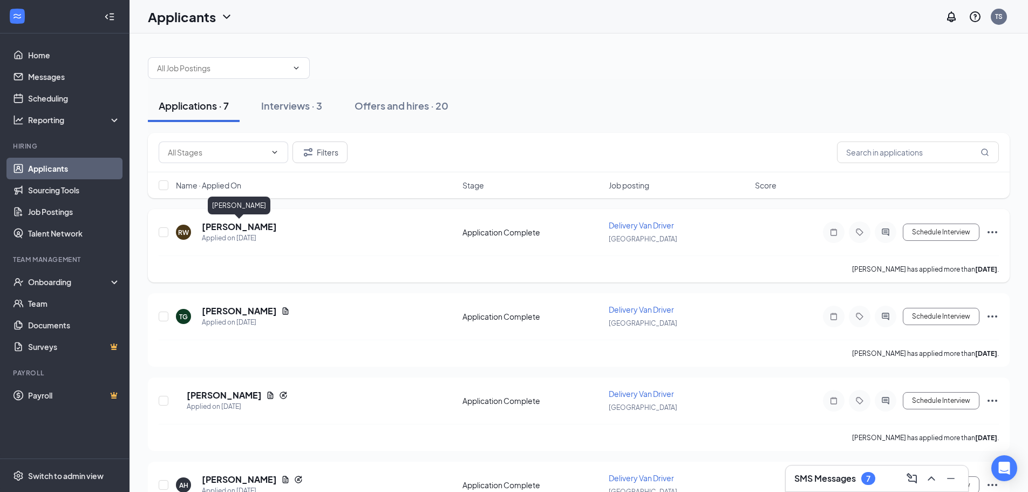
click at [233, 226] on h5 "[PERSON_NAME]" at bounding box center [239, 227] width 75 height 12
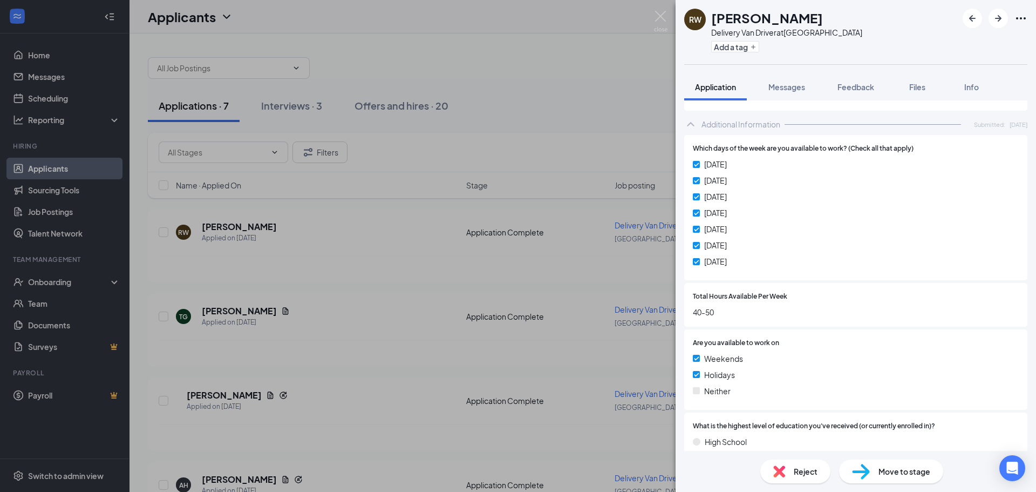
scroll to position [270, 0]
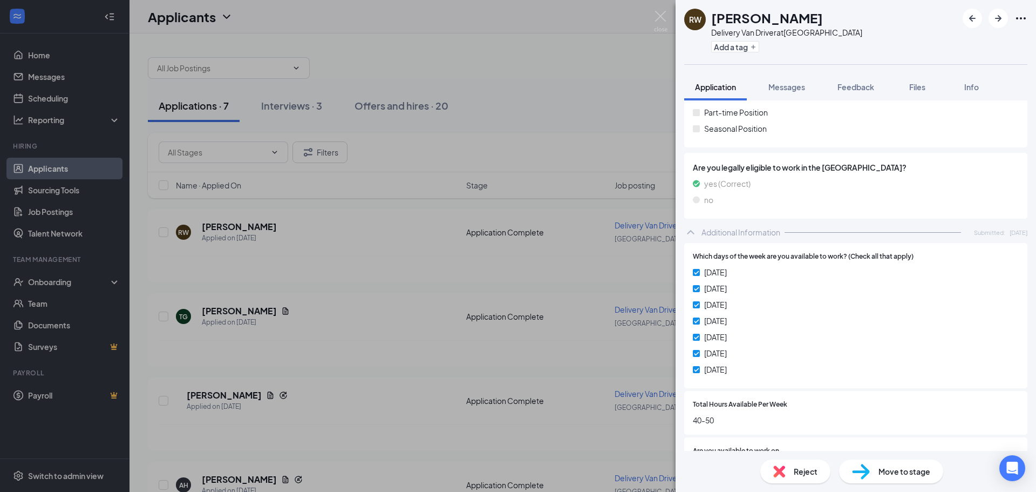
click at [793, 469] on div "Reject" at bounding box center [796, 471] width 70 height 24
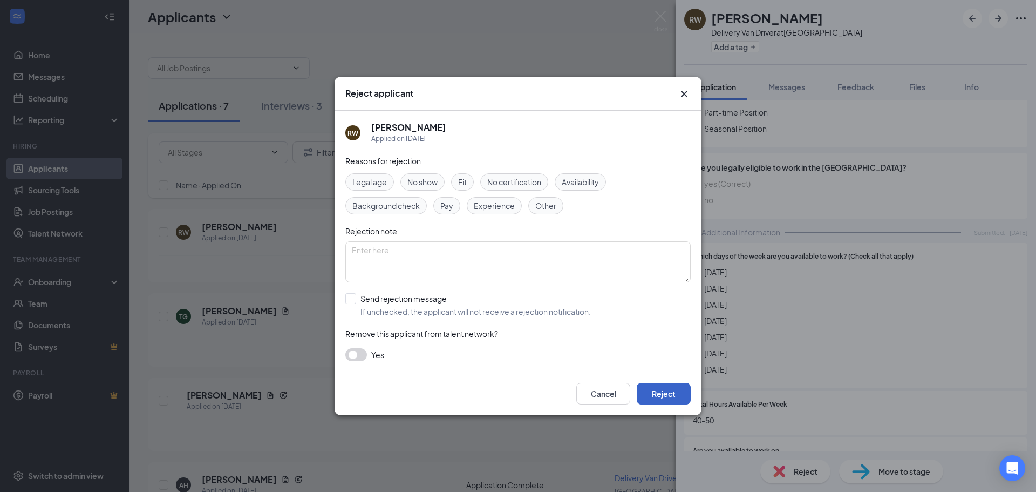
click at [672, 397] on button "Reject" at bounding box center [664, 394] width 54 height 22
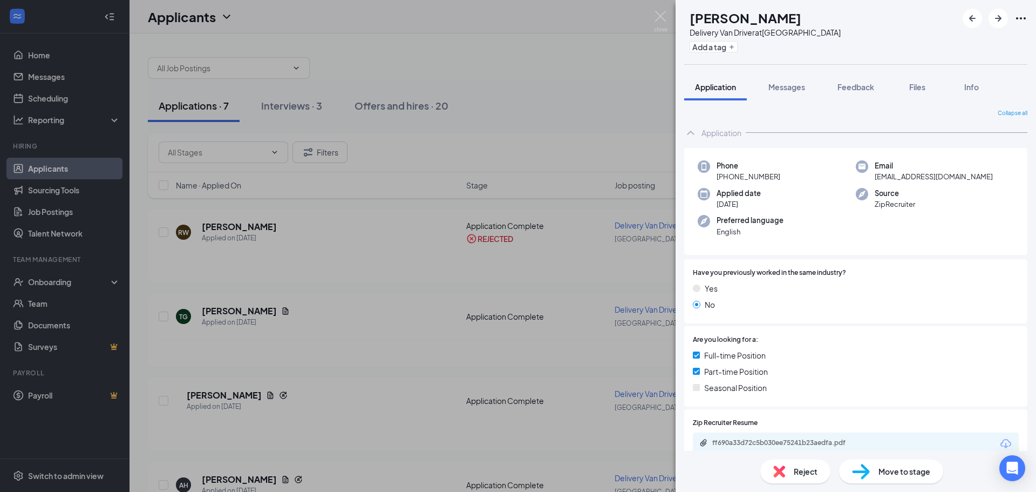
click at [478, 290] on div "[PERSON_NAME] [PERSON_NAME] Delivery Van Driver at [GEOGRAPHIC_DATA] Add a tag …" at bounding box center [518, 246] width 1036 height 492
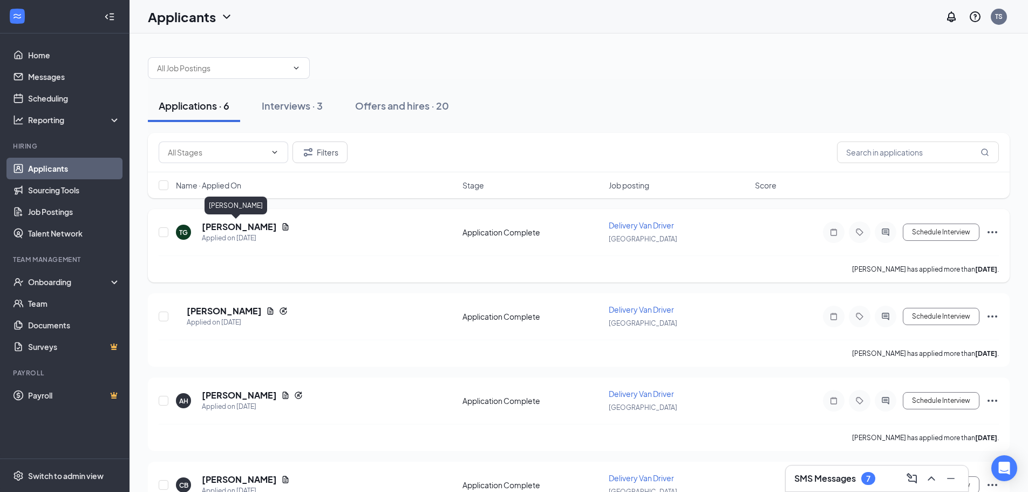
click at [241, 226] on h5 "[PERSON_NAME]" at bounding box center [239, 227] width 75 height 12
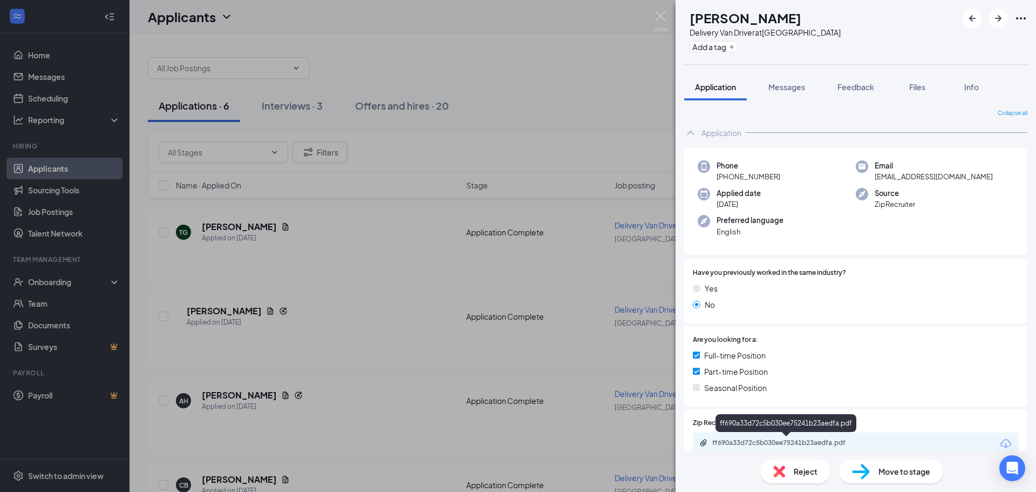
click at [787, 443] on div "ff690a33d72c5b030ee75241b23aedfa.pdf" at bounding box center [788, 442] width 151 height 9
click at [886, 470] on span "Move to stage" at bounding box center [905, 471] width 52 height 12
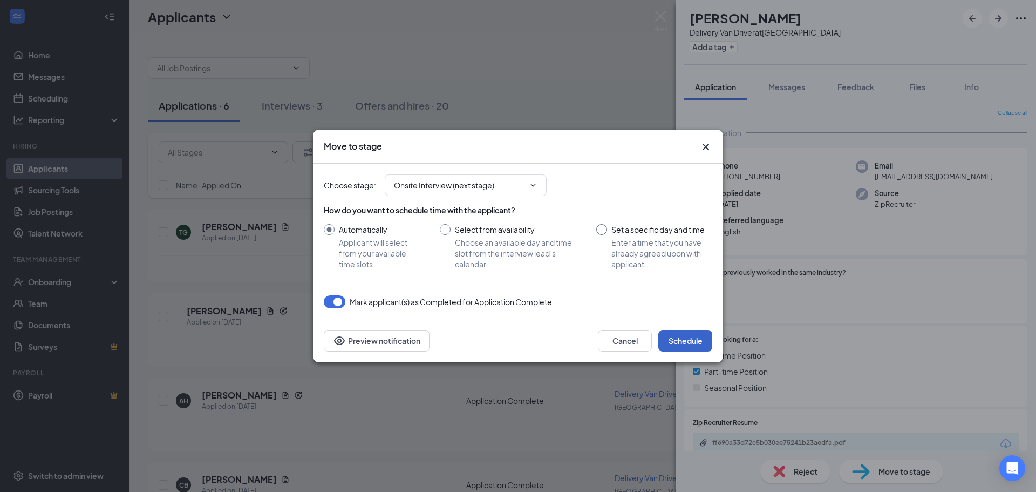
click at [676, 340] on button "Schedule" at bounding box center [686, 341] width 54 height 22
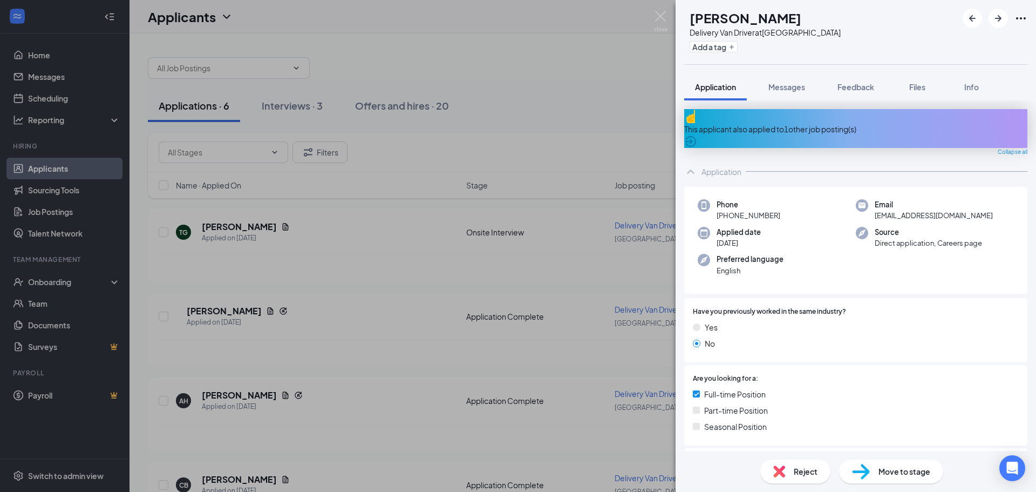
click at [897, 473] on span "Move to stage" at bounding box center [905, 471] width 52 height 12
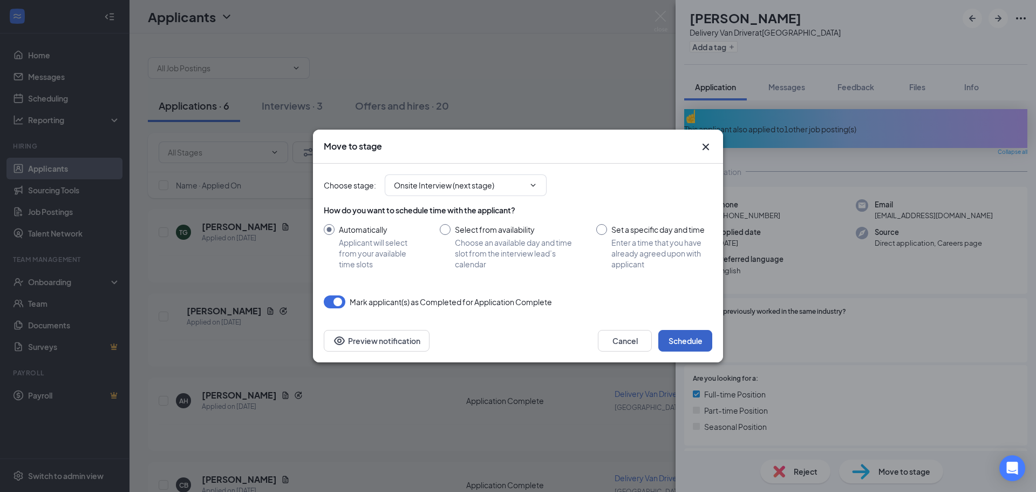
click at [676, 341] on button "Schedule" at bounding box center [686, 341] width 54 height 22
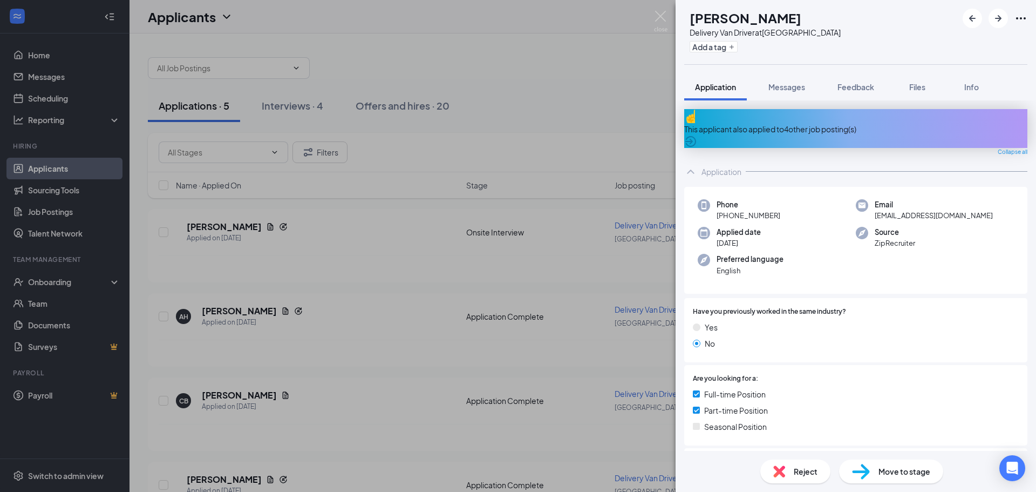
click at [238, 230] on div "AH [PERSON_NAME] Delivery Van Driver at [GEOGRAPHIC_DATA] Add a tag Application…" at bounding box center [518, 246] width 1036 height 492
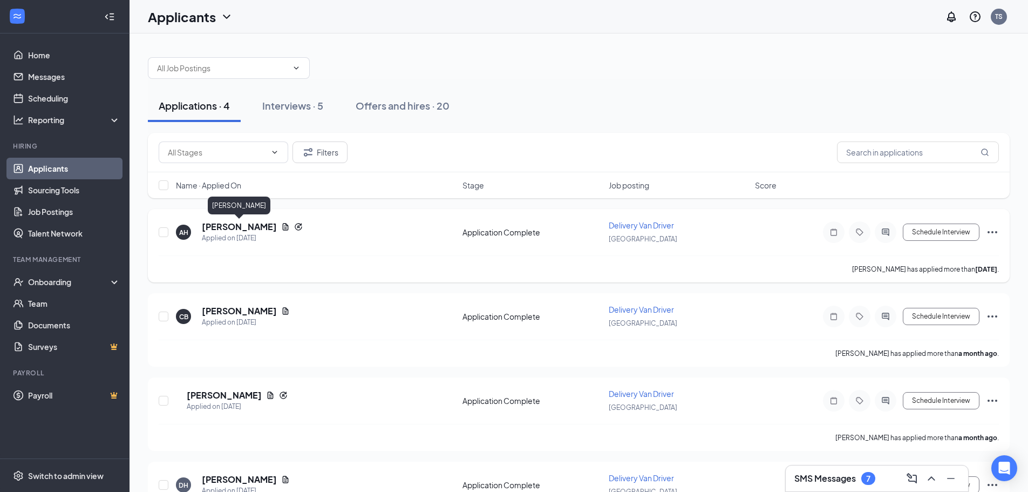
click at [243, 229] on h5 "[PERSON_NAME]" at bounding box center [239, 227] width 75 height 12
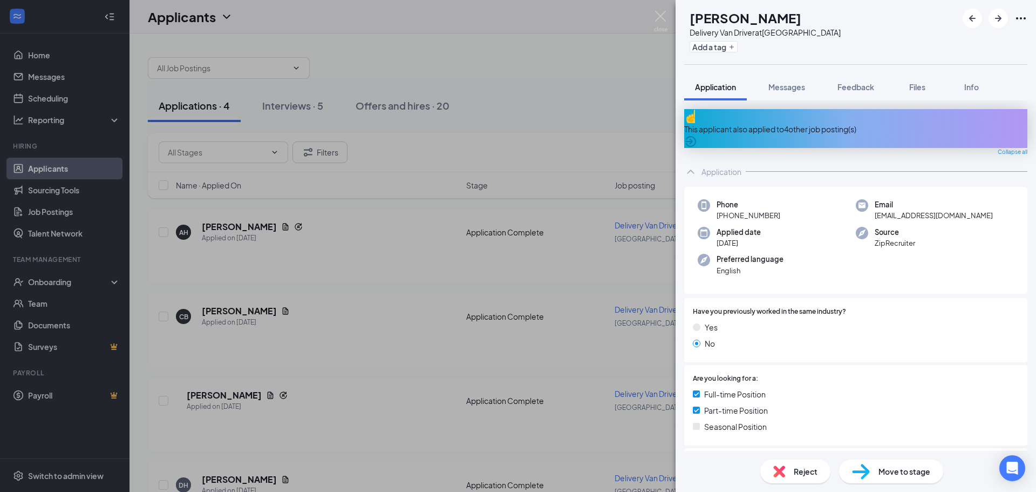
scroll to position [54, 0]
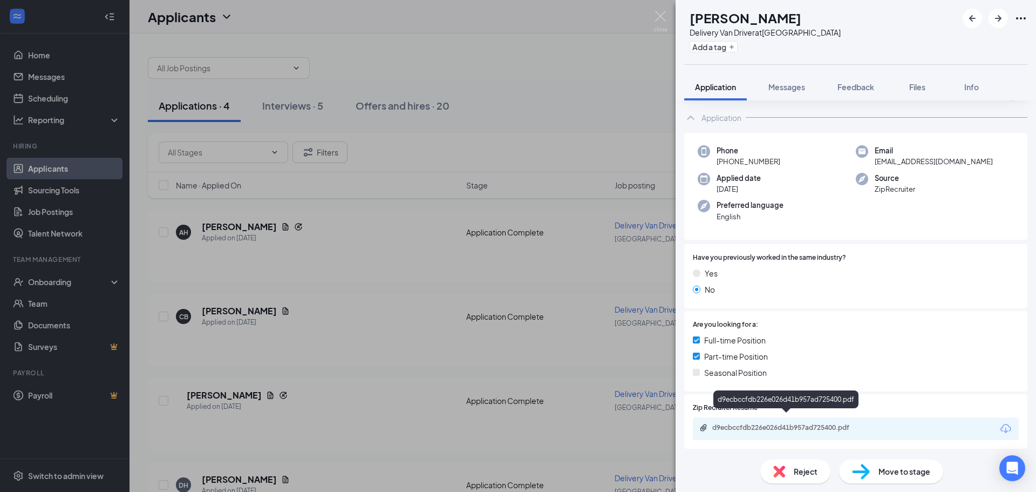
click at [789, 423] on div "d9ecbccfdb226e026d41b957ad725400.pdf" at bounding box center [788, 427] width 151 height 9
click at [232, 311] on div "AH [PERSON_NAME] Delivery Van Driver at [GEOGRAPHIC_DATA] Add a tag Application…" at bounding box center [518, 246] width 1036 height 492
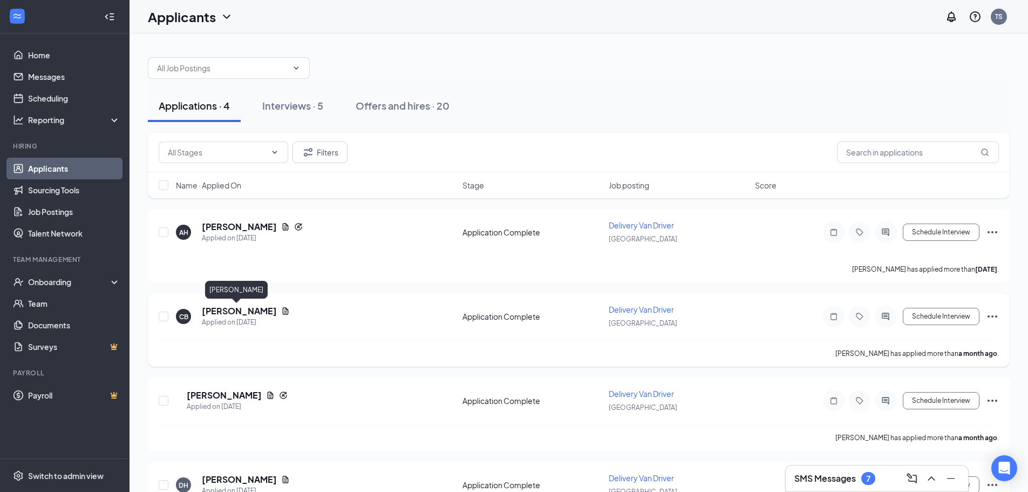
click at [226, 309] on h5 "[PERSON_NAME]" at bounding box center [239, 311] width 75 height 12
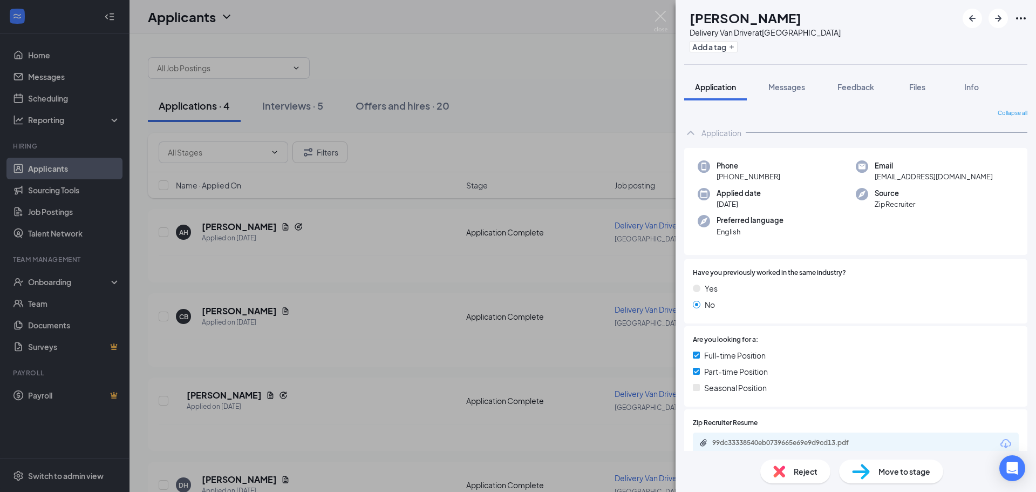
scroll to position [162, 0]
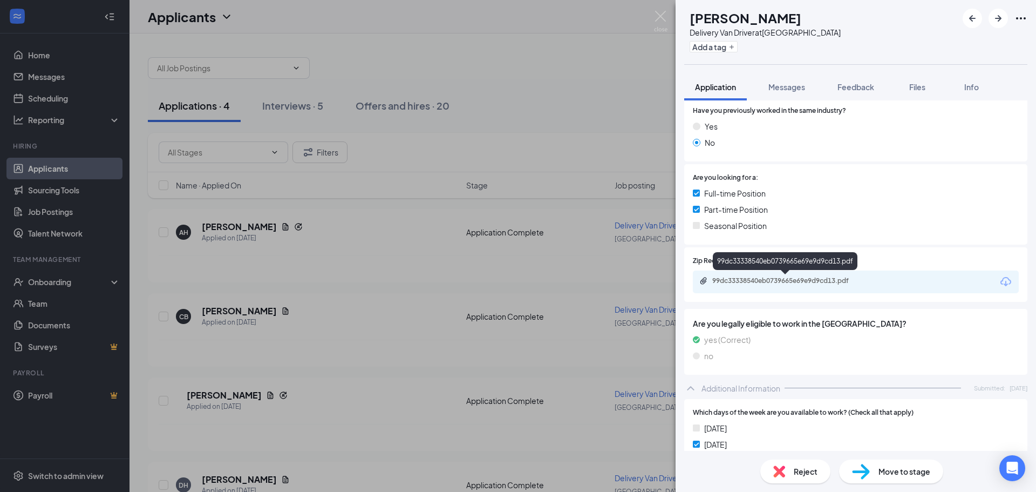
click at [768, 281] on div "99dc33338540eb0739665e69e9d9cd13.pdf" at bounding box center [788, 280] width 151 height 9
click at [812, 471] on span "Reject" at bounding box center [806, 471] width 24 height 12
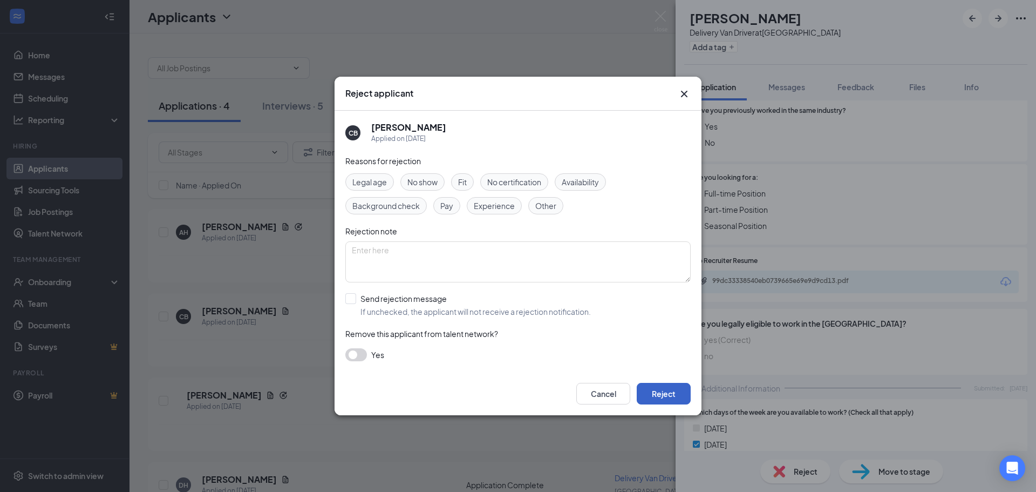
click at [670, 388] on button "Reject" at bounding box center [664, 394] width 54 height 22
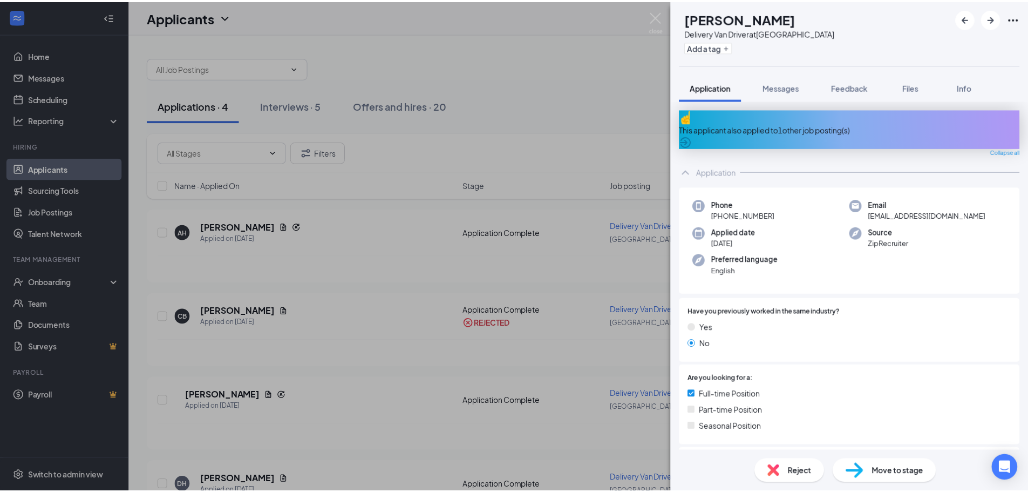
scroll to position [54, 0]
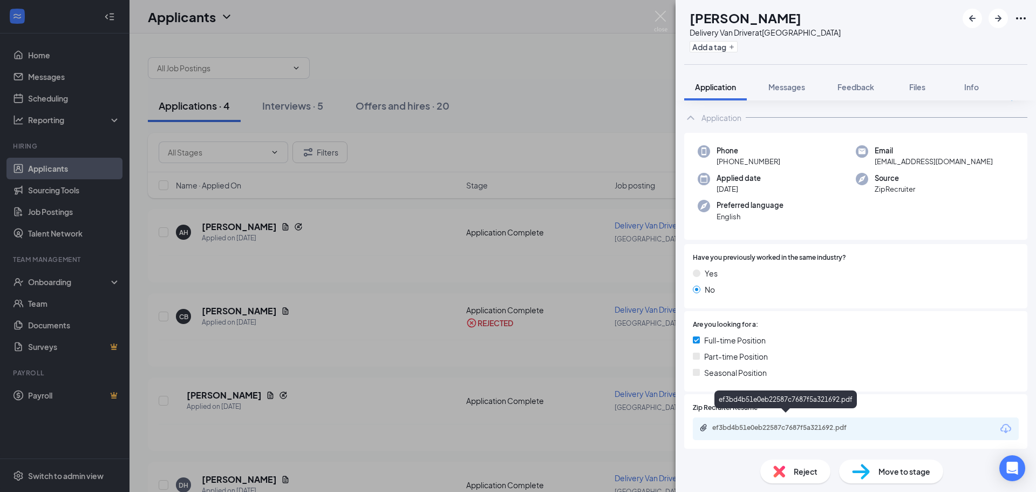
click at [775, 423] on div "ef3bd4b51e0eb22587c7687f5a321692.pdf" at bounding box center [788, 427] width 151 height 9
click at [741, 423] on div "ef3bd4b51e0eb22587c7687f5a321692.pdf" at bounding box center [788, 427] width 151 height 9
click at [227, 226] on div "LA [PERSON_NAME] Delivery Van Driver at [GEOGRAPHIC_DATA] Add a tag Application…" at bounding box center [518, 246] width 1036 height 492
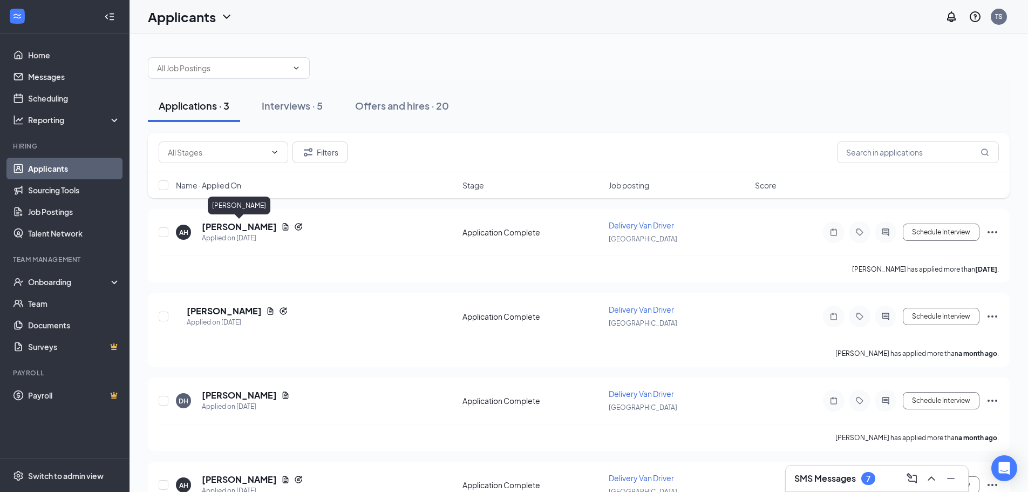
click at [227, 226] on h5 "[PERSON_NAME]" at bounding box center [239, 227] width 75 height 12
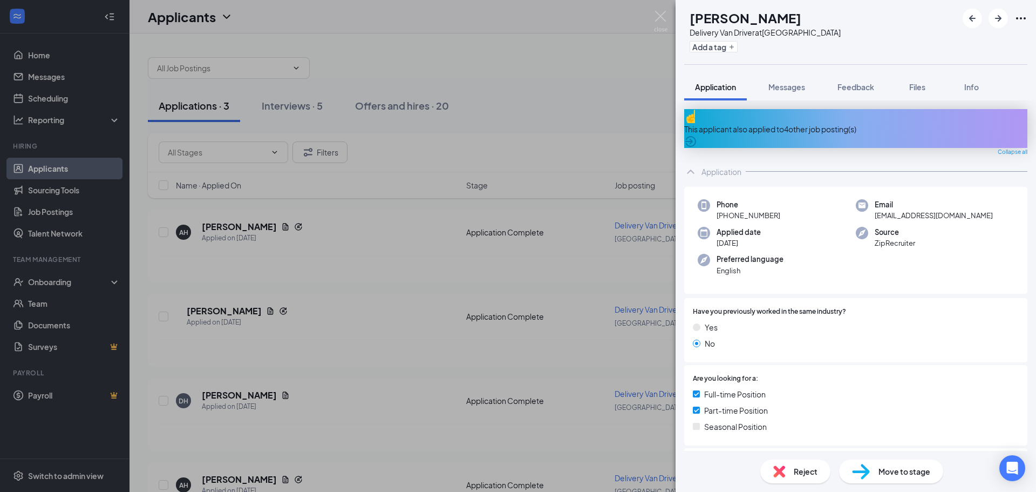
click at [451, 263] on div "AH [PERSON_NAME] Delivery Van Driver at [GEOGRAPHIC_DATA] Add a tag Application…" at bounding box center [518, 246] width 1036 height 492
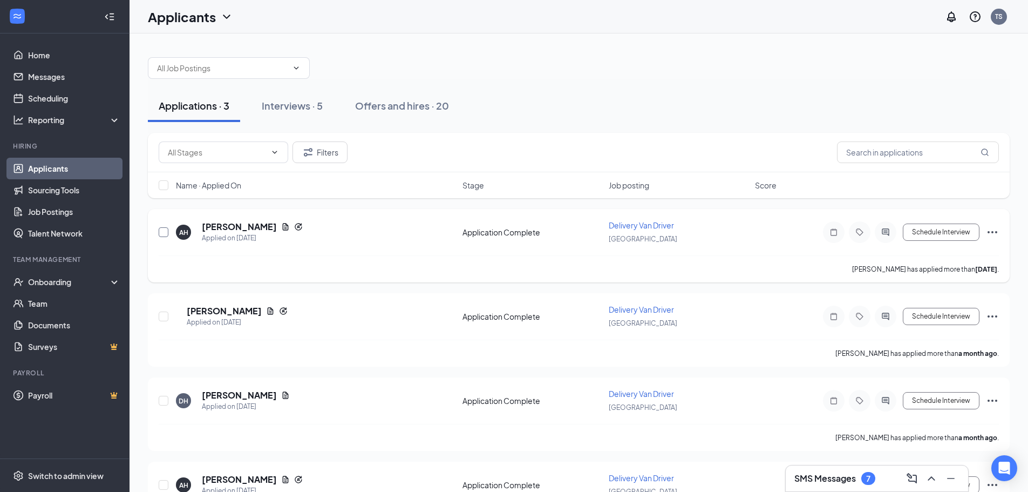
click at [162, 231] on input "checkbox" at bounding box center [164, 232] width 10 height 10
checkbox input "true"
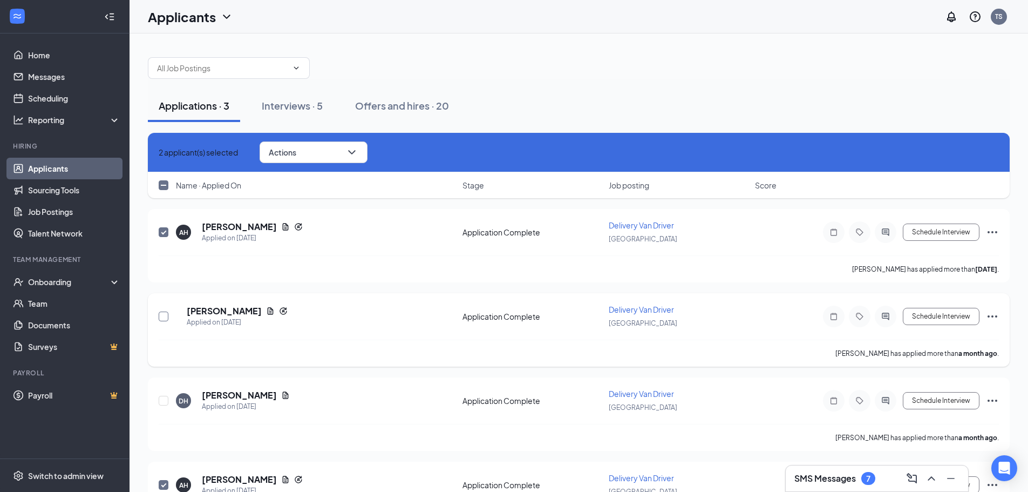
click at [168, 317] on input "checkbox" at bounding box center [164, 316] width 10 height 10
checkbox input "true"
click at [165, 403] on input "checkbox" at bounding box center [164, 401] width 10 height 10
checkbox input "true"
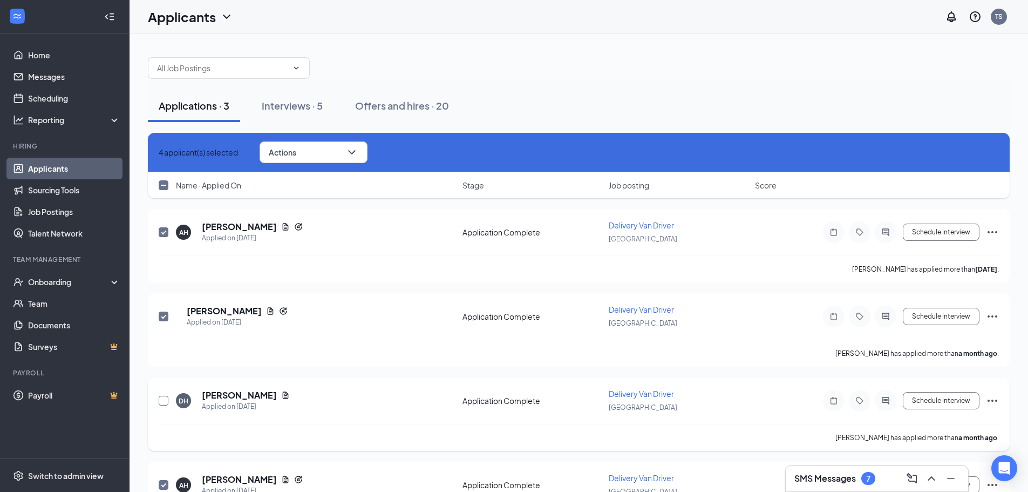
checkbox input "true"
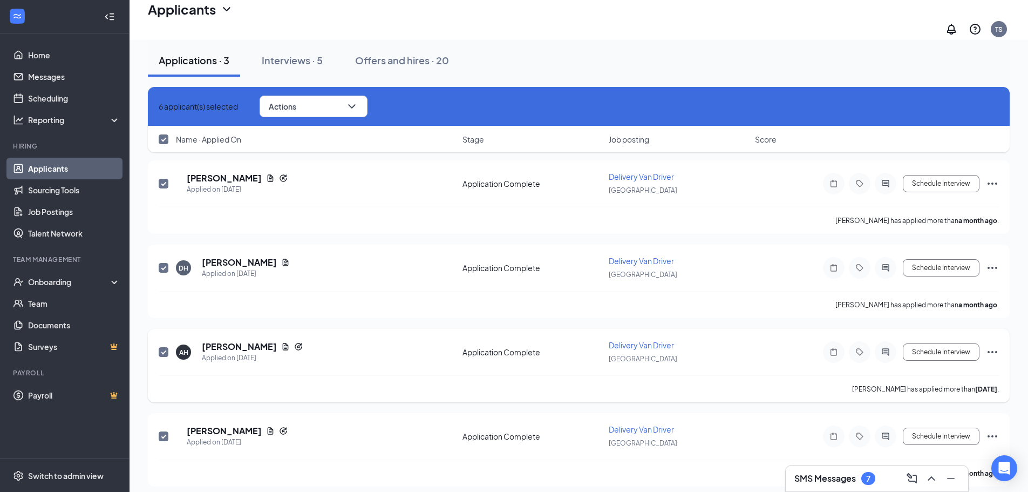
scroll to position [225, 0]
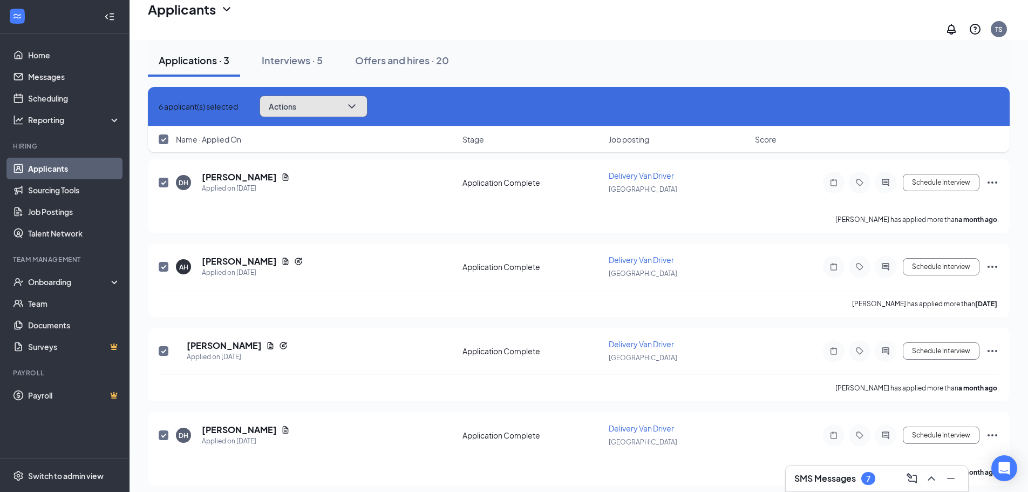
click at [358, 105] on icon "ChevronDown" at bounding box center [351, 106] width 13 height 13
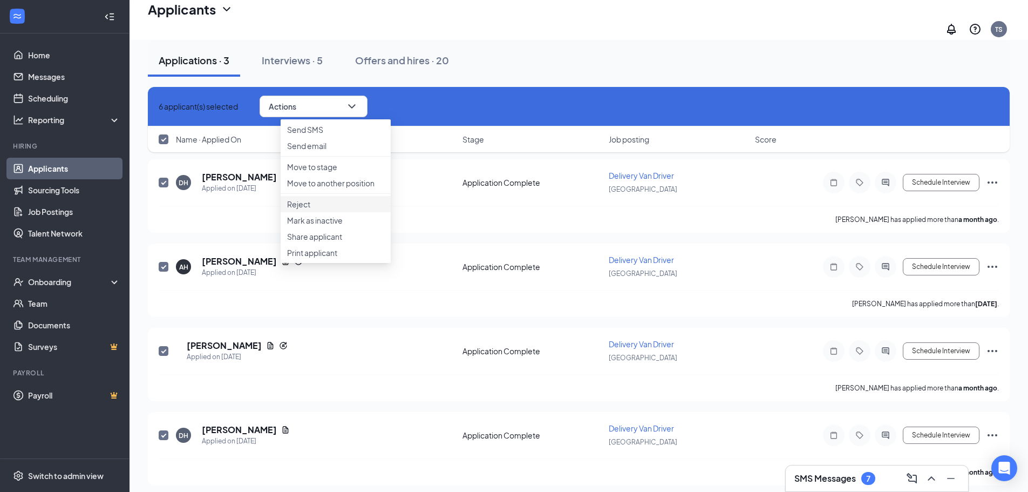
click at [319, 209] on p "Reject" at bounding box center [335, 204] width 97 height 11
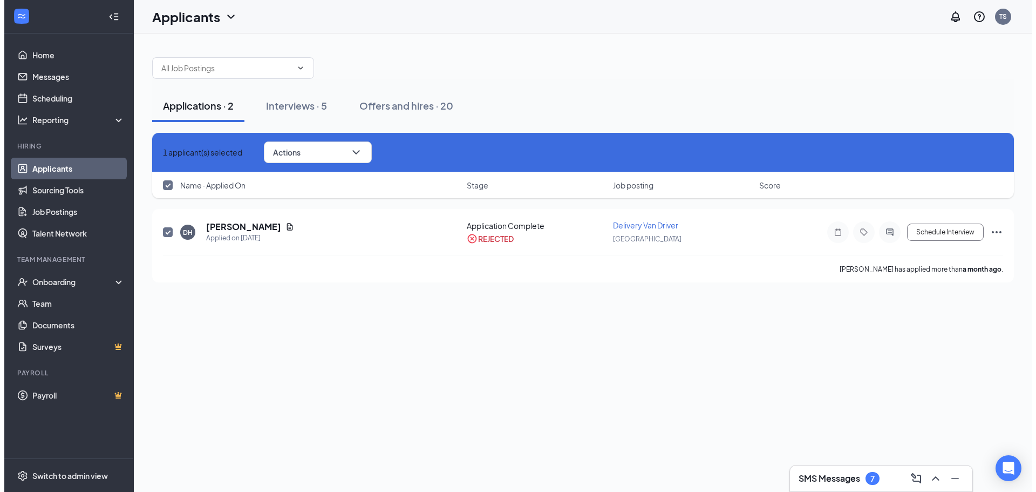
scroll to position [0, 0]
